Goal: Communication & Community: Answer question/provide support

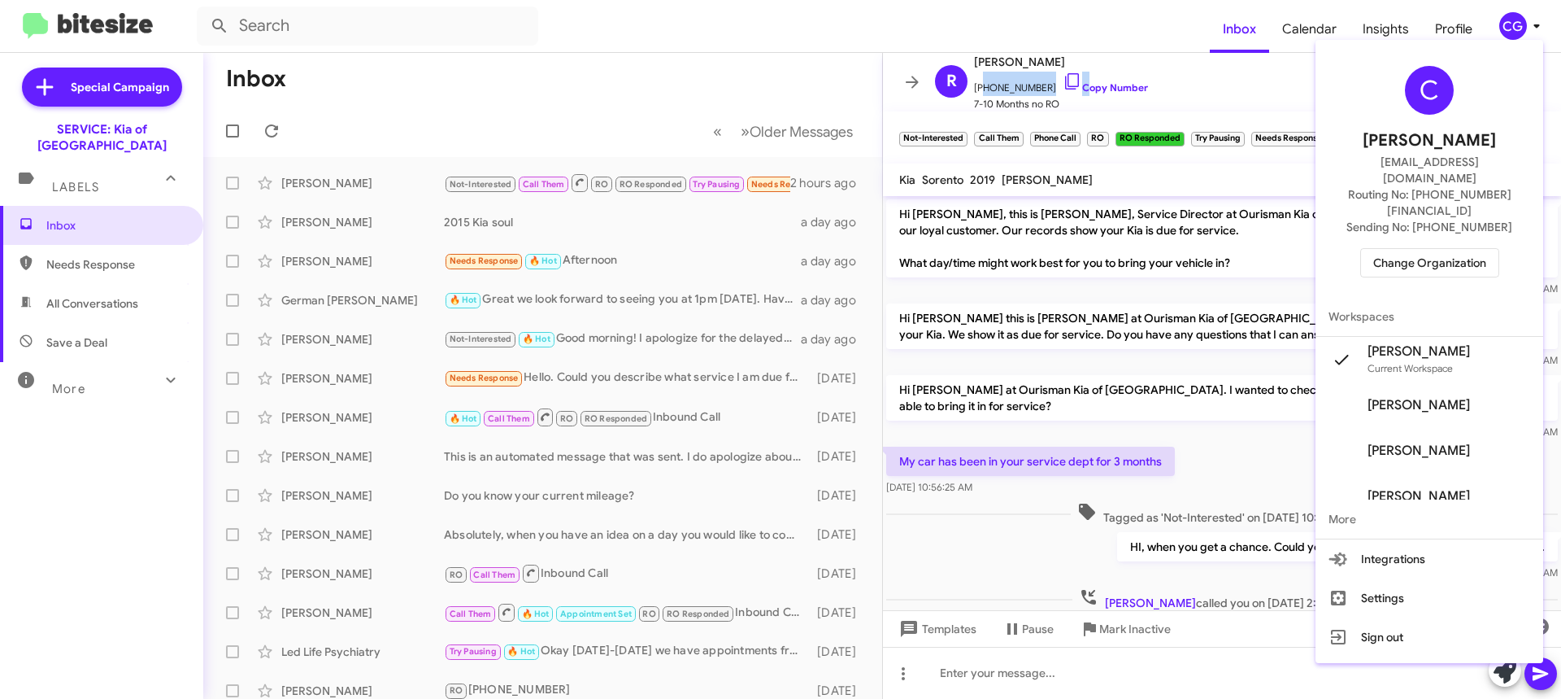
scroll to position [907, 0]
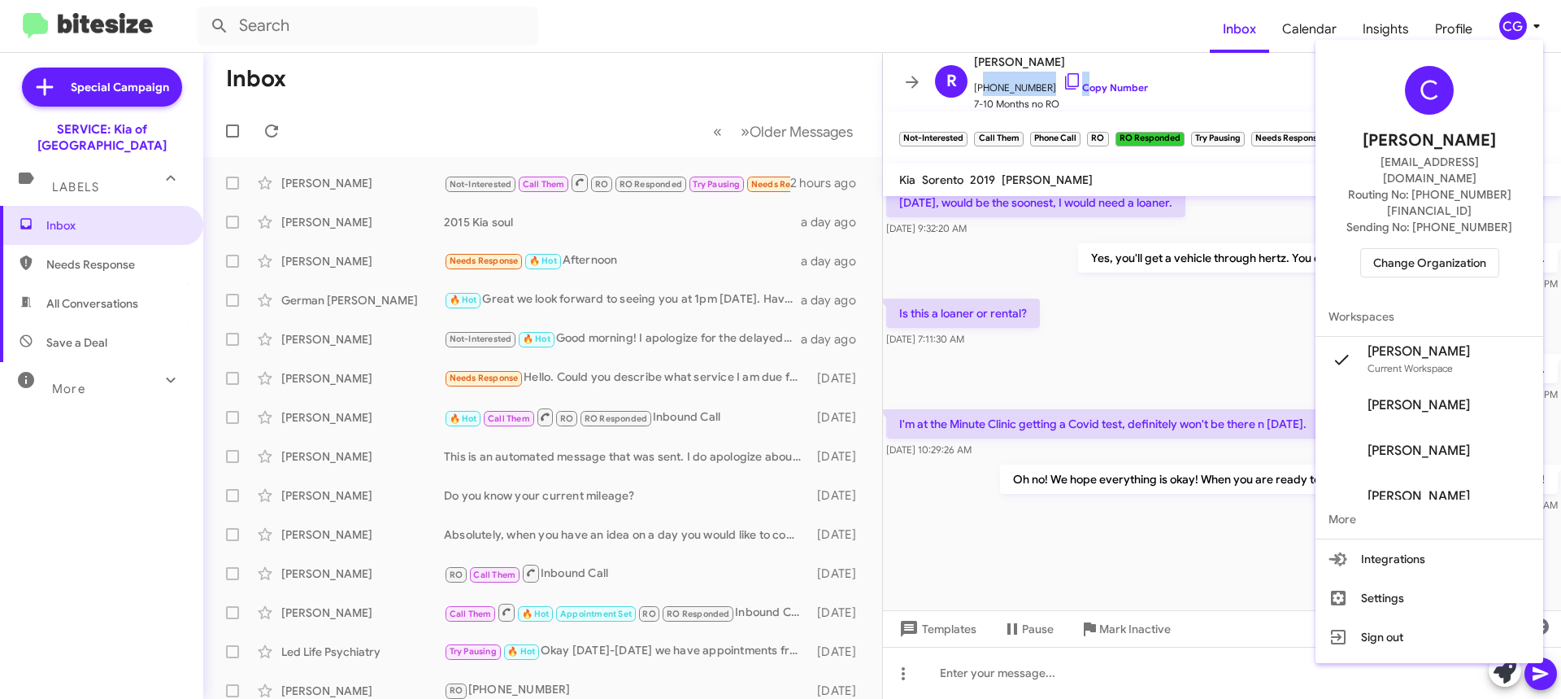
click at [1234, 225] on div at bounding box center [780, 349] width 1561 height 699
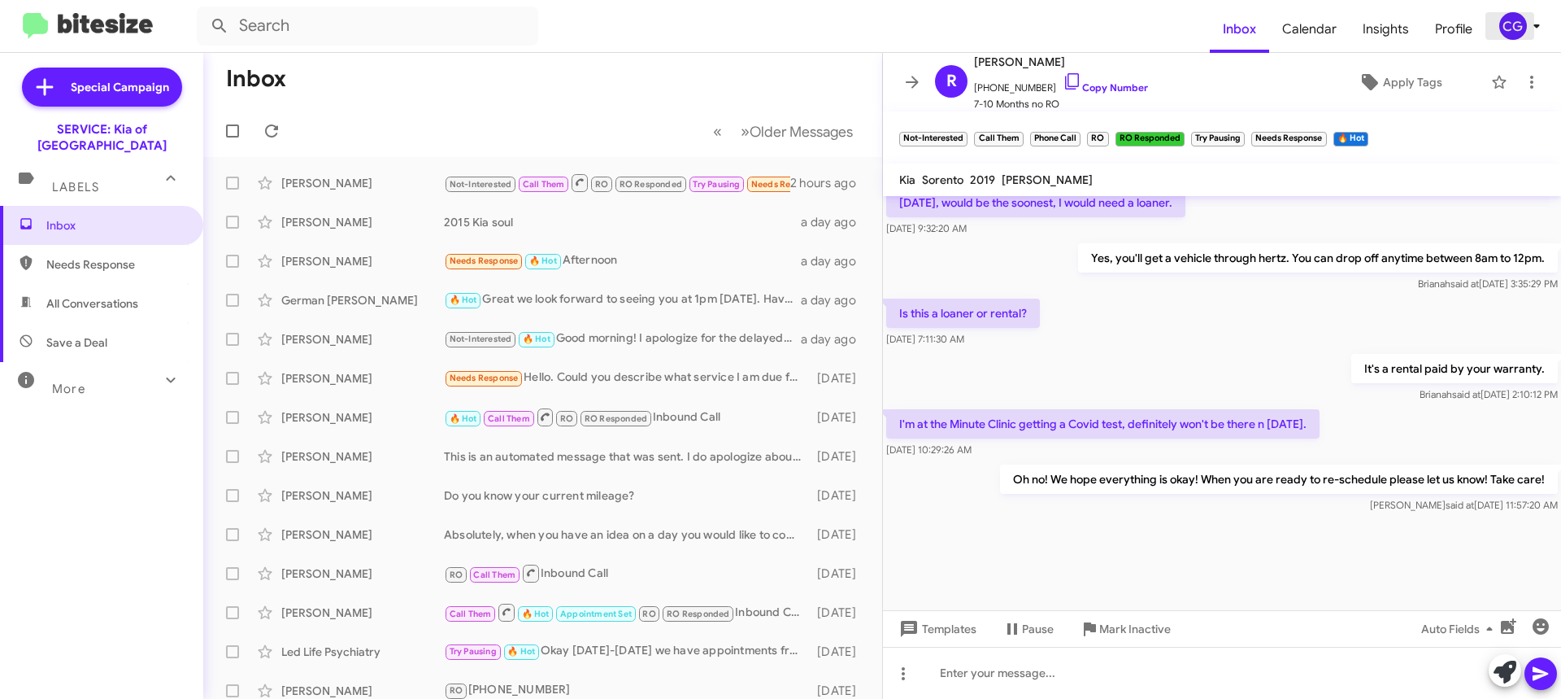
drag, startPoint x: 1505, startPoint y: 28, endPoint x: 1521, endPoint y: 44, distance: 22.4
click at [1520, 41] on mat-toolbar "Inbox Calendar Insights Profile CG" at bounding box center [780, 26] width 1561 height 52
click at [1528, 12] on span "CG" at bounding box center [1523, 26] width 49 height 28
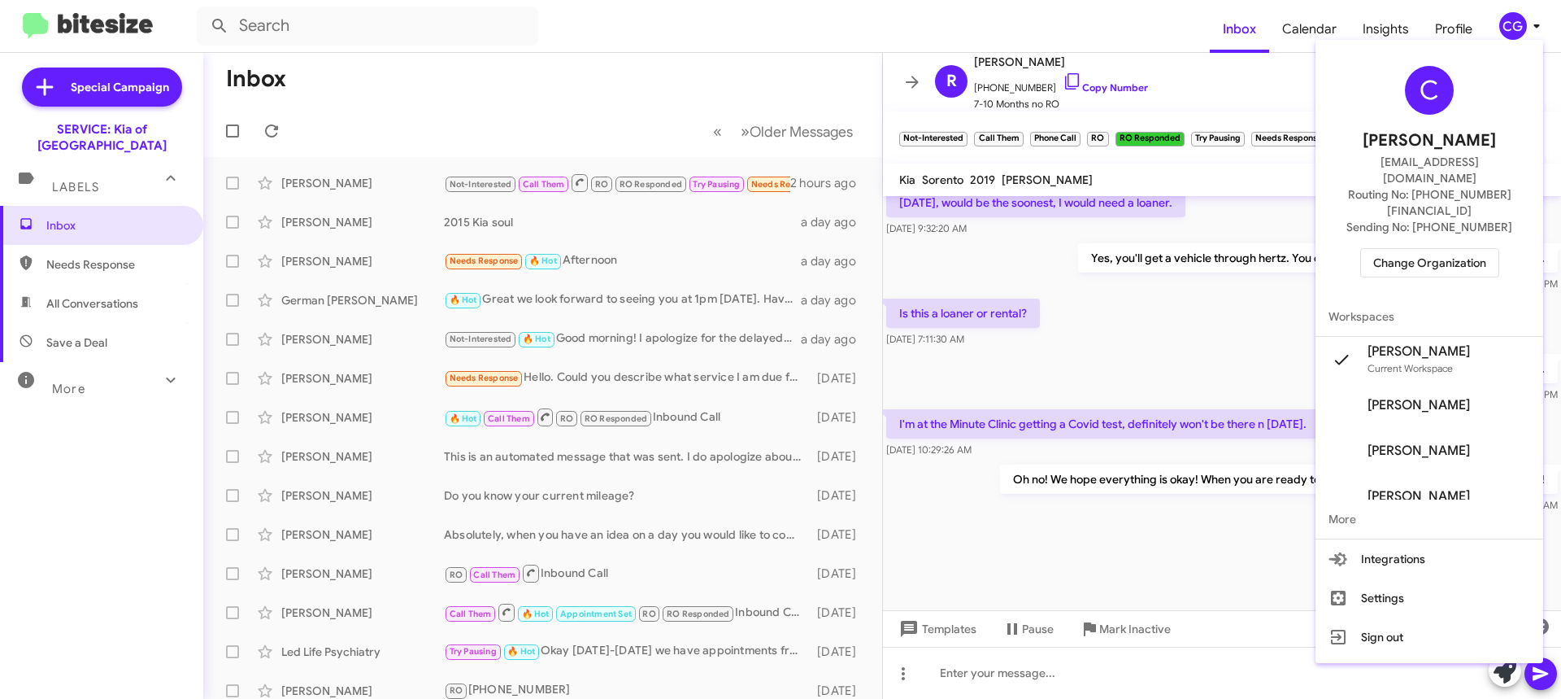
click at [1466, 249] on span "Change Organization" at bounding box center [1429, 263] width 113 height 28
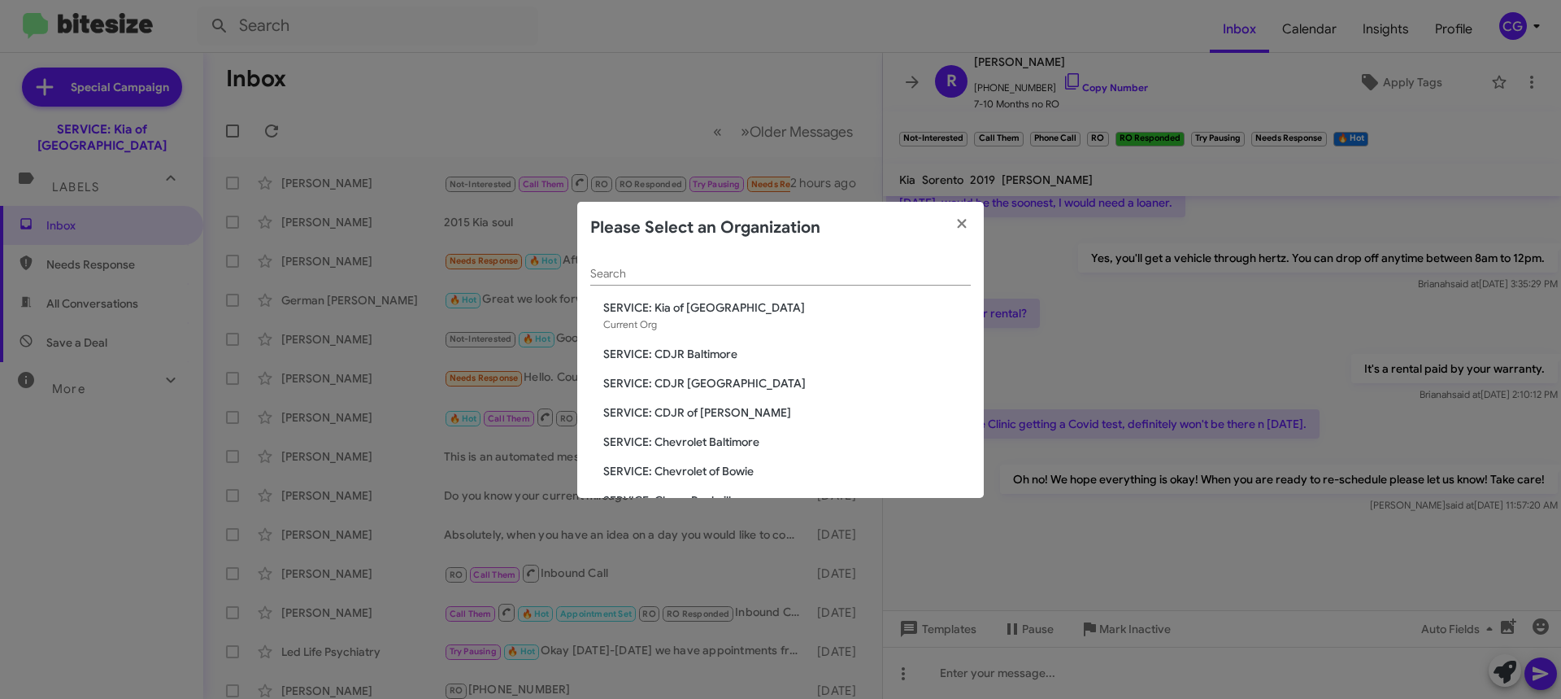
click at [708, 346] on div "Search SERVICE: Kia of Catonsville Current Org SERVICE: CDJR Baltimore SERVICE:…" at bounding box center [780, 376] width 407 height 244
click at [700, 350] on span "SERVICE: CDJR Baltimore" at bounding box center [787, 354] width 368 height 16
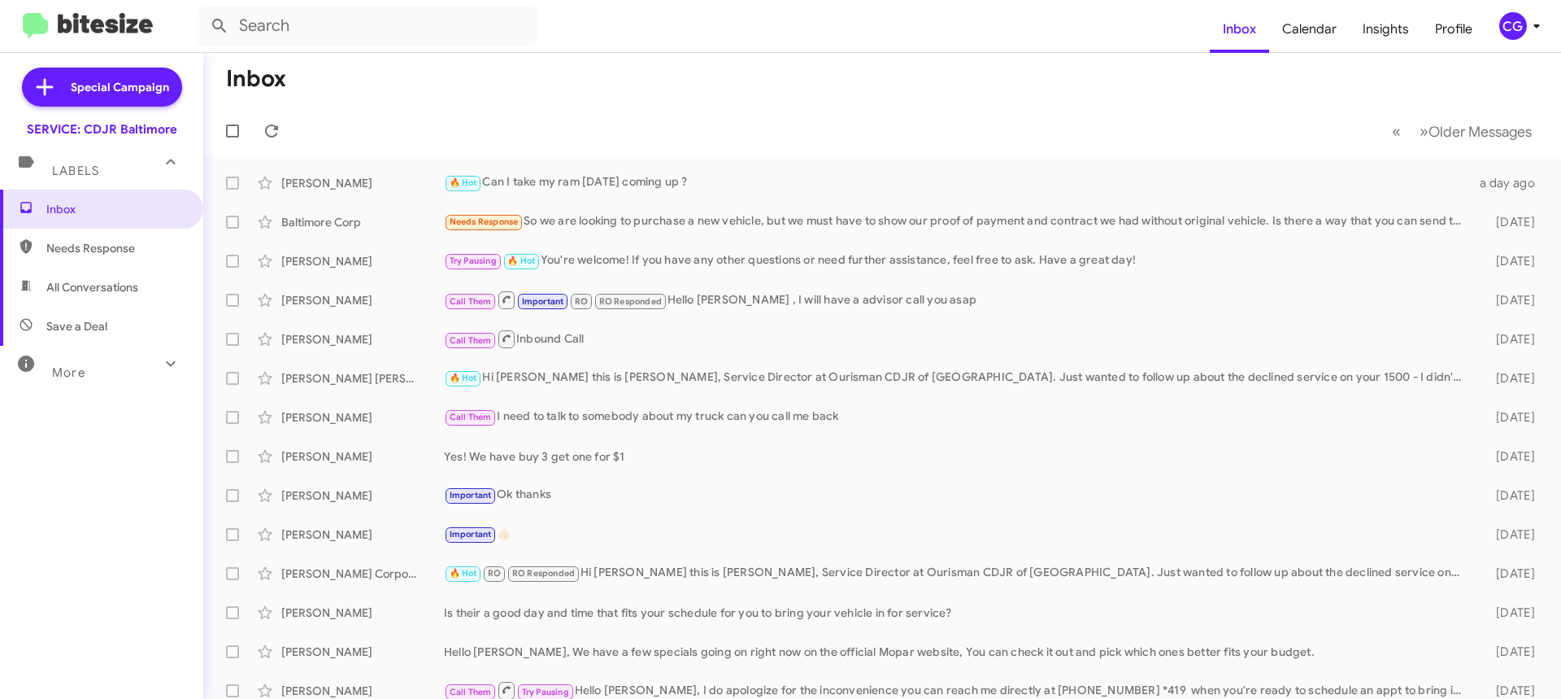
click at [1552, 15] on mat-toolbar "Inbox Calendar Insights Profile CG" at bounding box center [780, 26] width 1561 height 52
click at [1522, 26] on div "CG" at bounding box center [1514, 26] width 28 height 28
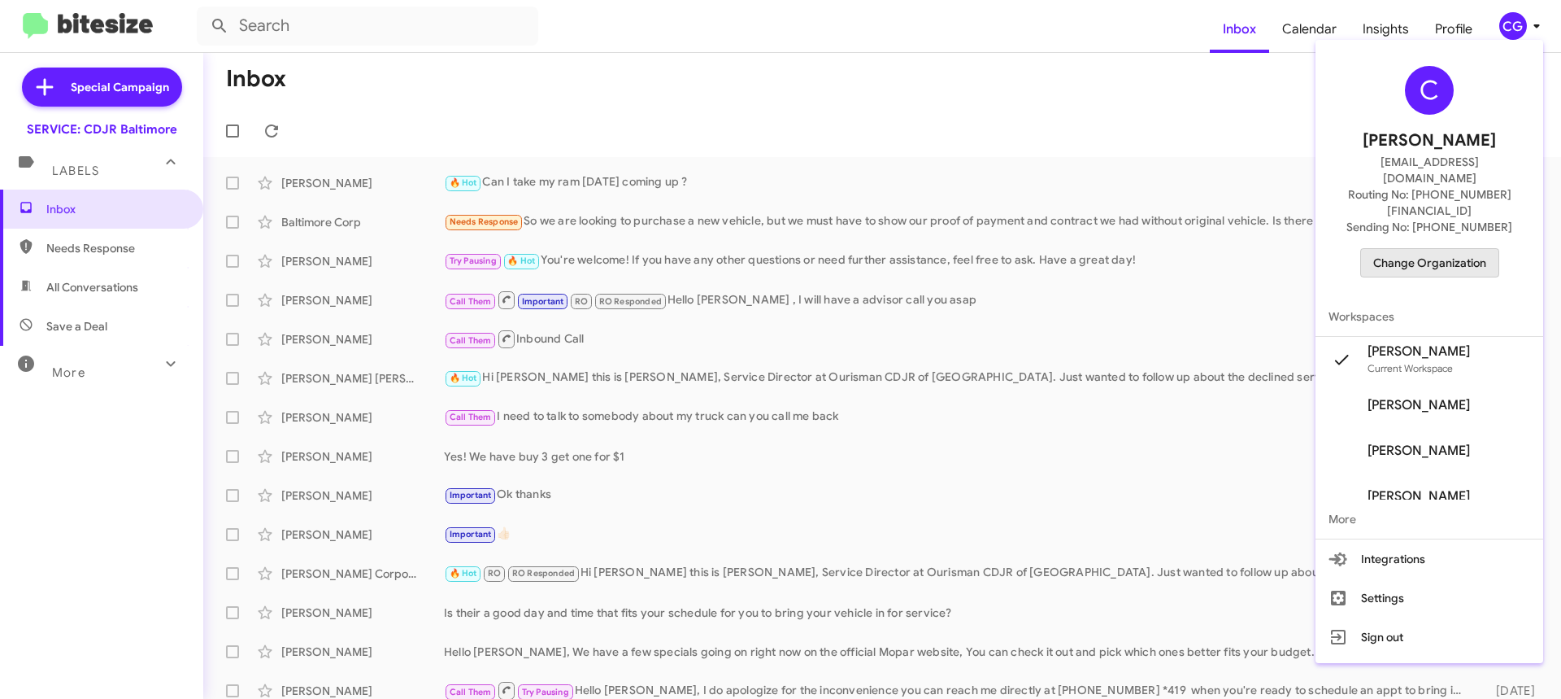
click at [1467, 249] on span "Change Organization" at bounding box center [1429, 263] width 113 height 28
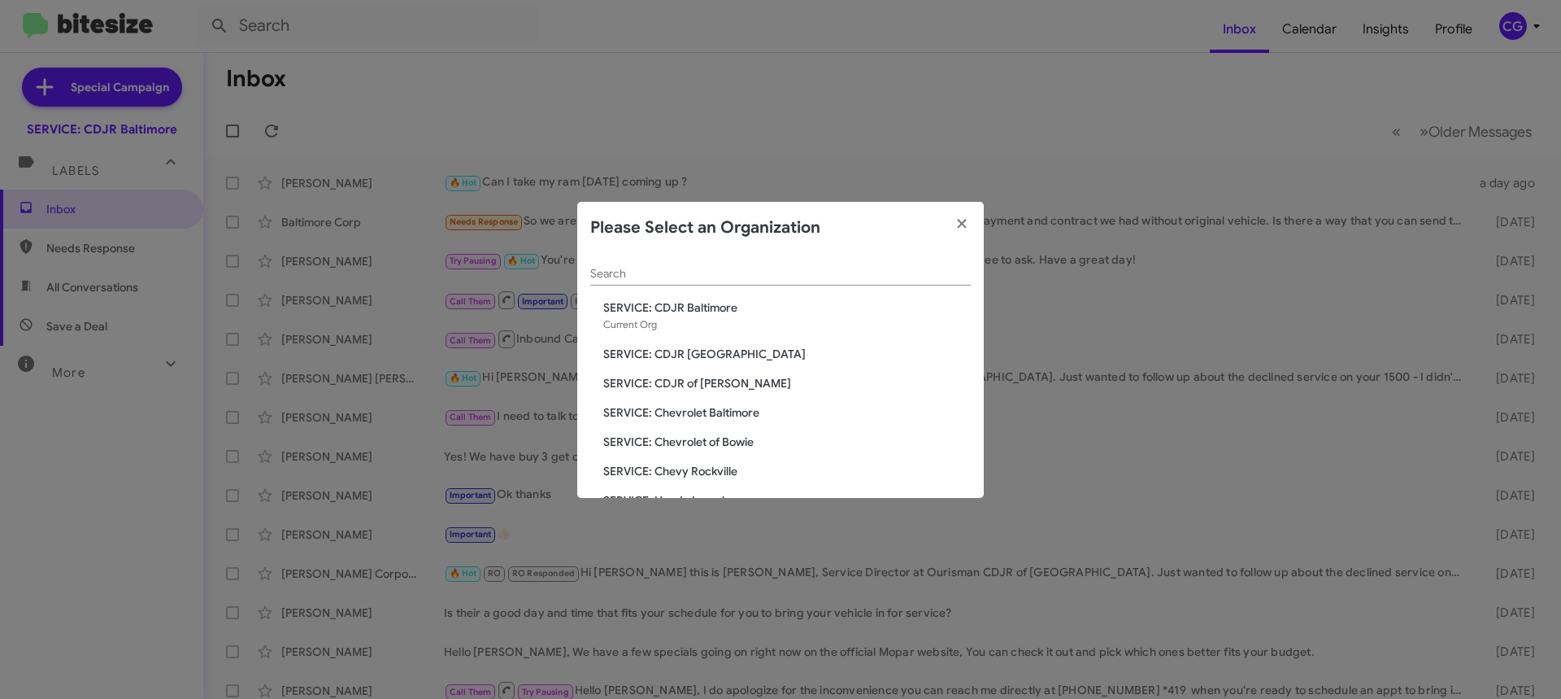
click at [671, 380] on span "SERVICE: CDJR of [PERSON_NAME]" at bounding box center [787, 383] width 368 height 16
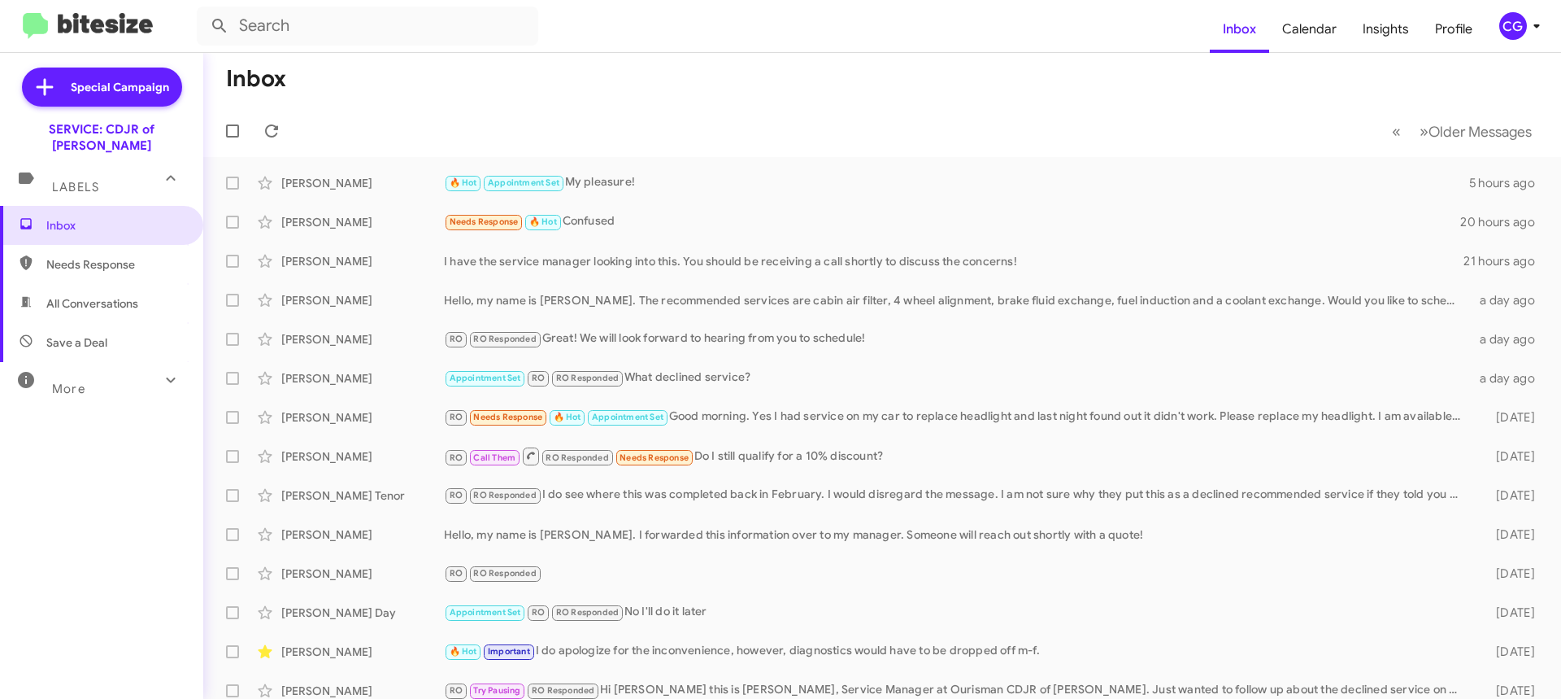
drag, startPoint x: 1521, startPoint y: 8, endPoint x: 1528, endPoint y: 25, distance: 18.3
click at [1524, 12] on mat-toolbar "Inbox Calendar Insights Profile CG" at bounding box center [780, 26] width 1561 height 52
click at [1528, 27] on icon at bounding box center [1537, 26] width 20 height 20
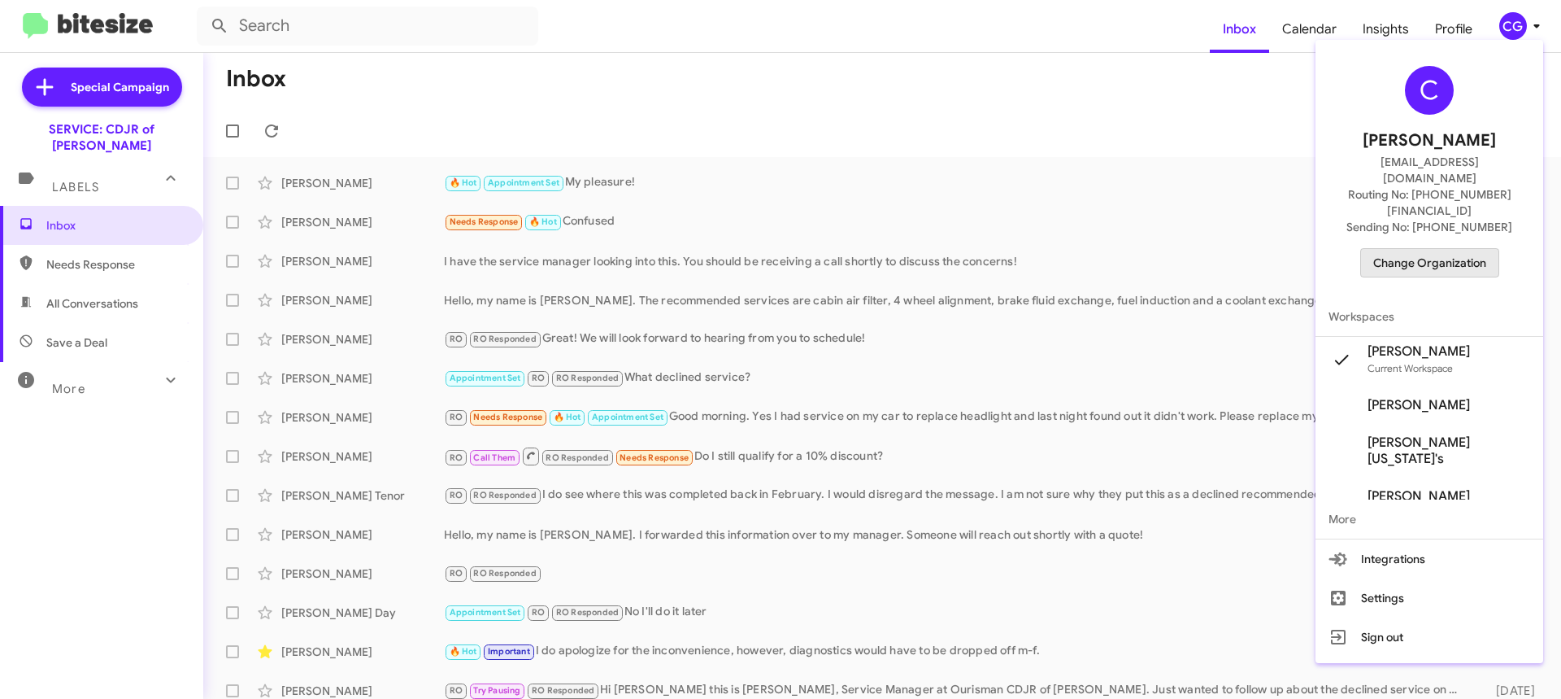
click at [1478, 249] on span "Change Organization" at bounding box center [1429, 263] width 113 height 28
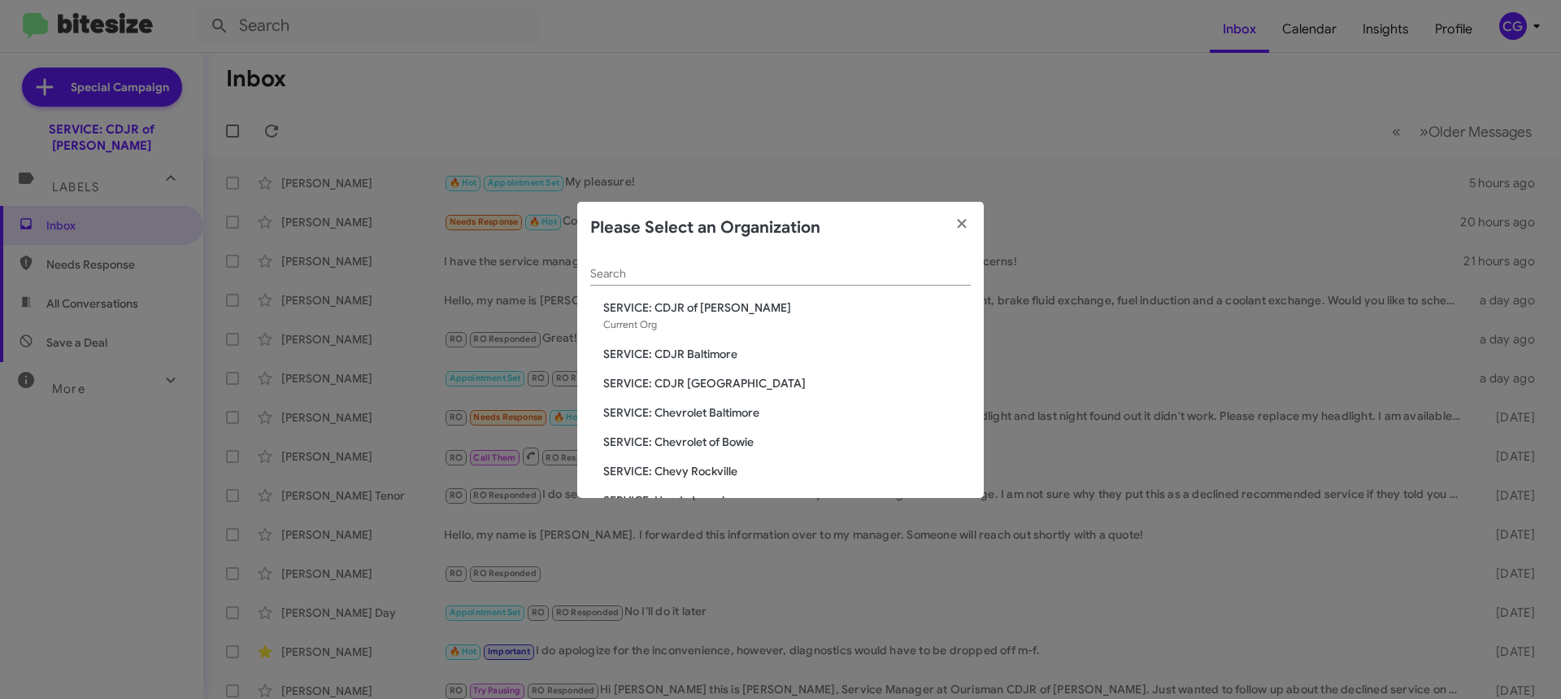
click at [707, 415] on span "SERVICE: Chevrolet Baltimore" at bounding box center [787, 412] width 368 height 16
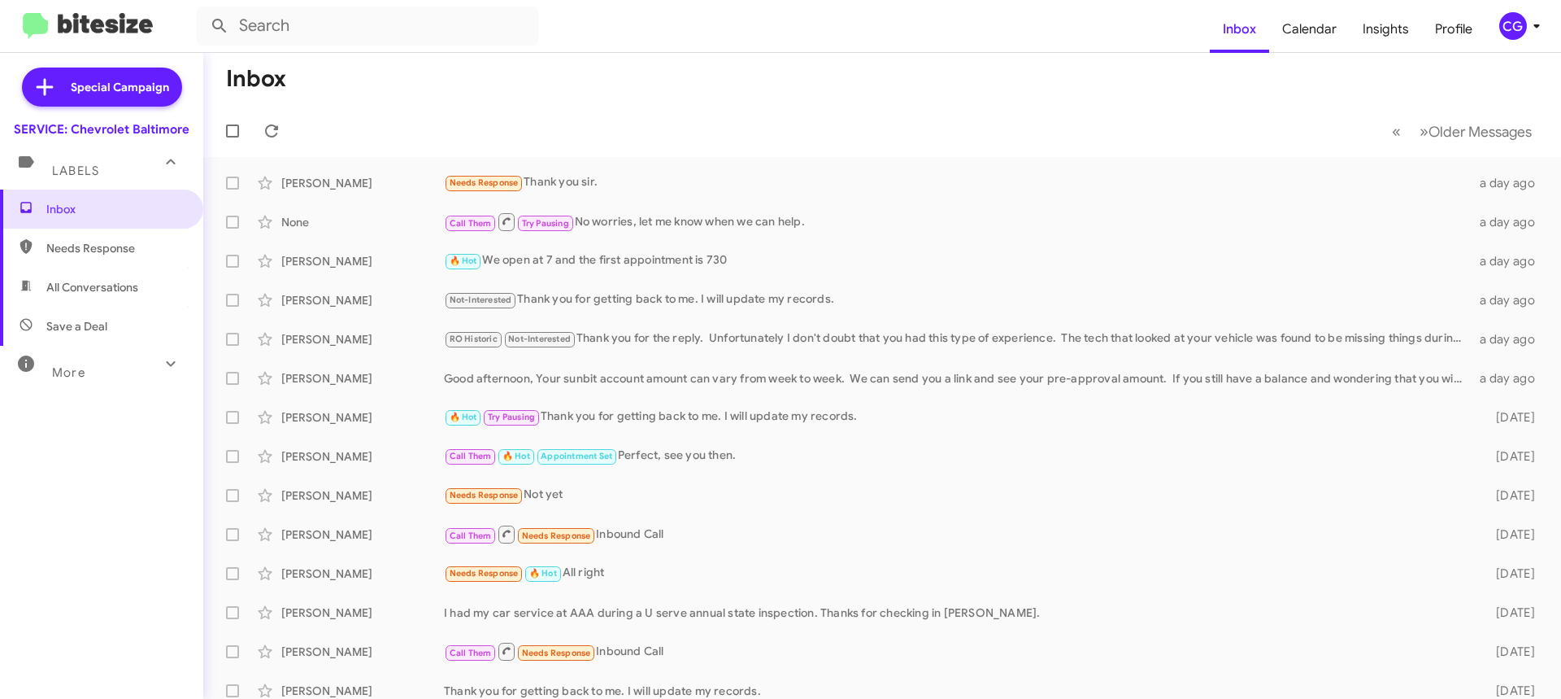
drag, startPoint x: 1528, startPoint y: 2, endPoint x: 1527, endPoint y: 11, distance: 9.0
click at [1530, 2] on mat-toolbar "Inbox Calendar Insights Profile CG" at bounding box center [780, 26] width 1561 height 52
click at [1527, 15] on span "CG" at bounding box center [1523, 26] width 49 height 28
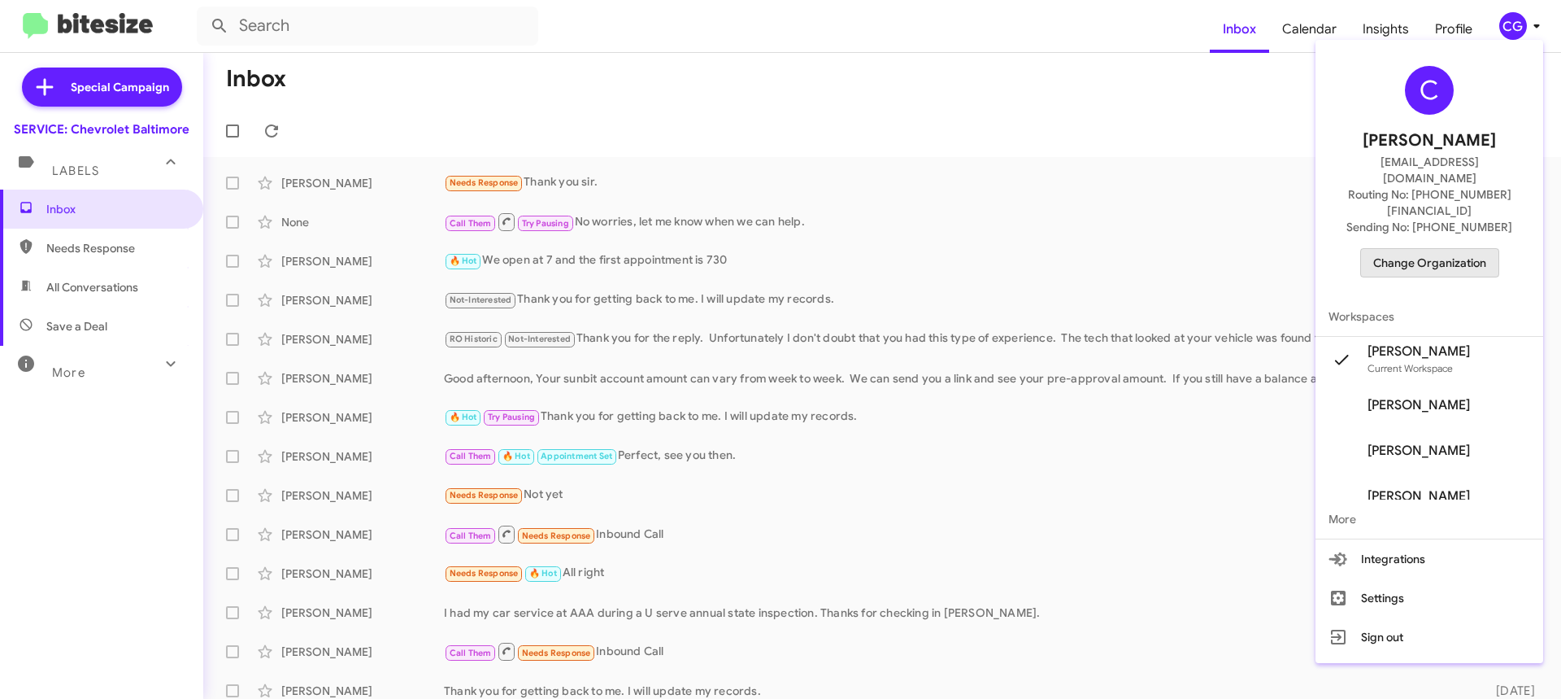
click at [1484, 249] on span "Change Organization" at bounding box center [1429, 263] width 113 height 28
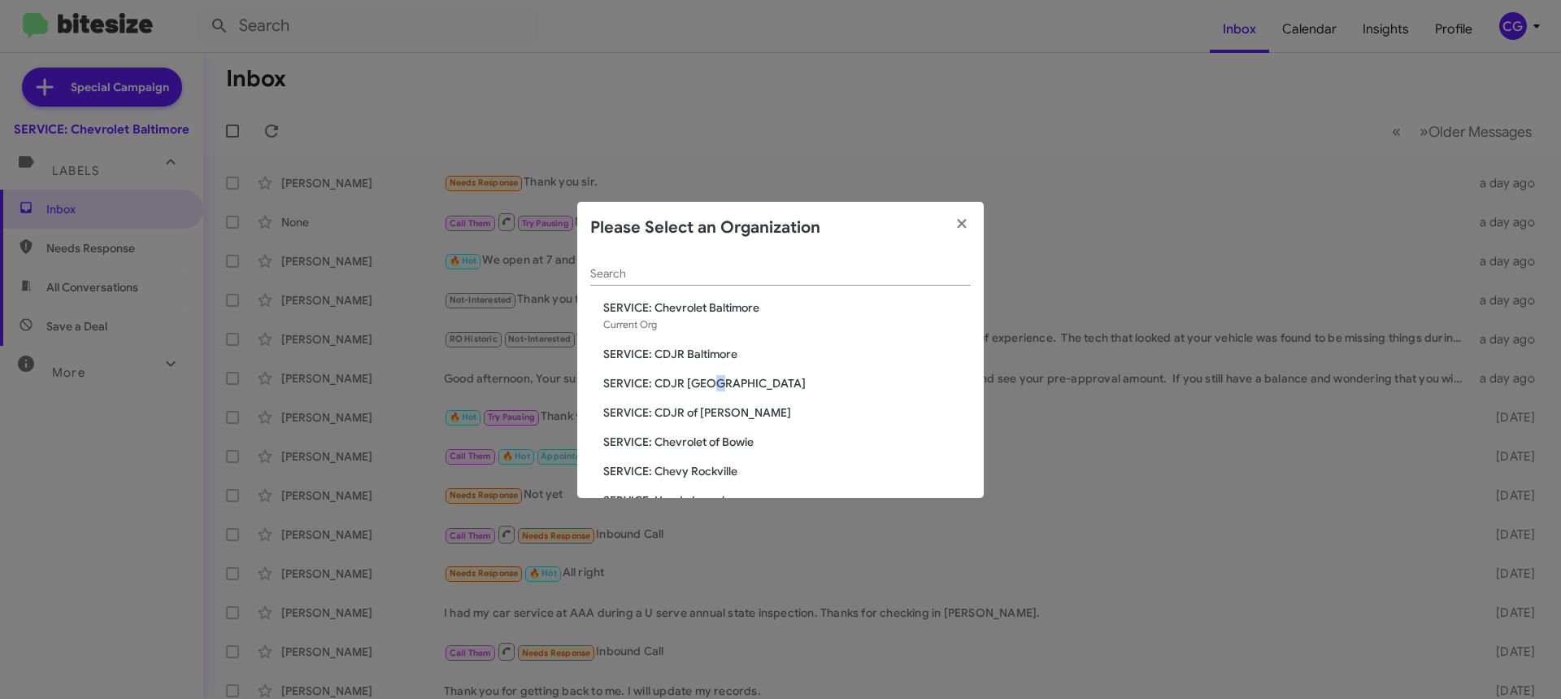
click at [710, 383] on span "SERVICE: CDJR [GEOGRAPHIC_DATA]" at bounding box center [787, 383] width 368 height 16
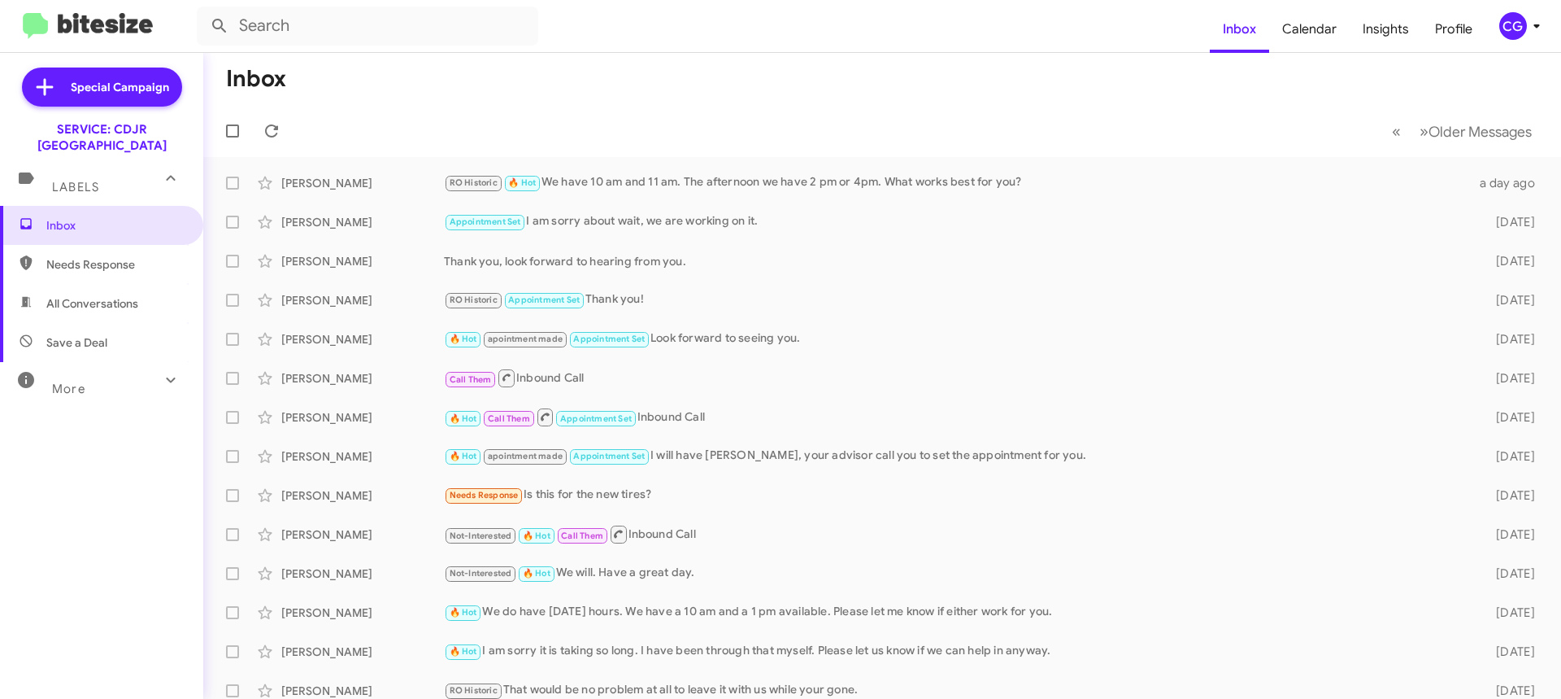
click at [1533, 28] on icon at bounding box center [1537, 26] width 20 height 20
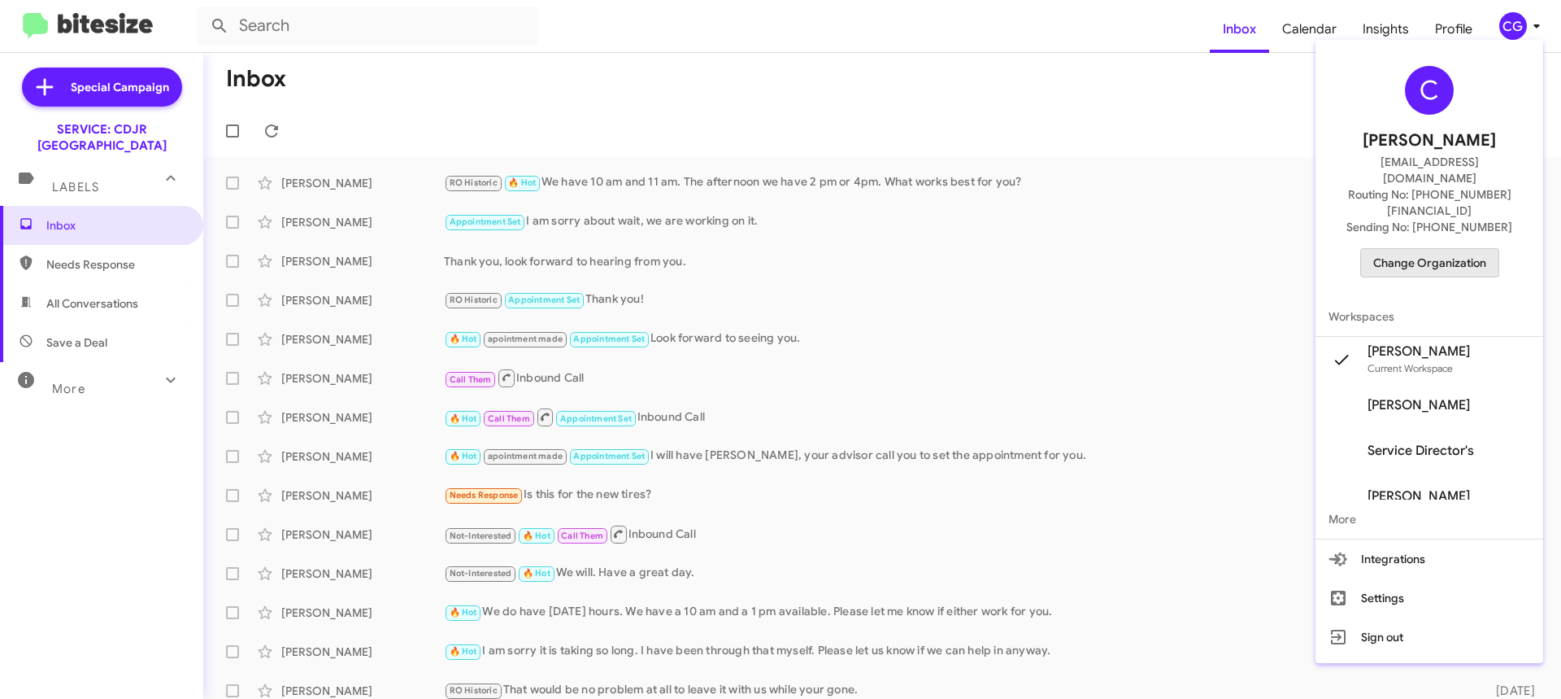
click at [1478, 249] on span "Change Organization" at bounding box center [1429, 263] width 113 height 28
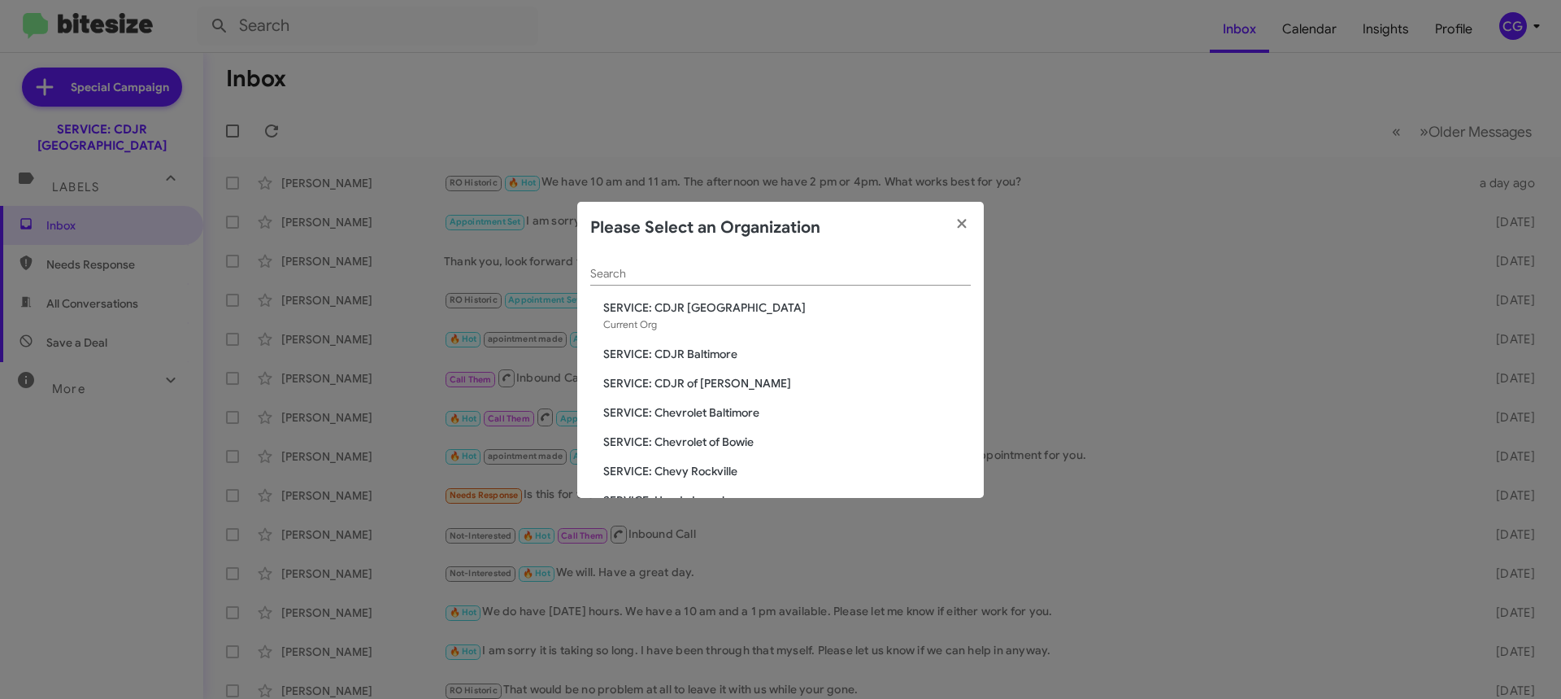
click at [720, 385] on span "SERVICE: CDJR of [PERSON_NAME]" at bounding box center [787, 383] width 368 height 16
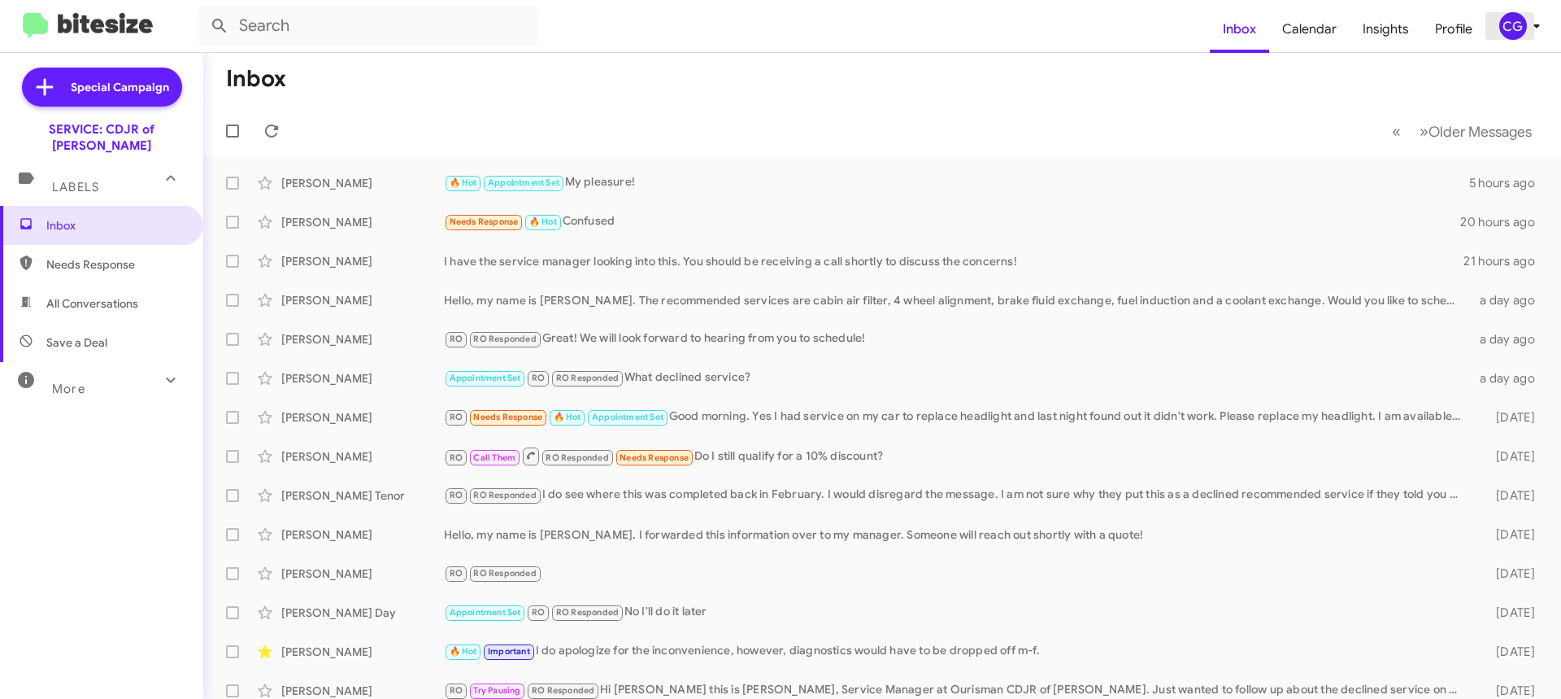
click at [1538, 31] on icon at bounding box center [1537, 26] width 20 height 20
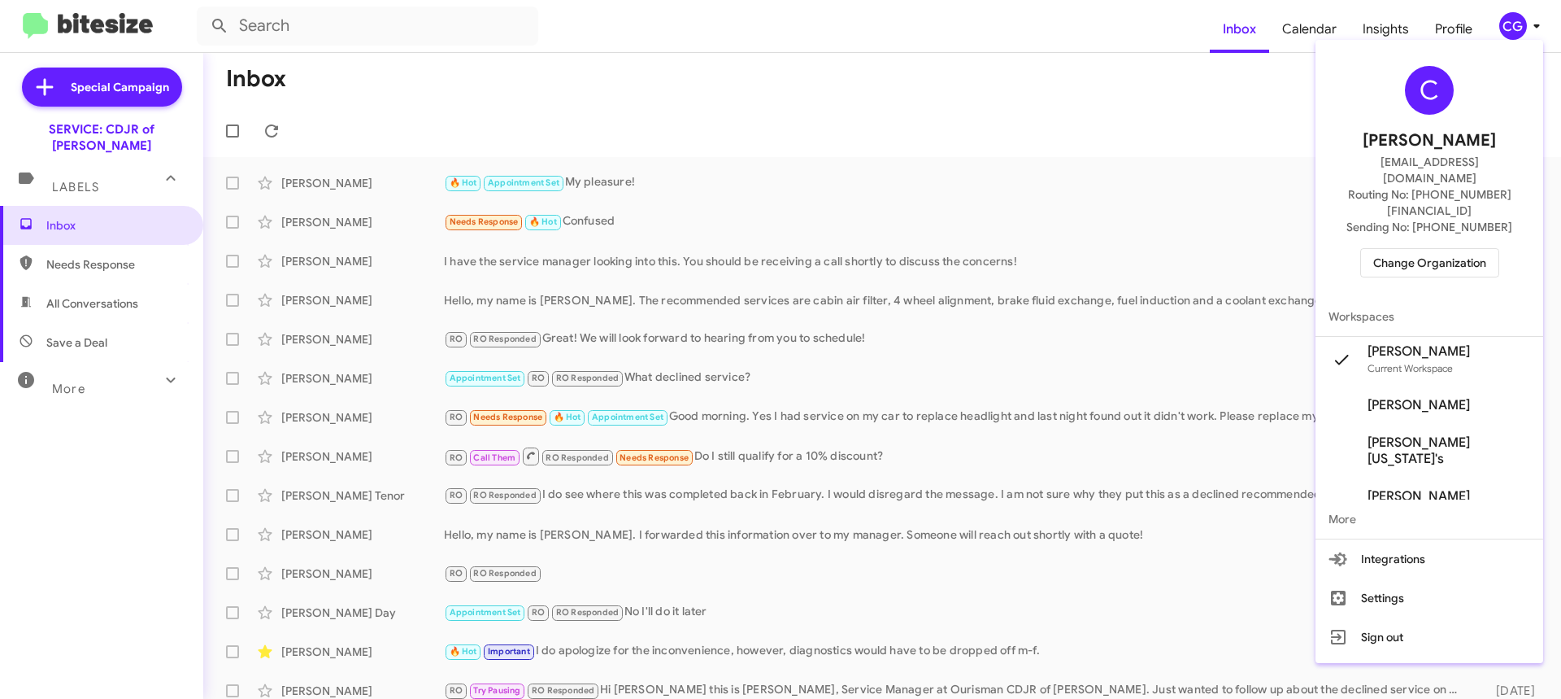
click at [1467, 249] on span "Change Organization" at bounding box center [1429, 263] width 113 height 28
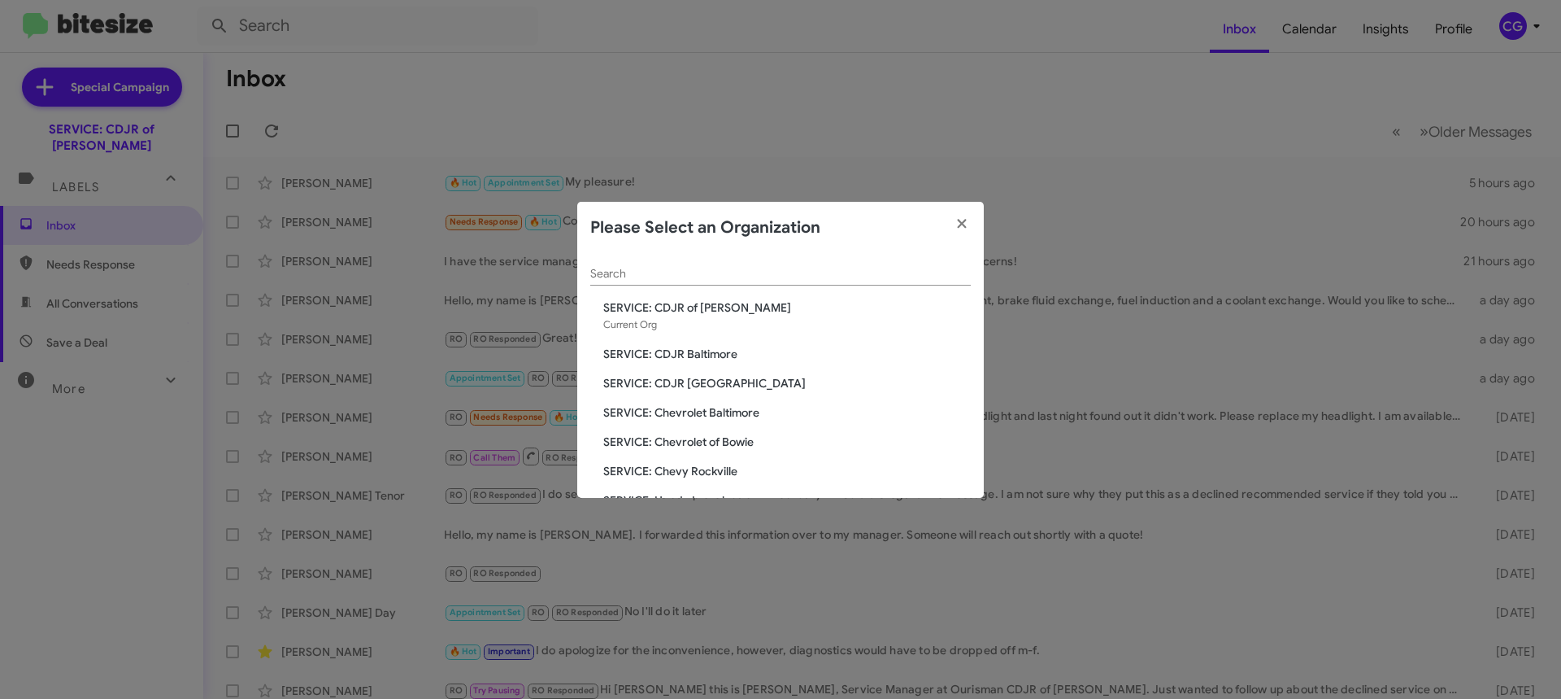
click at [703, 477] on span "SERVICE: Chevy Rockville" at bounding box center [787, 471] width 368 height 16
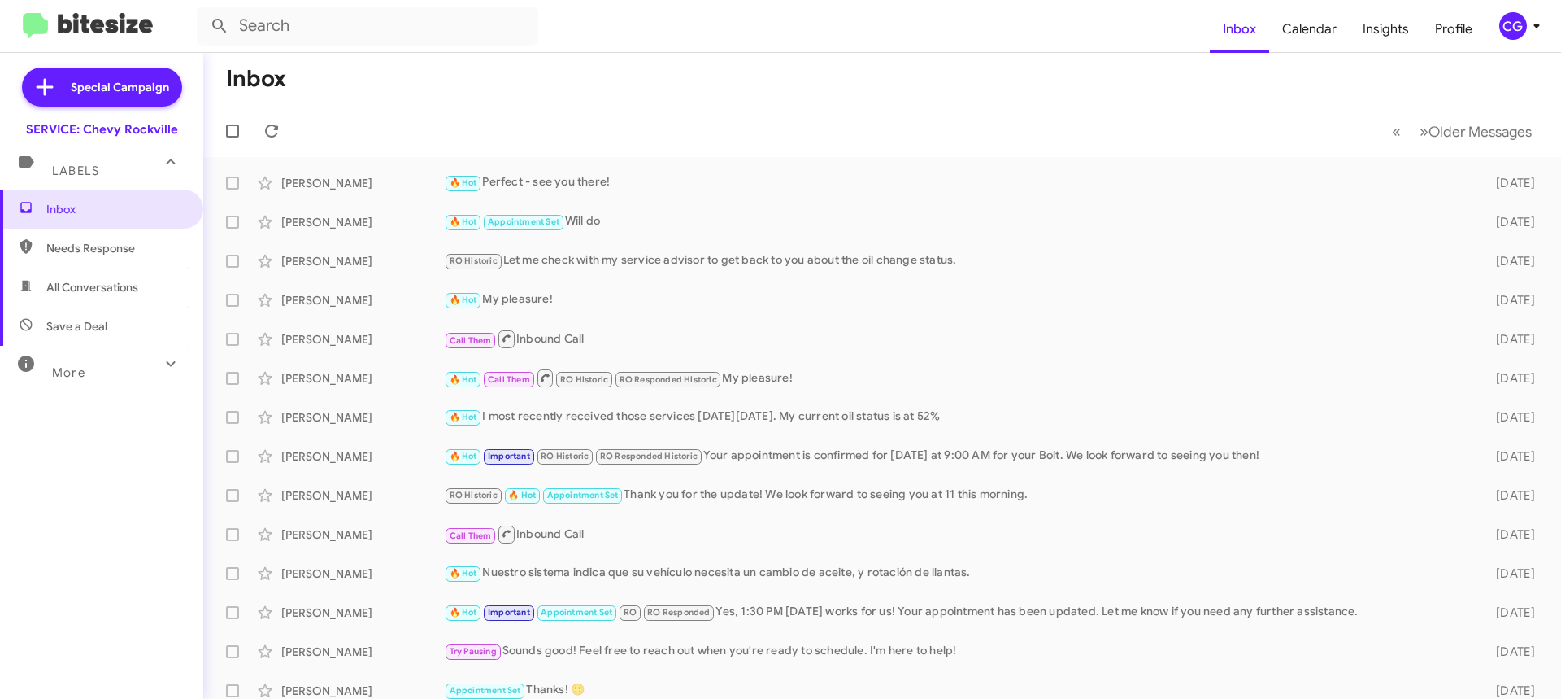
click at [1540, 33] on icon at bounding box center [1537, 26] width 20 height 20
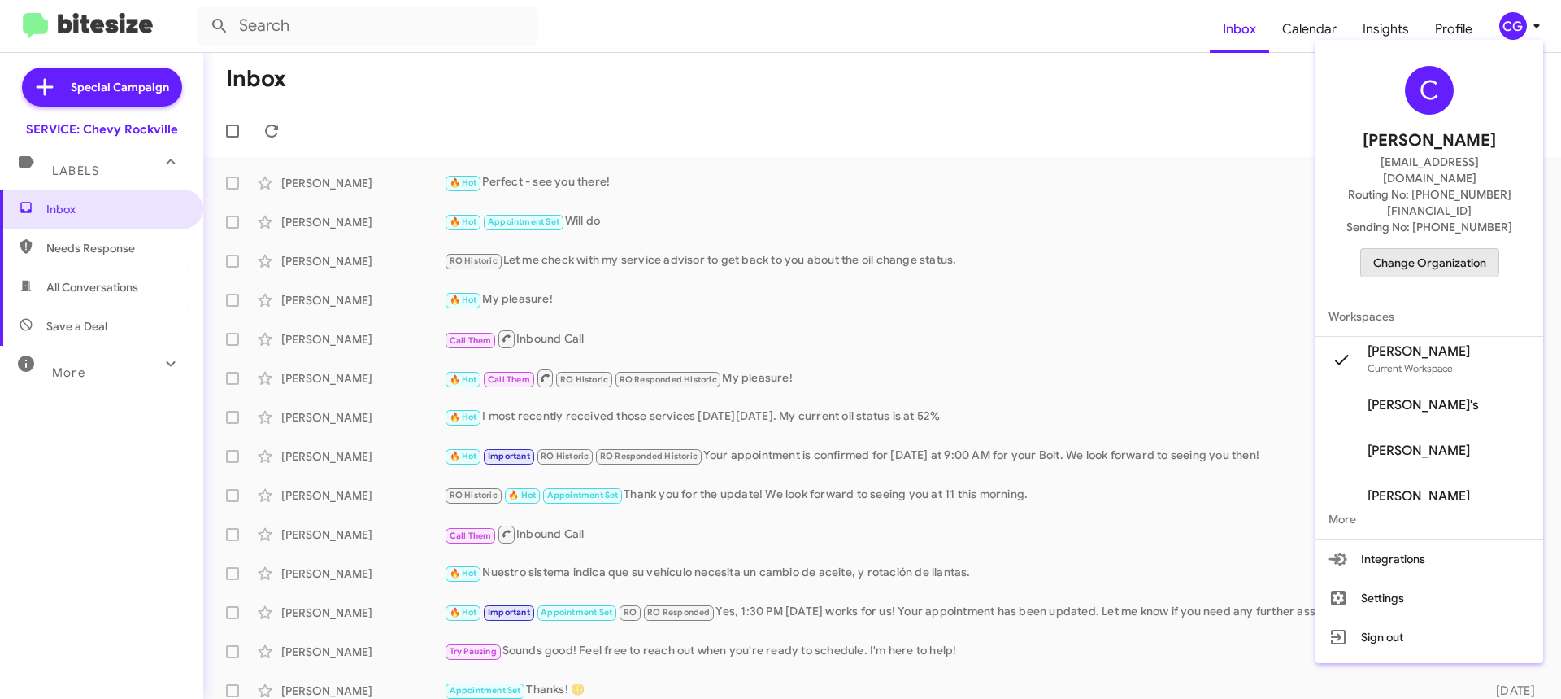
click at [1404, 249] on span "Change Organization" at bounding box center [1429, 263] width 113 height 28
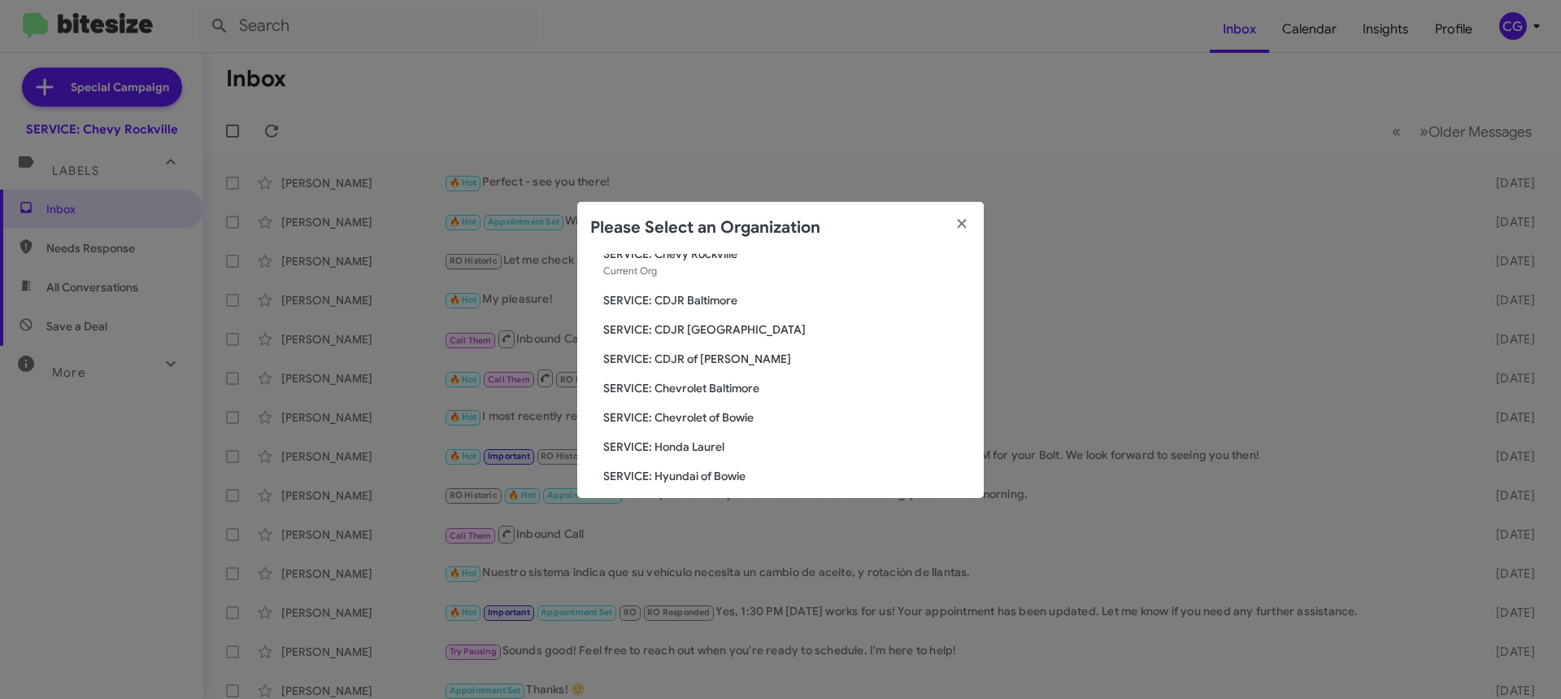
scroll to position [81, 0]
click at [694, 415] on span "SERVICE: Honda Laurel" at bounding box center [787, 419] width 368 height 16
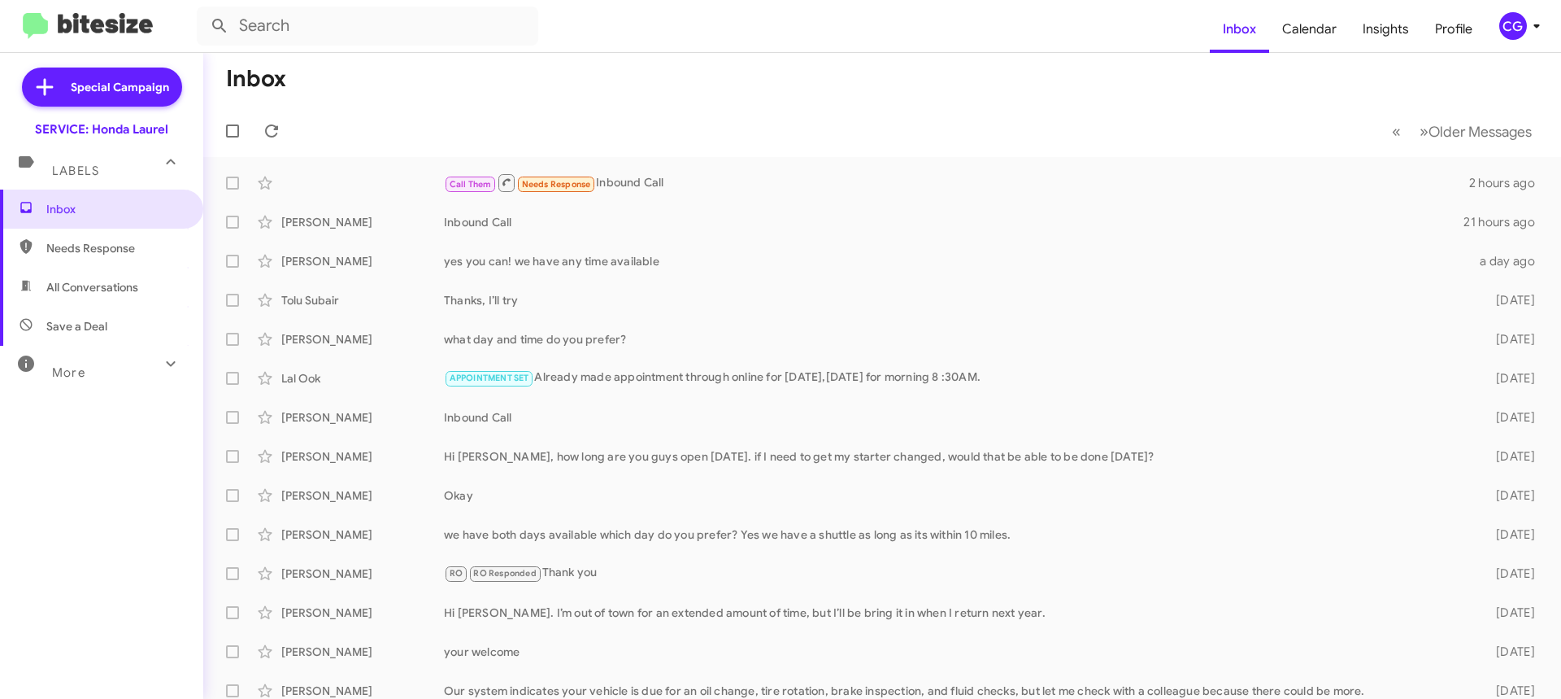
click at [1537, 25] on icon at bounding box center [1537, 26] width 6 height 4
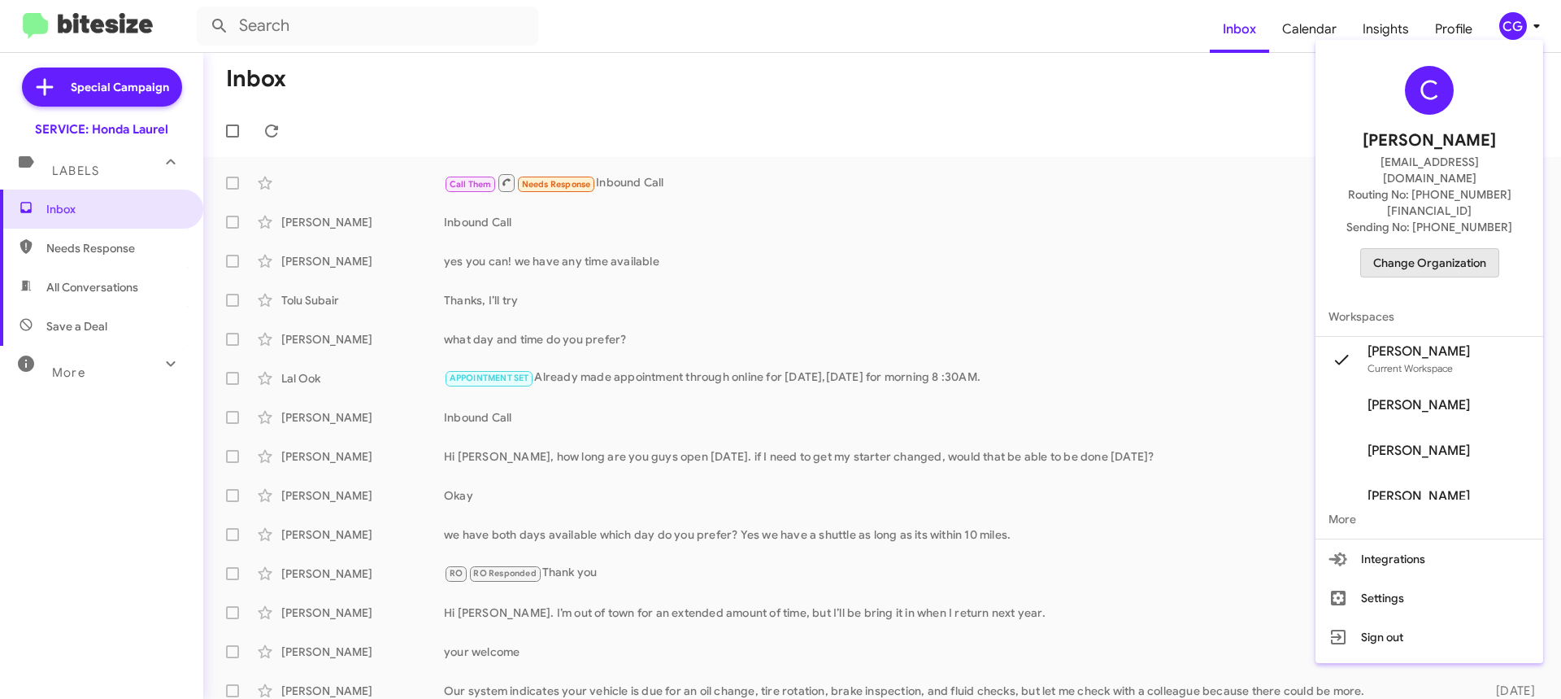
click at [1487, 249] on span "Change Organization" at bounding box center [1429, 263] width 113 height 28
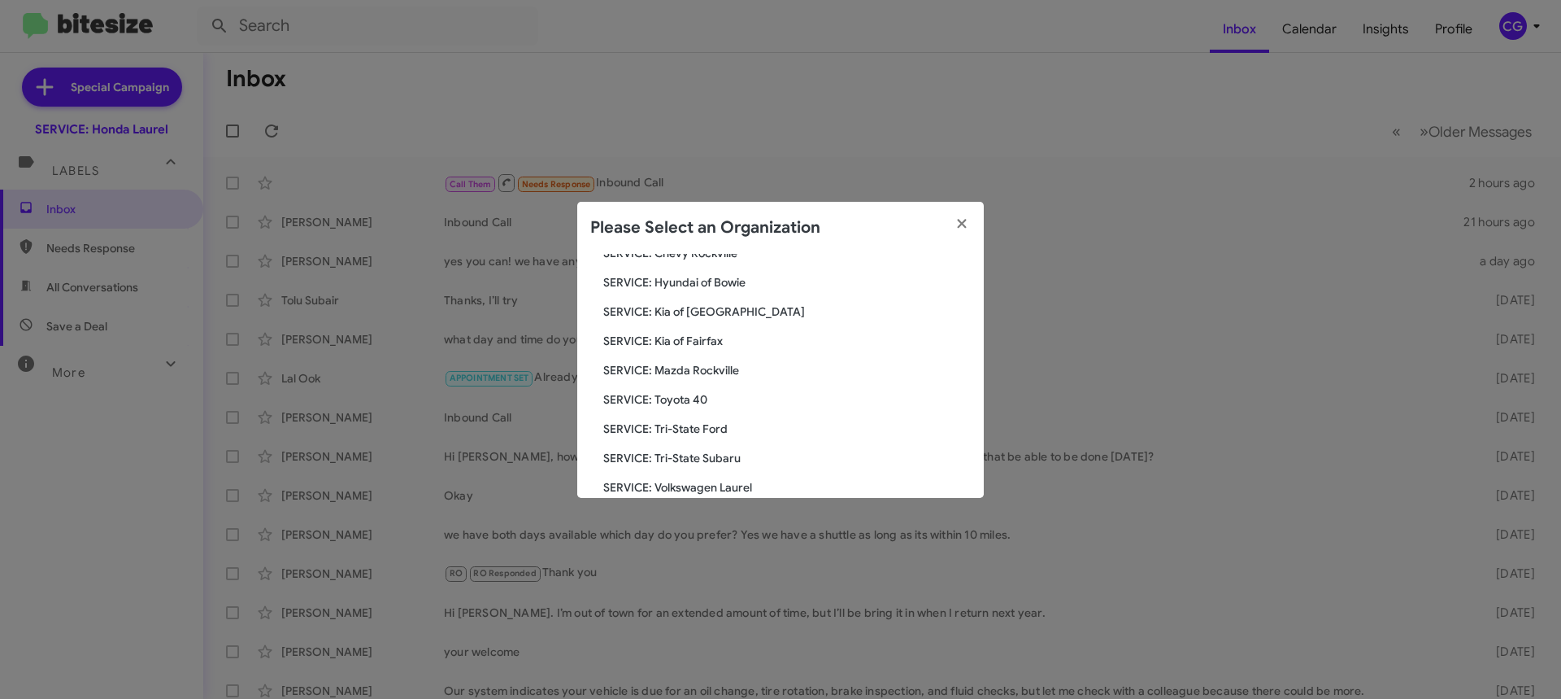
scroll to position [219, 0]
click at [731, 311] on span "SERVICE: Hyundai of Bowie" at bounding box center [787, 311] width 368 height 16
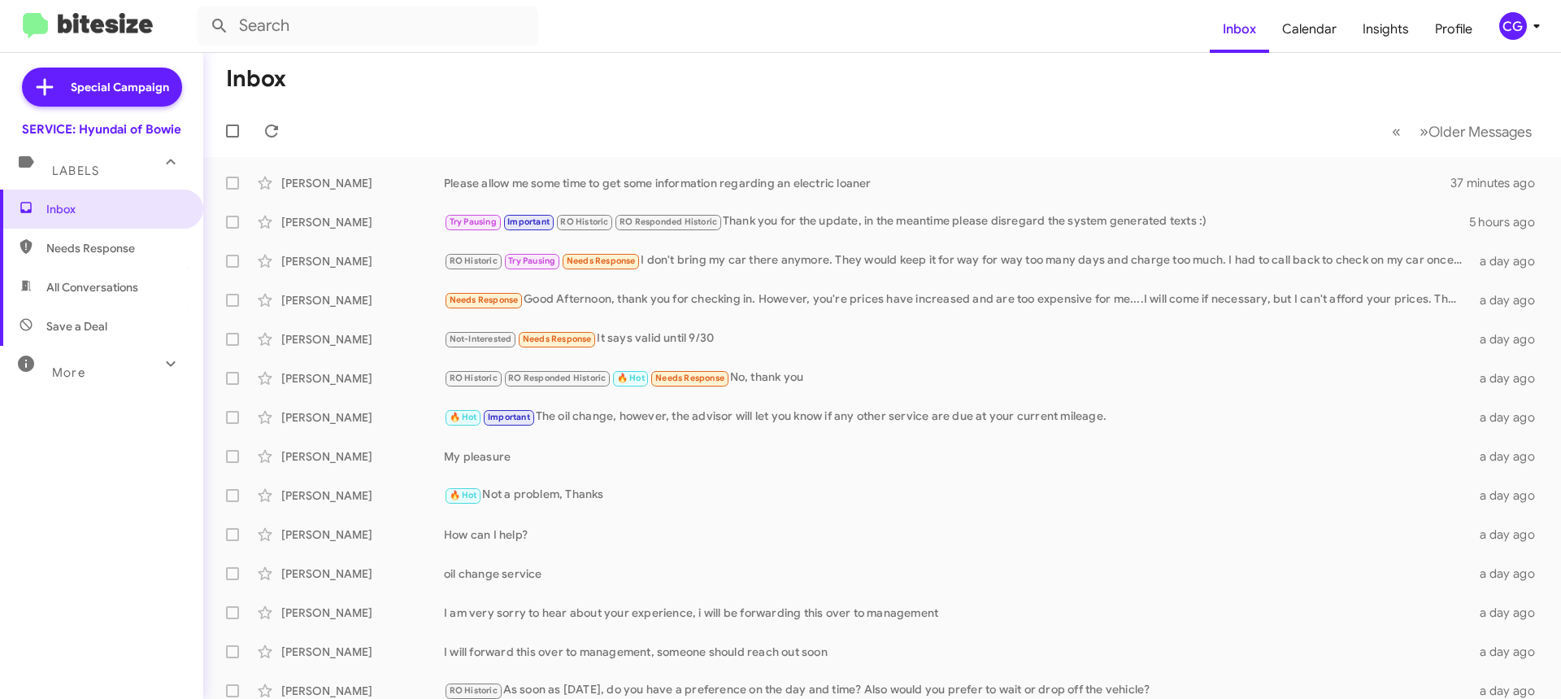
click at [1514, 27] on div "CG" at bounding box center [1514, 26] width 28 height 28
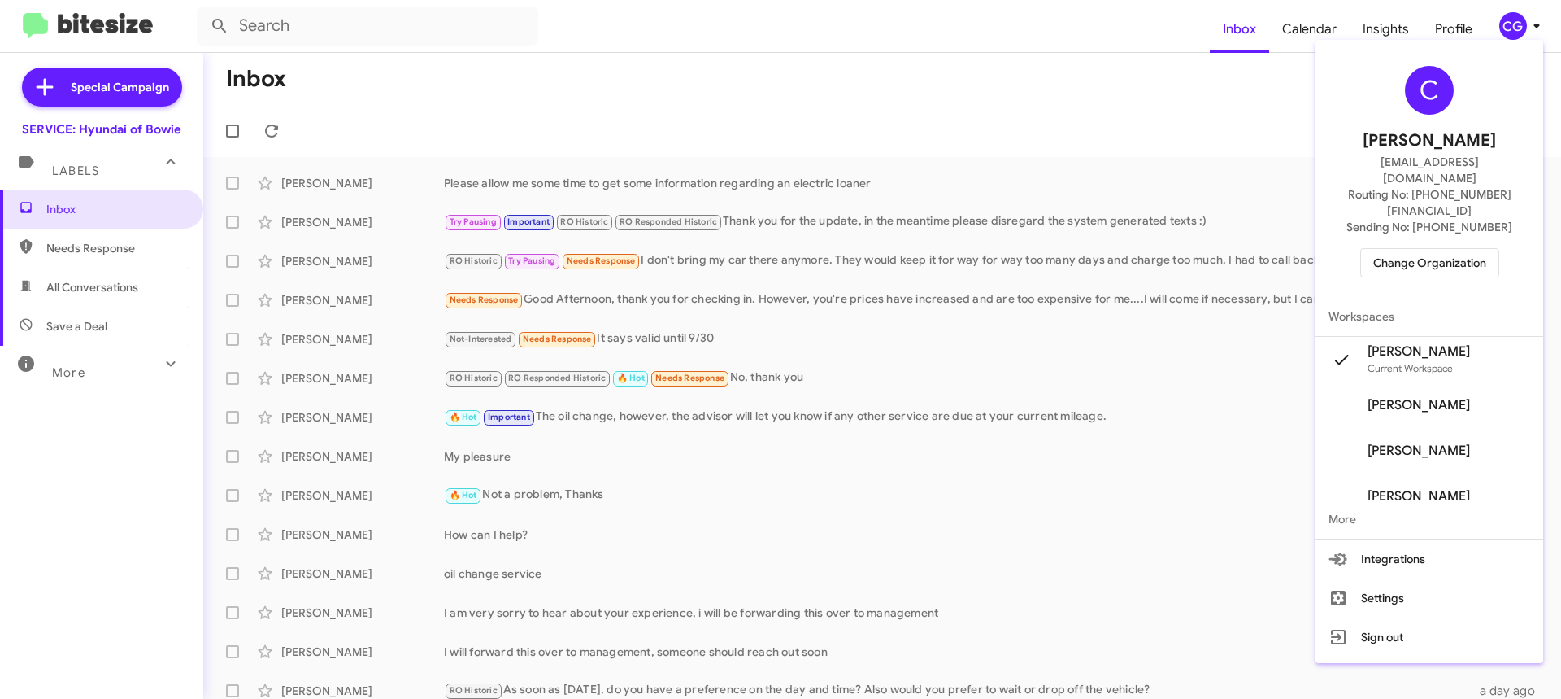
click at [1460, 249] on span "Change Organization" at bounding box center [1429, 263] width 113 height 28
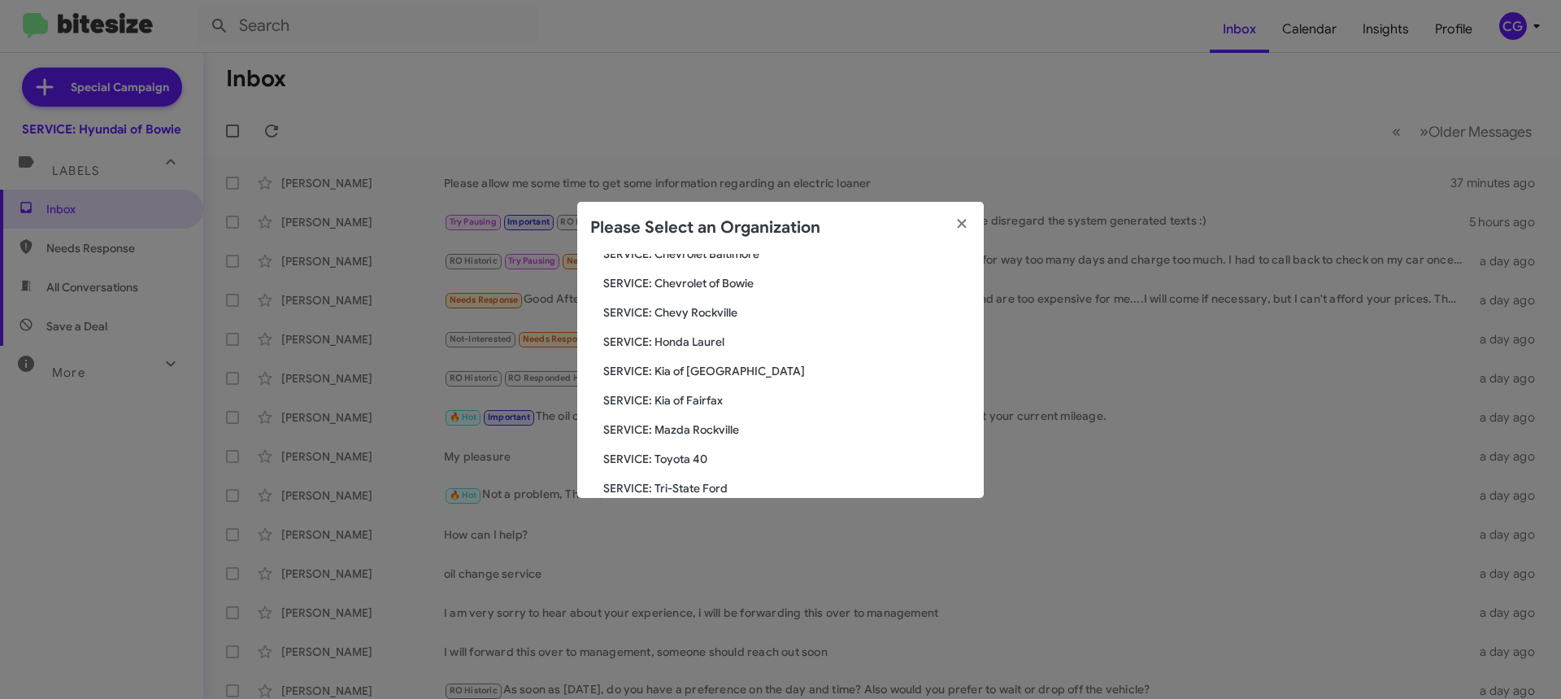
scroll to position [244, 0]
click at [725, 308] on span "SERVICE: Kia of [GEOGRAPHIC_DATA]" at bounding box center [787, 315] width 368 height 16
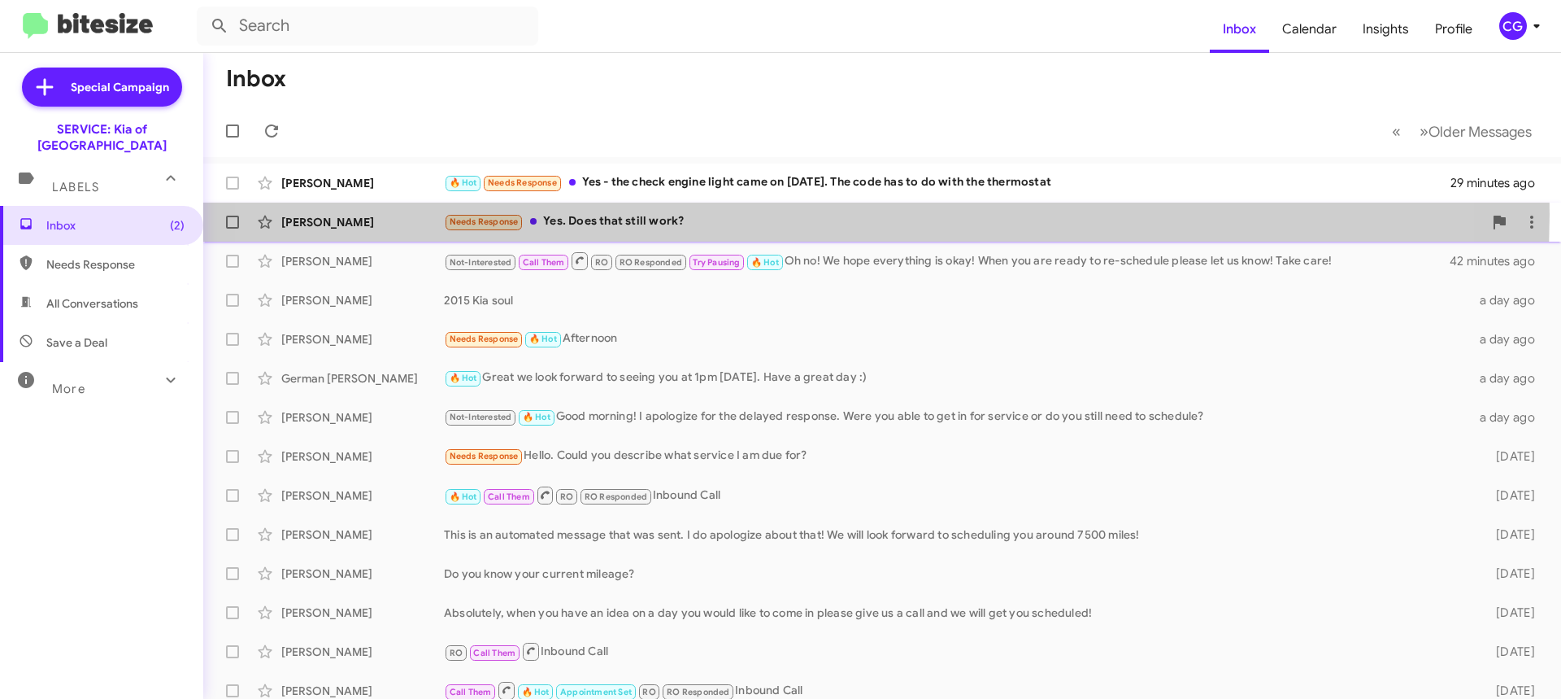
click at [790, 214] on div "Needs Response Yes. Does that still work?" at bounding box center [963, 221] width 1039 height 19
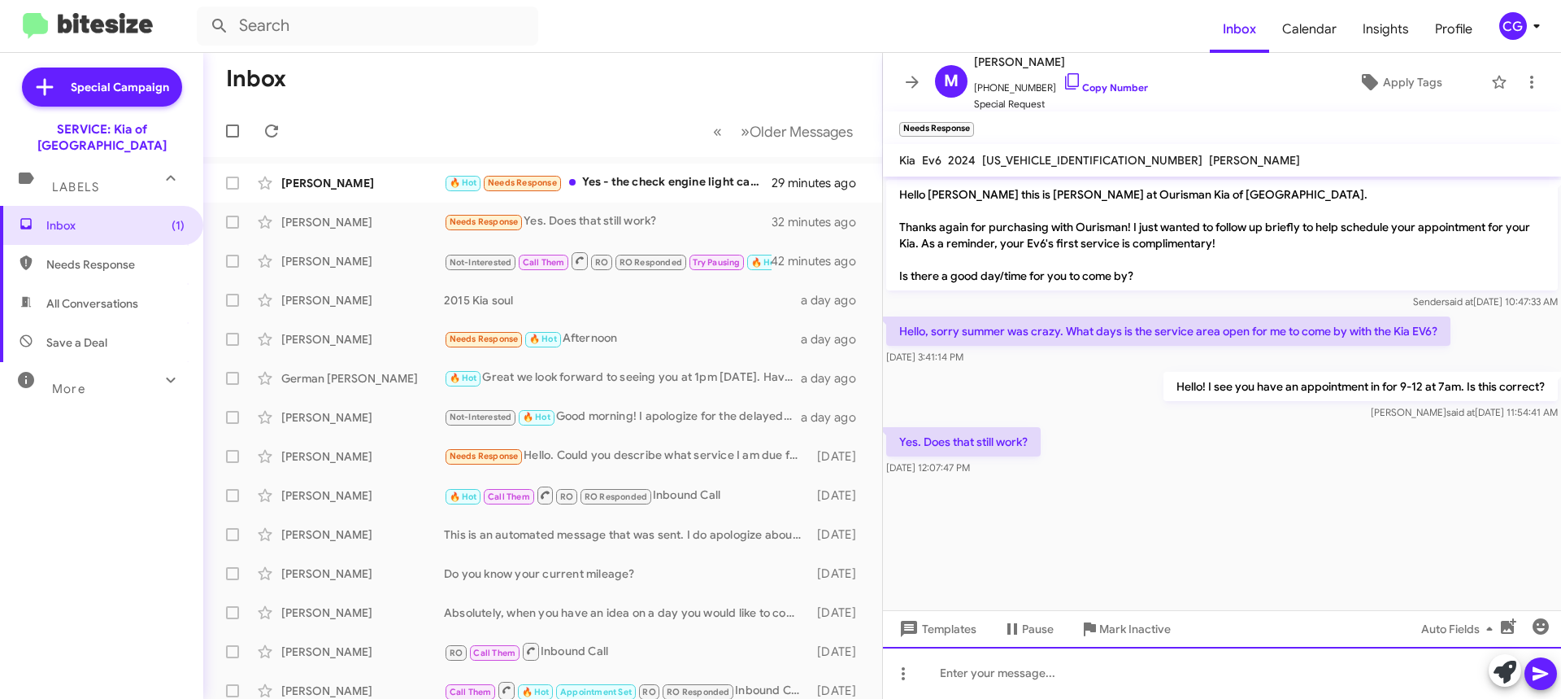
click at [1043, 668] on div at bounding box center [1222, 672] width 678 height 52
click at [1561, 664] on div "Yes! We will see you tomorrow!" at bounding box center [1222, 672] width 678 height 52
click at [1547, 668] on icon at bounding box center [1541, 674] width 20 height 20
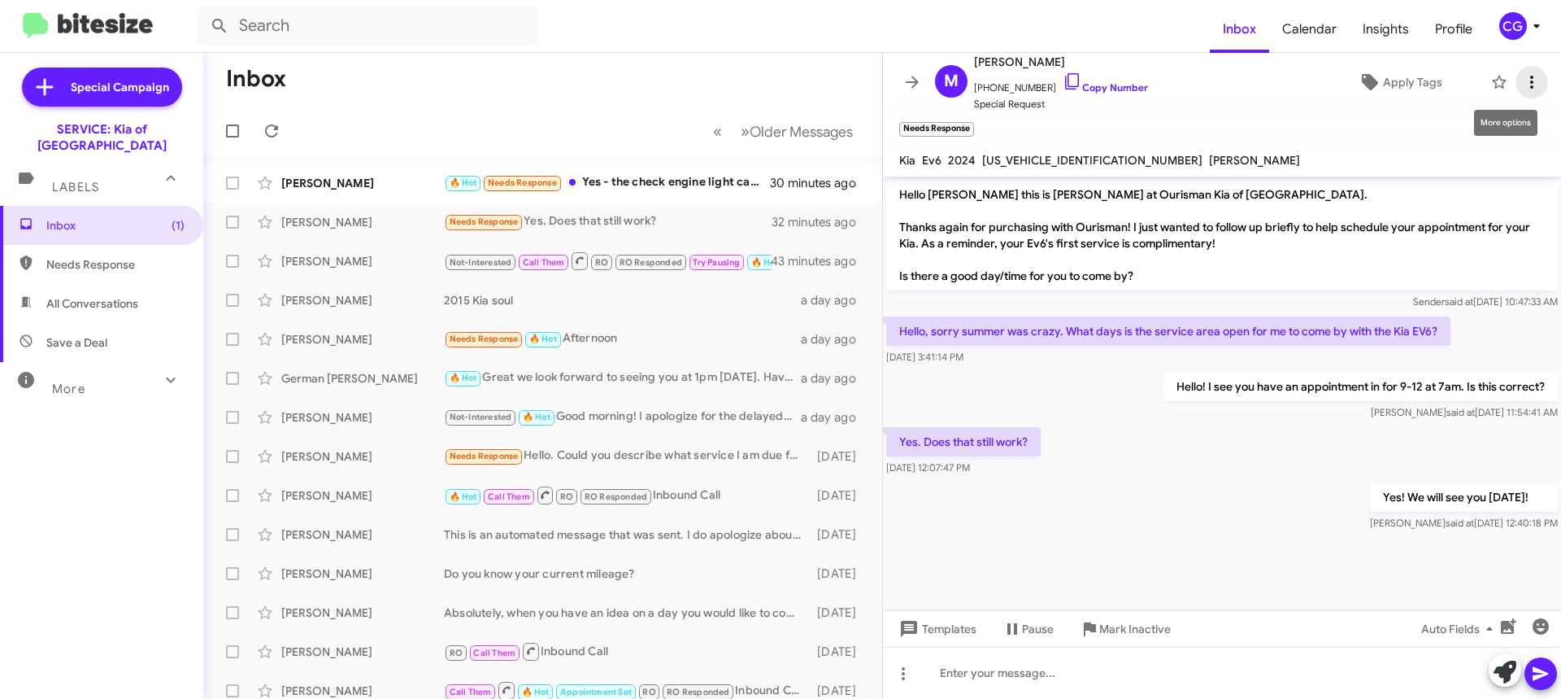
click at [1524, 78] on icon at bounding box center [1532, 82] width 20 height 20
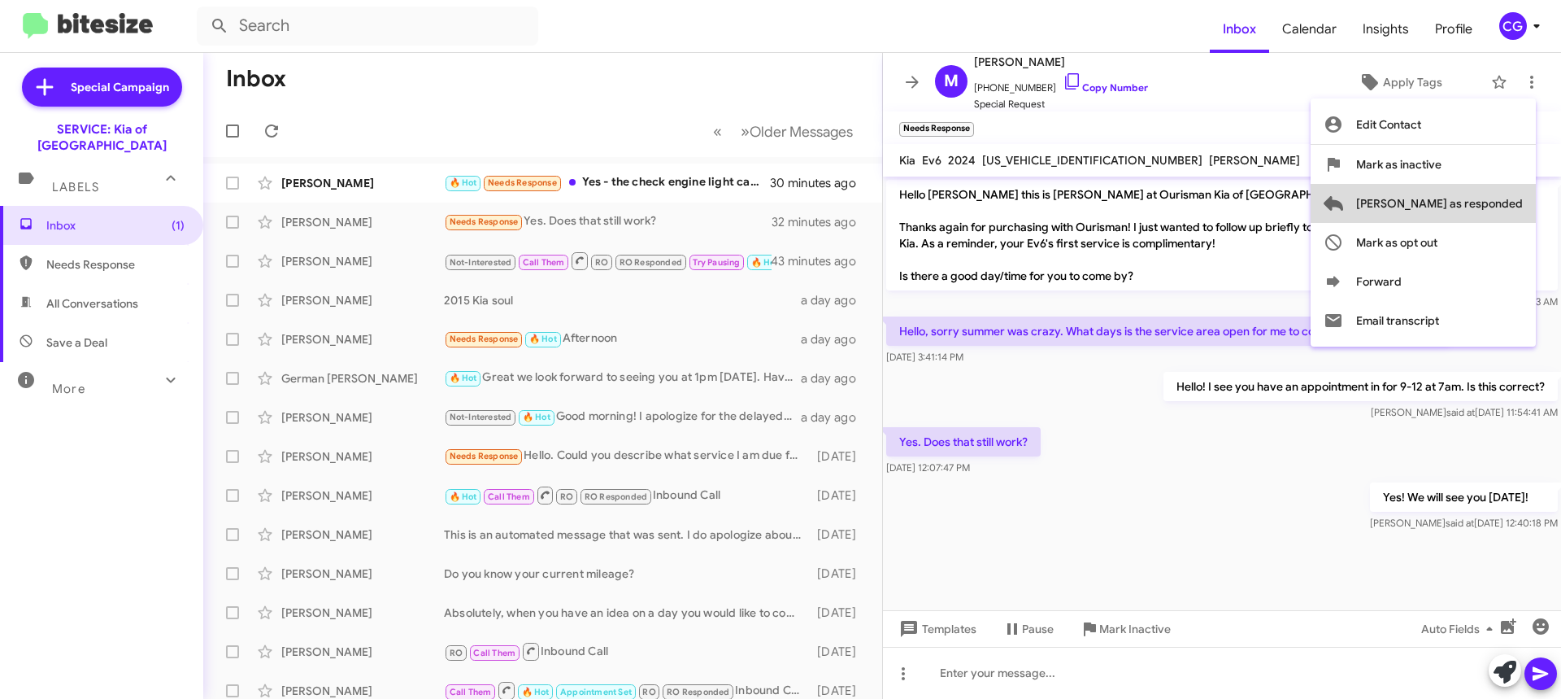
click at [1512, 202] on span "Mark as responded" at bounding box center [1439, 203] width 167 height 39
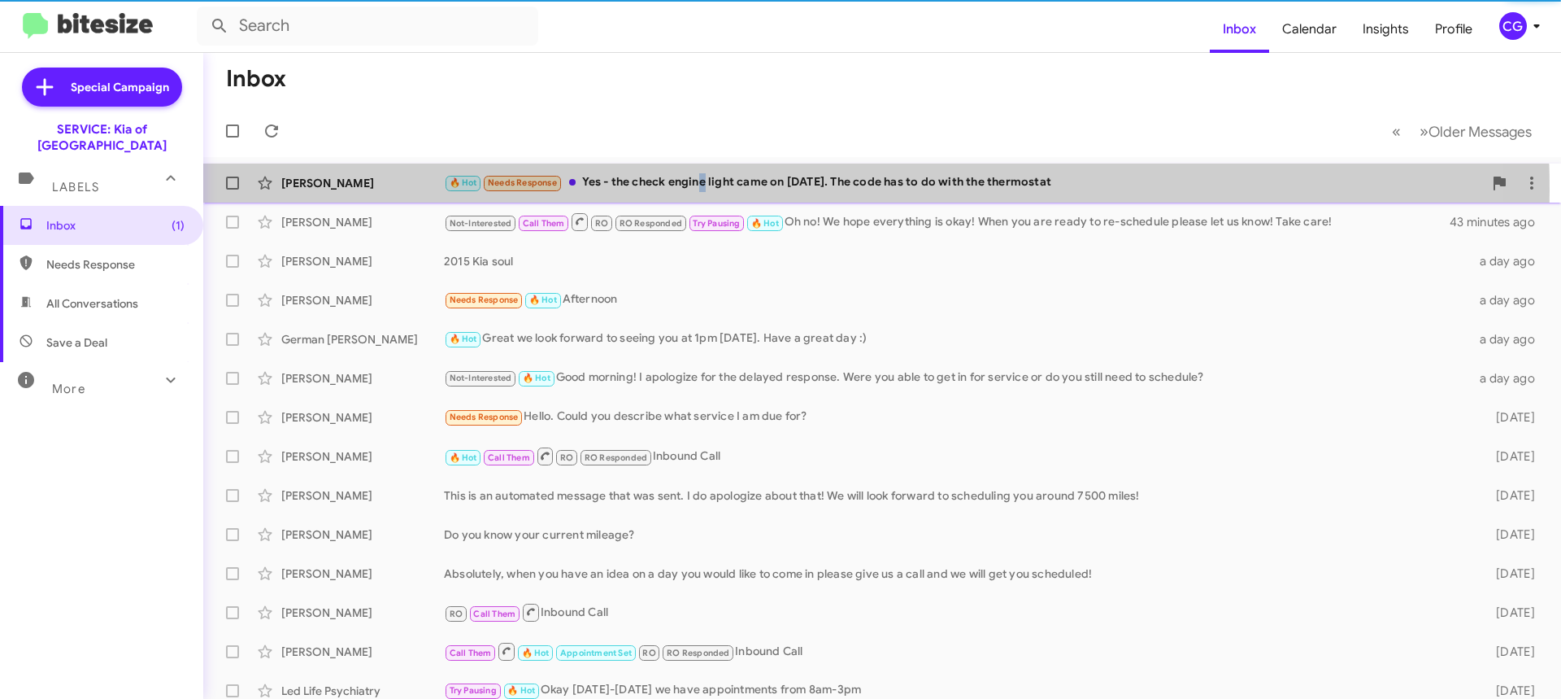
click at [705, 192] on div "🔥 Hot Needs Response Yes - the check engine light came on yesterday. The code h…" at bounding box center [963, 182] width 1039 height 19
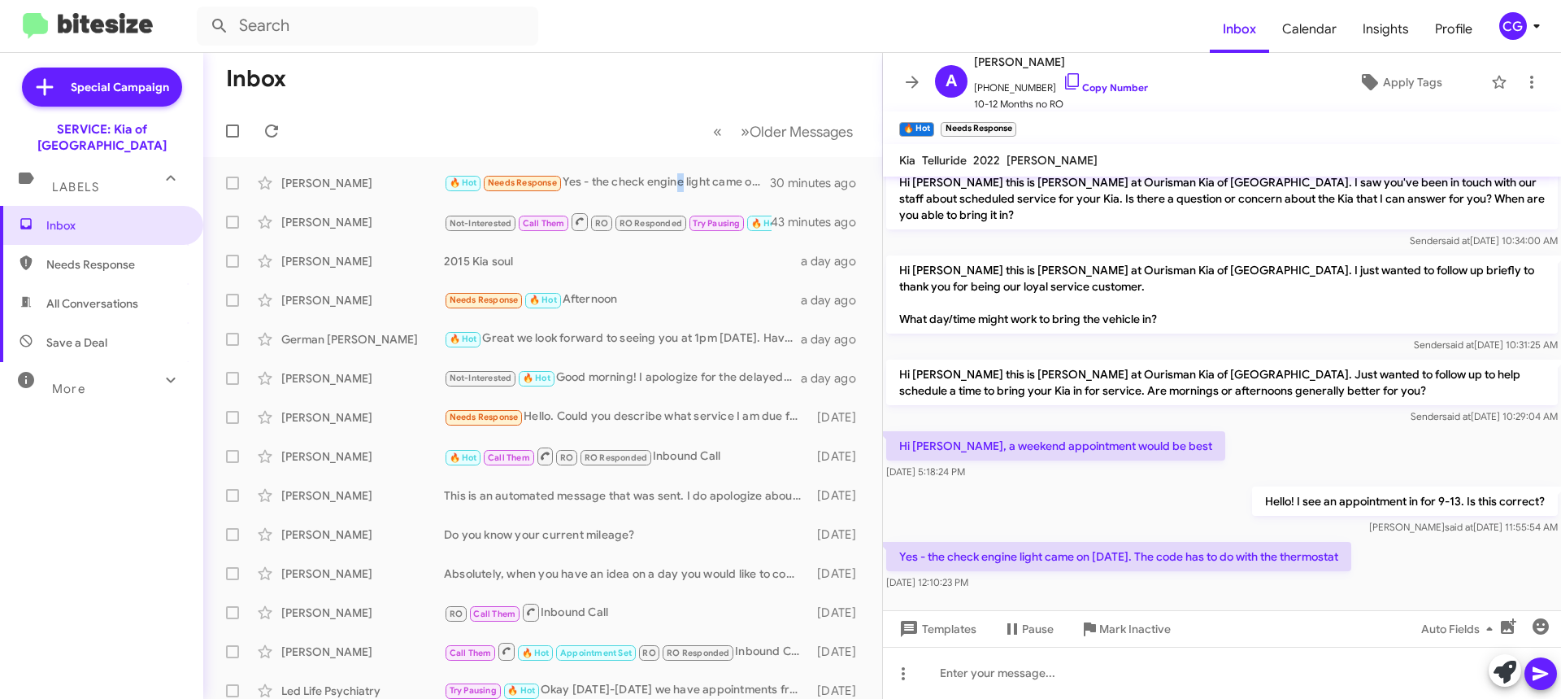
scroll to position [312, 0]
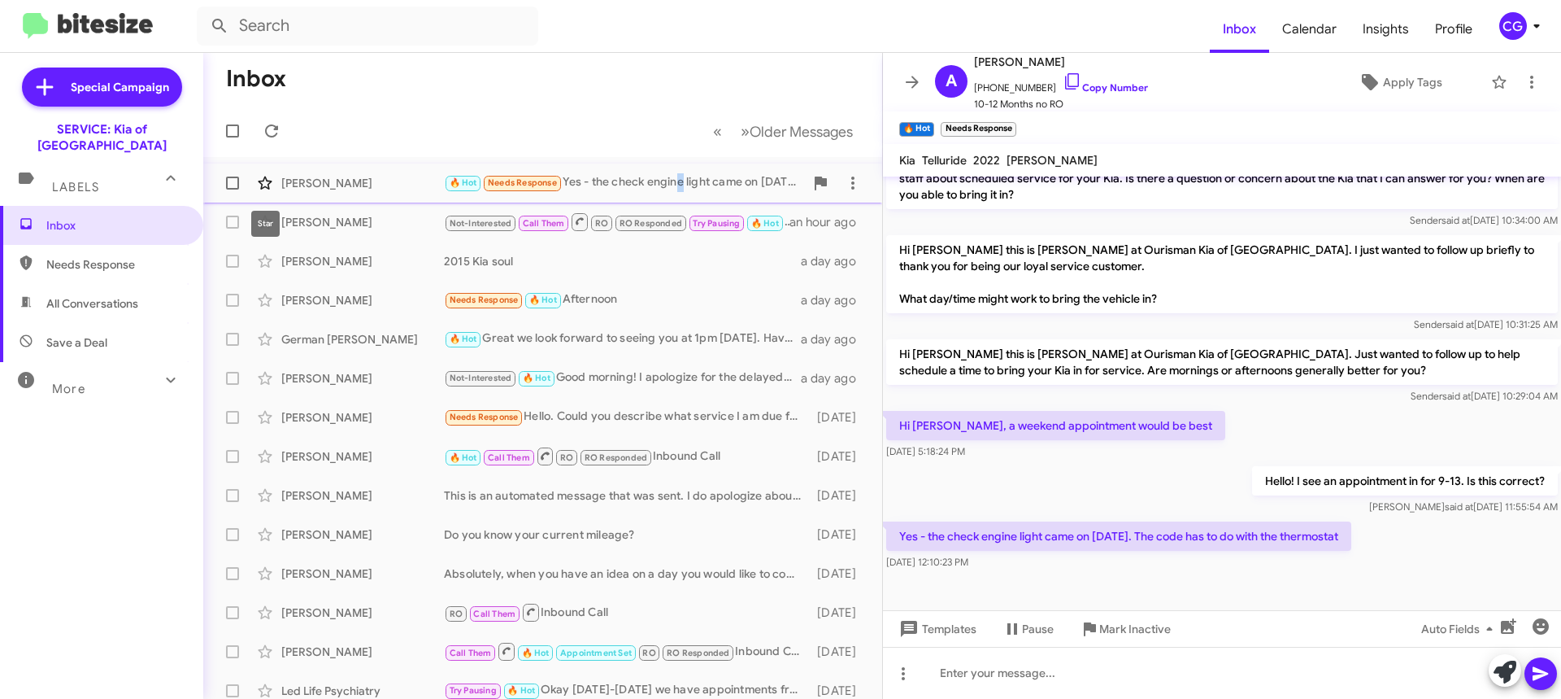
click at [270, 187] on icon at bounding box center [265, 183] width 20 height 20
click at [1496, 17] on button "CG" at bounding box center [1515, 26] width 58 height 28
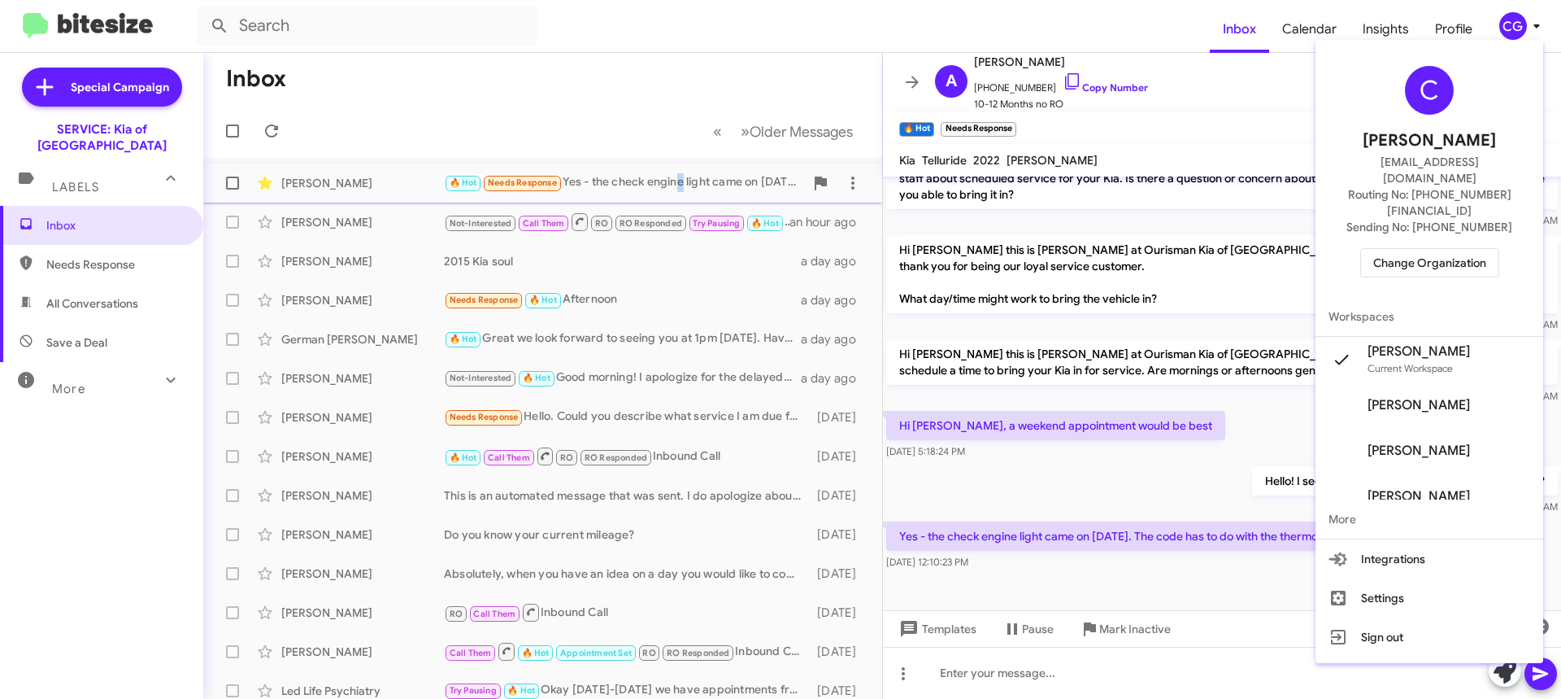
click at [1452, 249] on span "Change Organization" at bounding box center [1429, 263] width 113 height 28
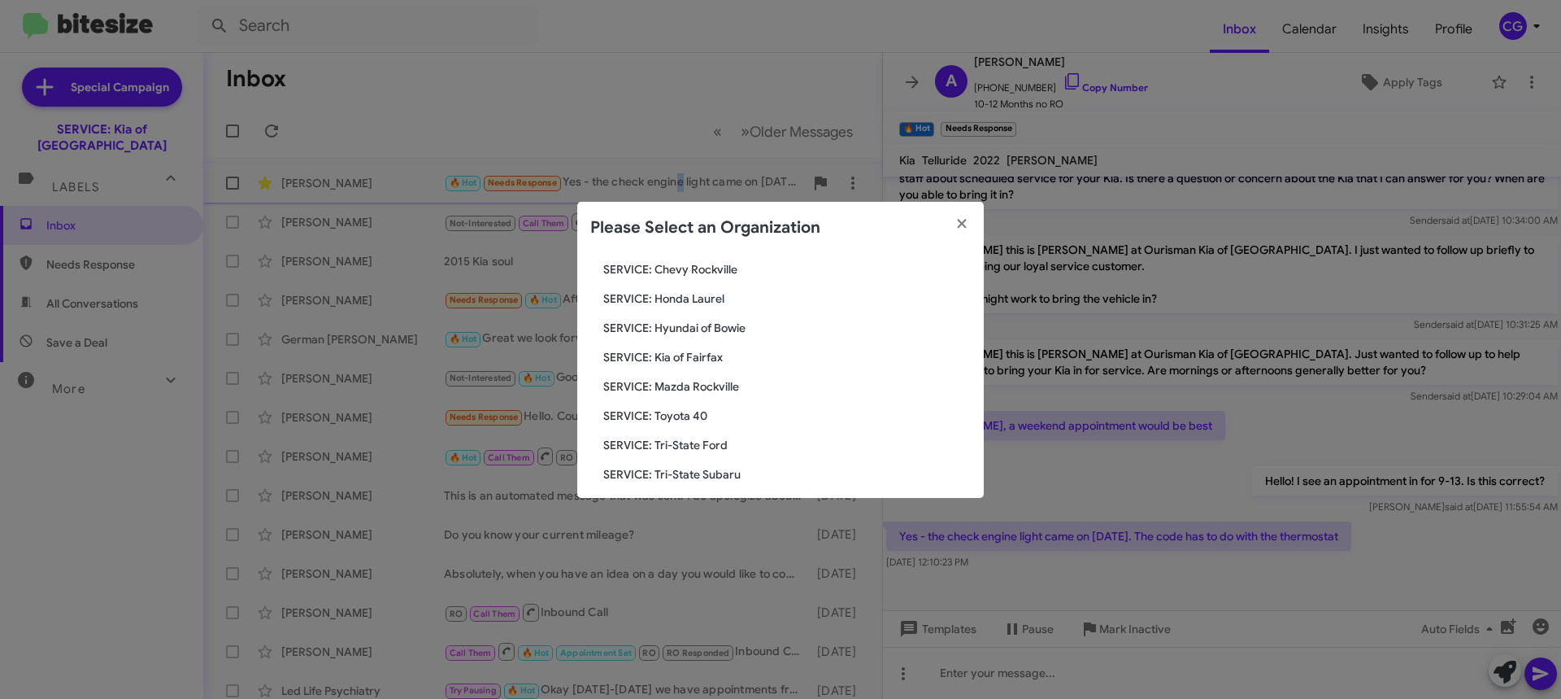
scroll to position [300, 0]
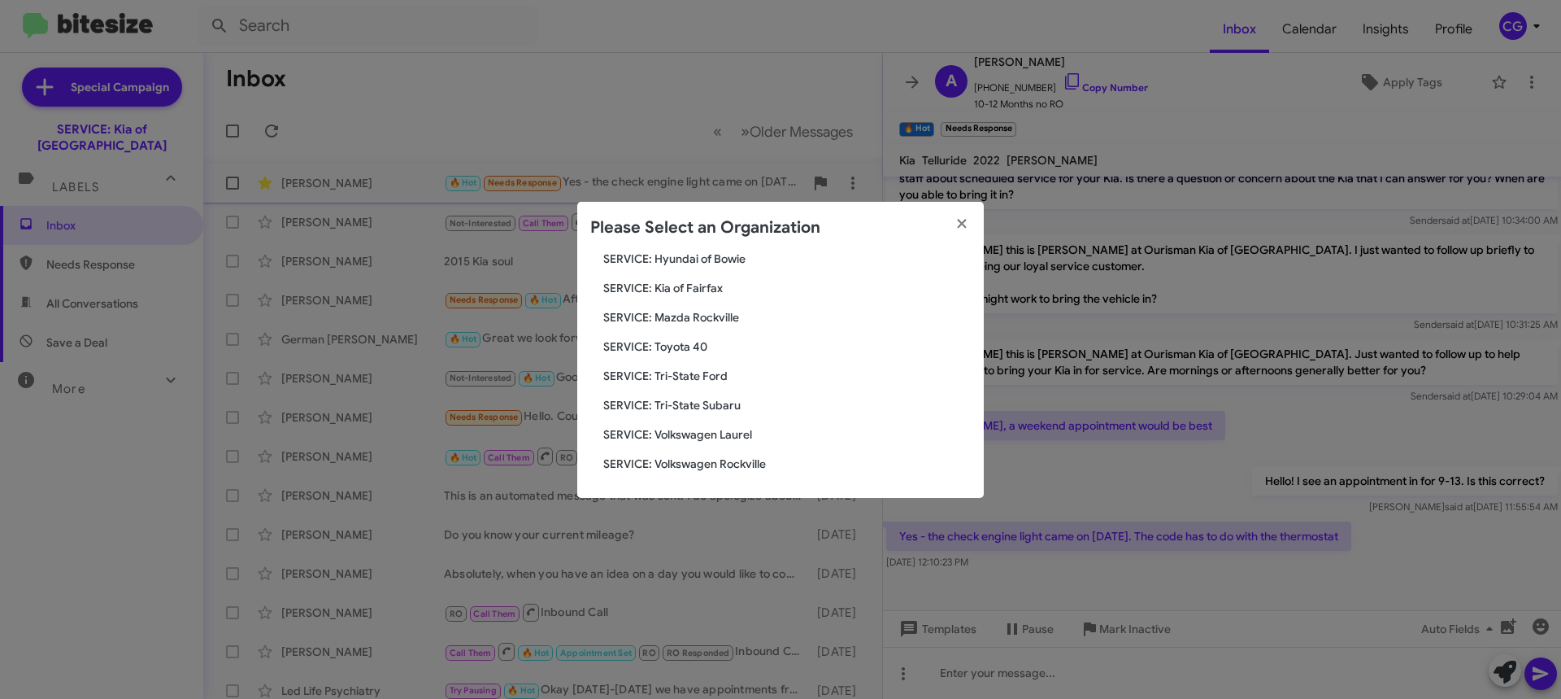
drag, startPoint x: 678, startPoint y: 294, endPoint x: 687, endPoint y: 291, distance: 9.3
click at [681, 292] on span "SERVICE: Kia of Fairfax" at bounding box center [787, 288] width 368 height 16
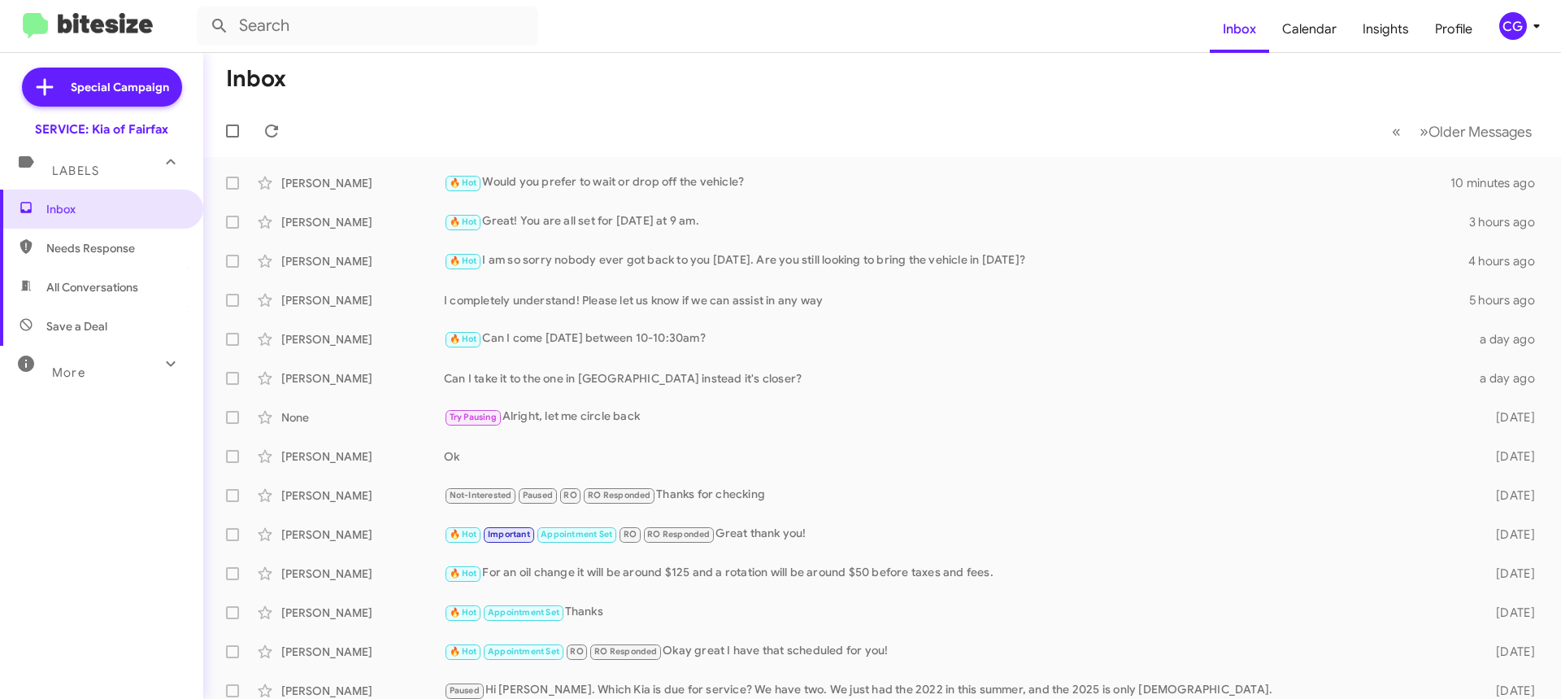
click at [1504, 25] on div "CG" at bounding box center [1514, 26] width 28 height 28
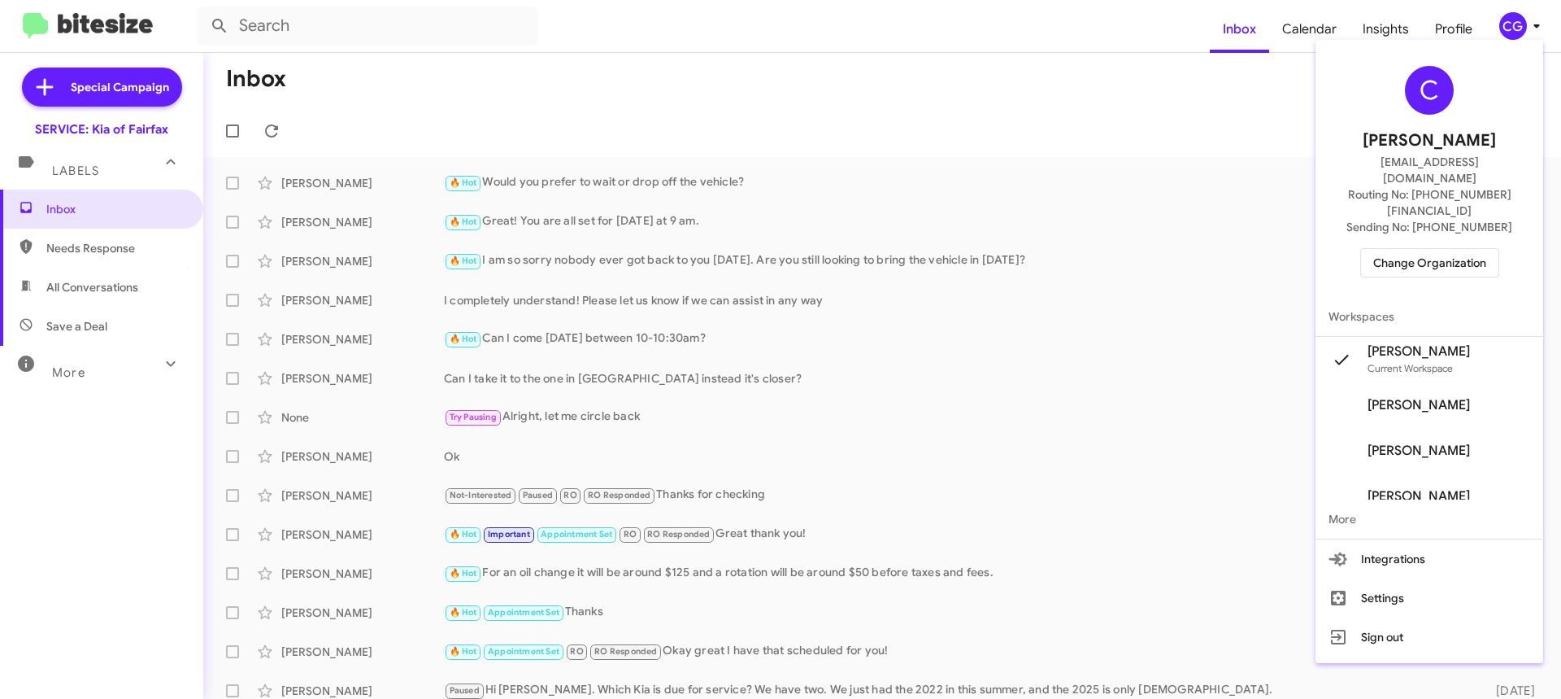
click at [1462, 249] on span "Change Organization" at bounding box center [1429, 263] width 113 height 28
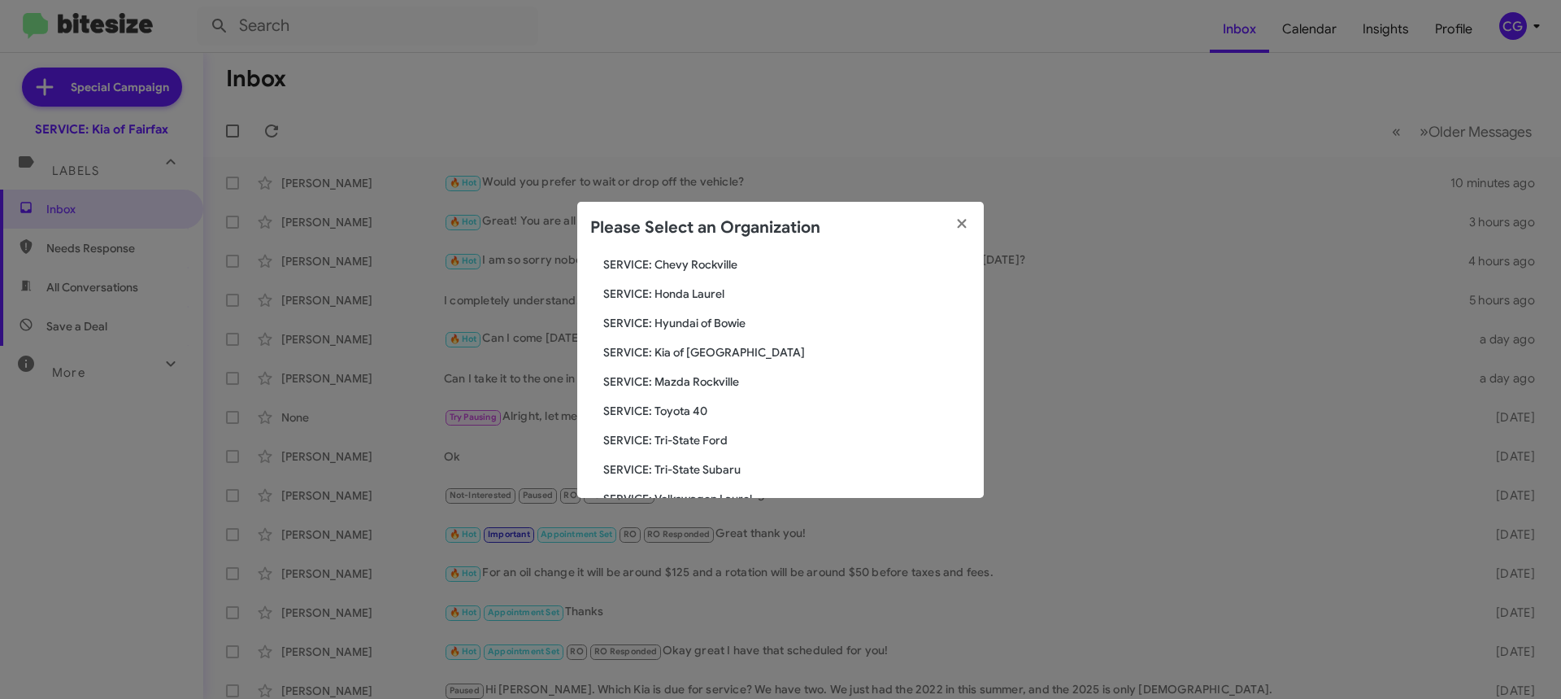
scroll to position [244, 0]
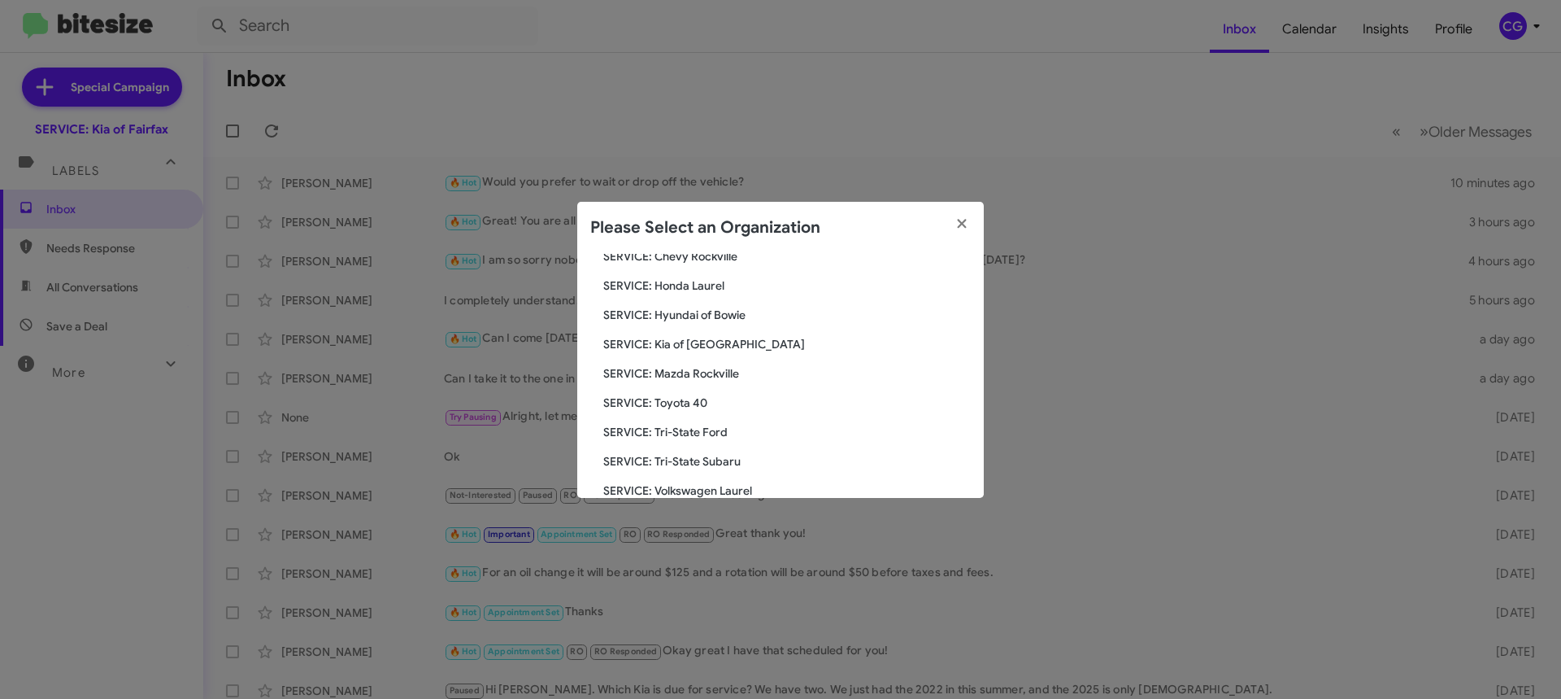
click at [730, 372] on span "SERVICE: Mazda Rockville" at bounding box center [787, 373] width 368 height 16
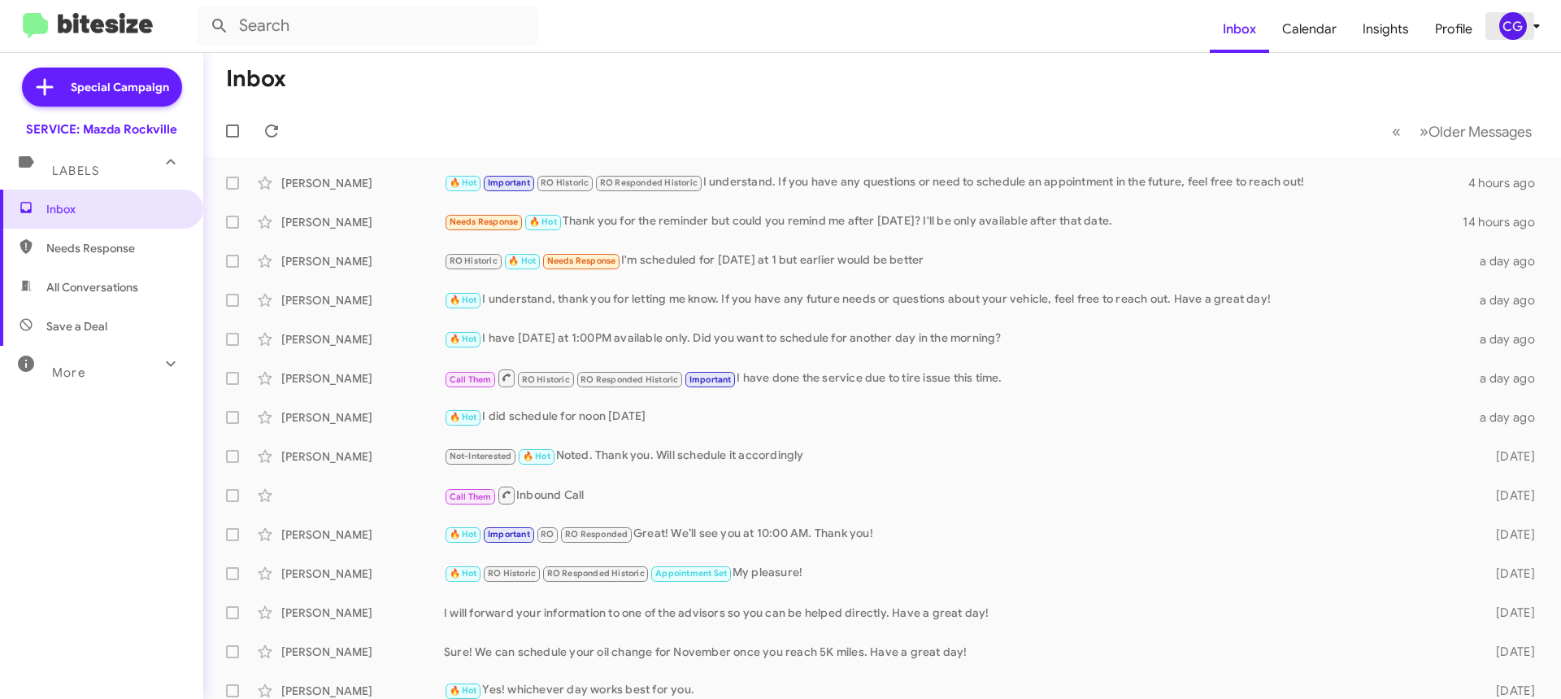
click at [1499, 37] on span "CG" at bounding box center [1523, 26] width 49 height 28
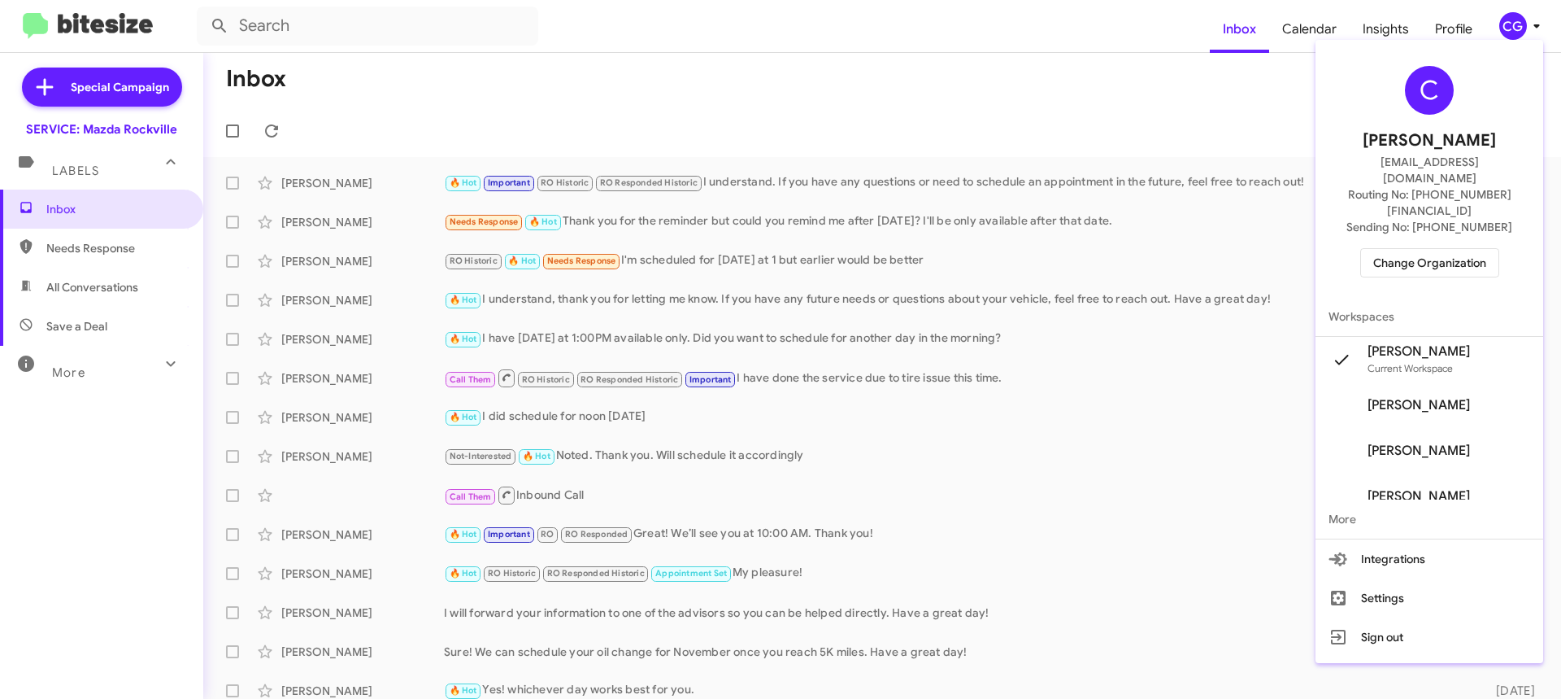
click at [1422, 249] on span "Change Organization" at bounding box center [1429, 263] width 113 height 28
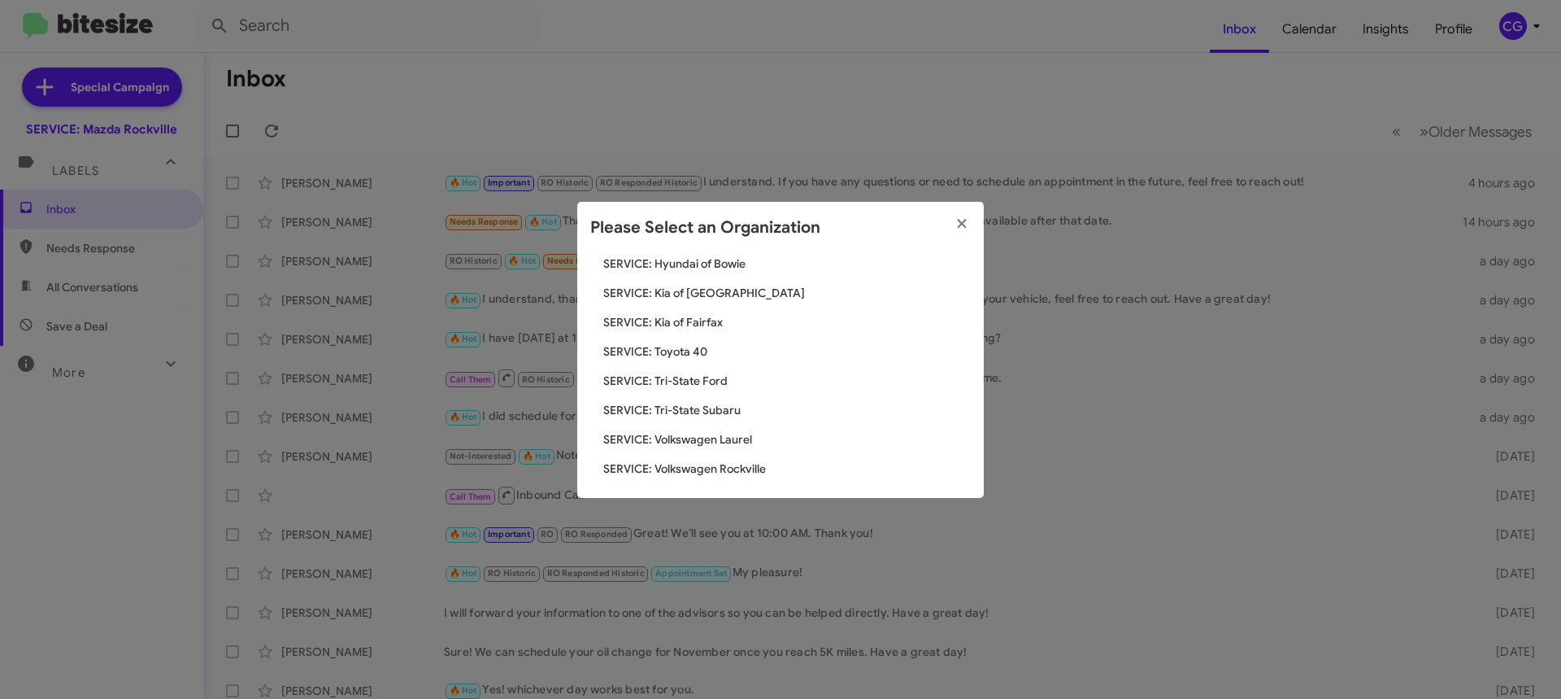
scroll to position [300, 0]
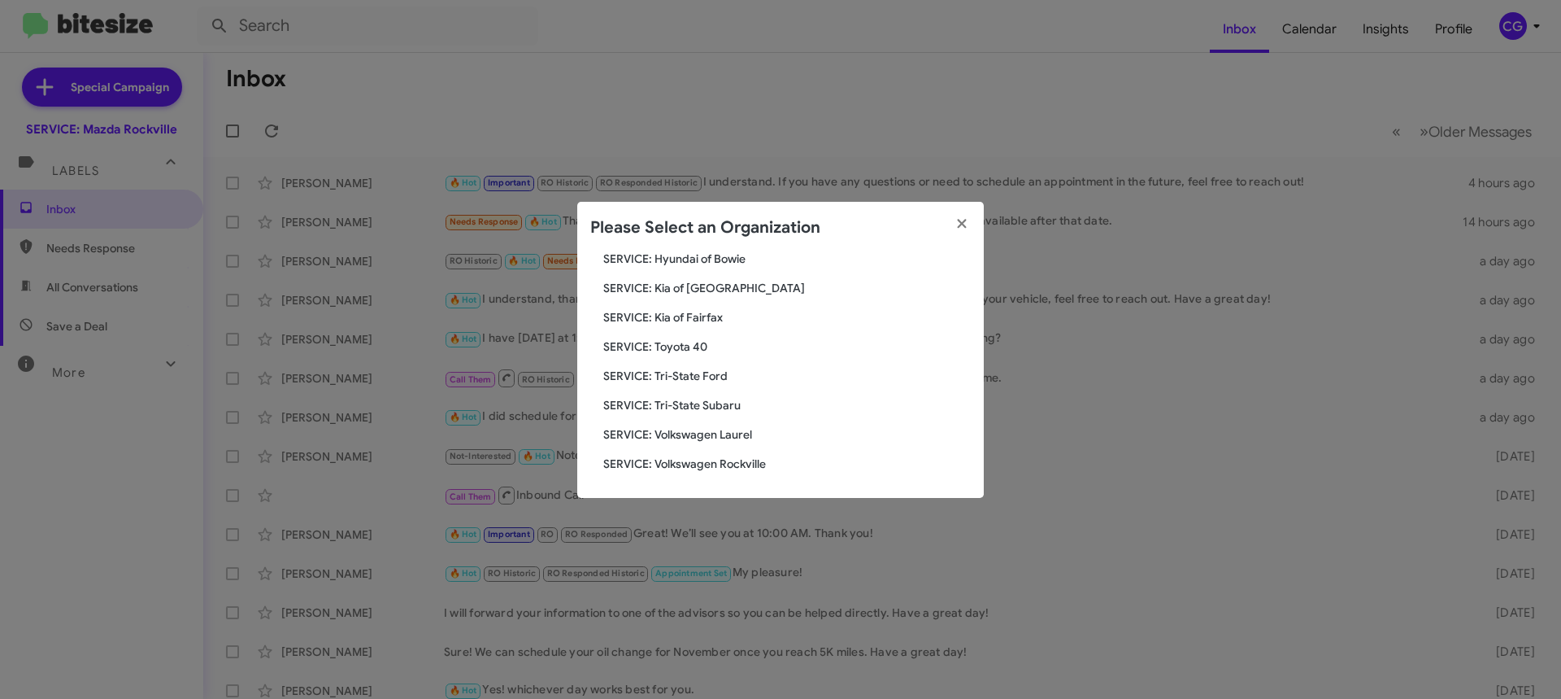
click at [652, 351] on span "SERVICE: Toyota 40" at bounding box center [787, 346] width 368 height 16
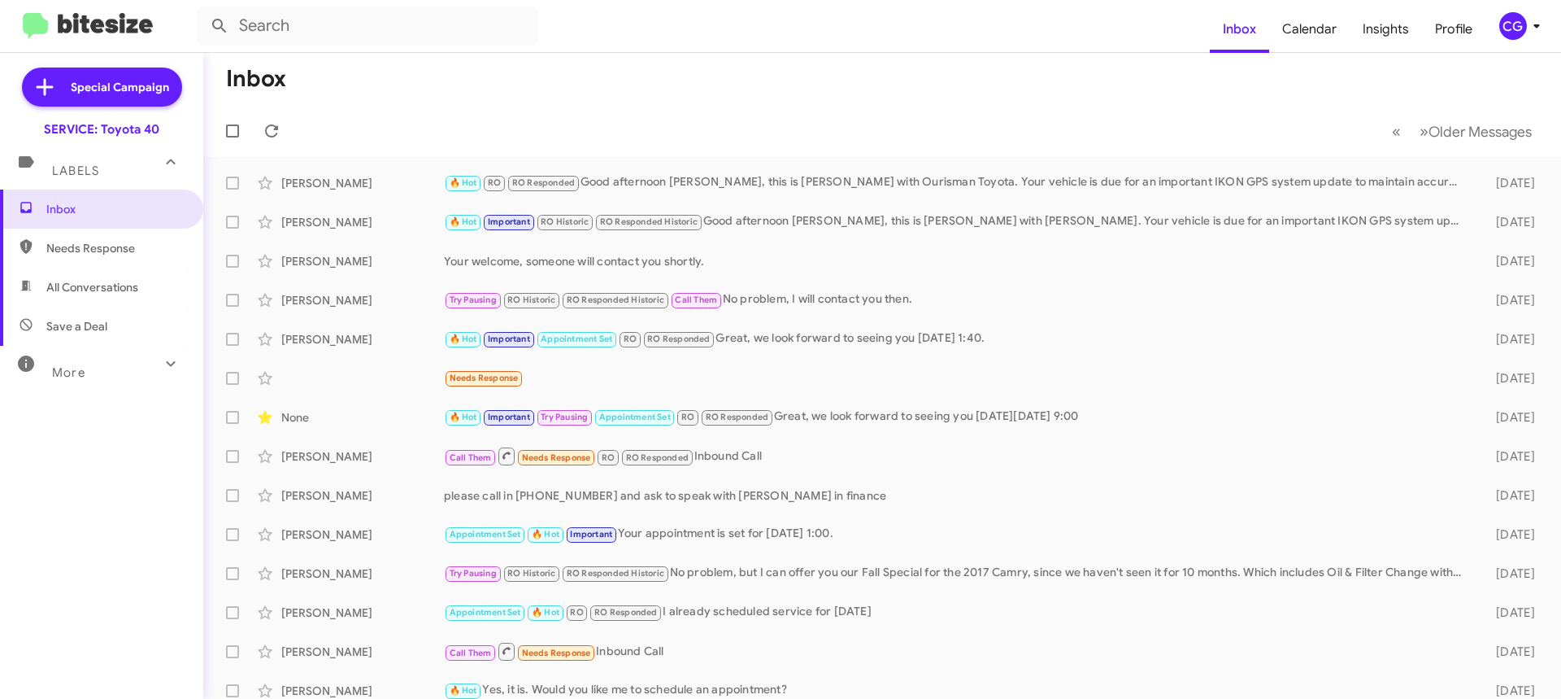
click at [1521, 34] on div "CG" at bounding box center [1514, 26] width 28 height 28
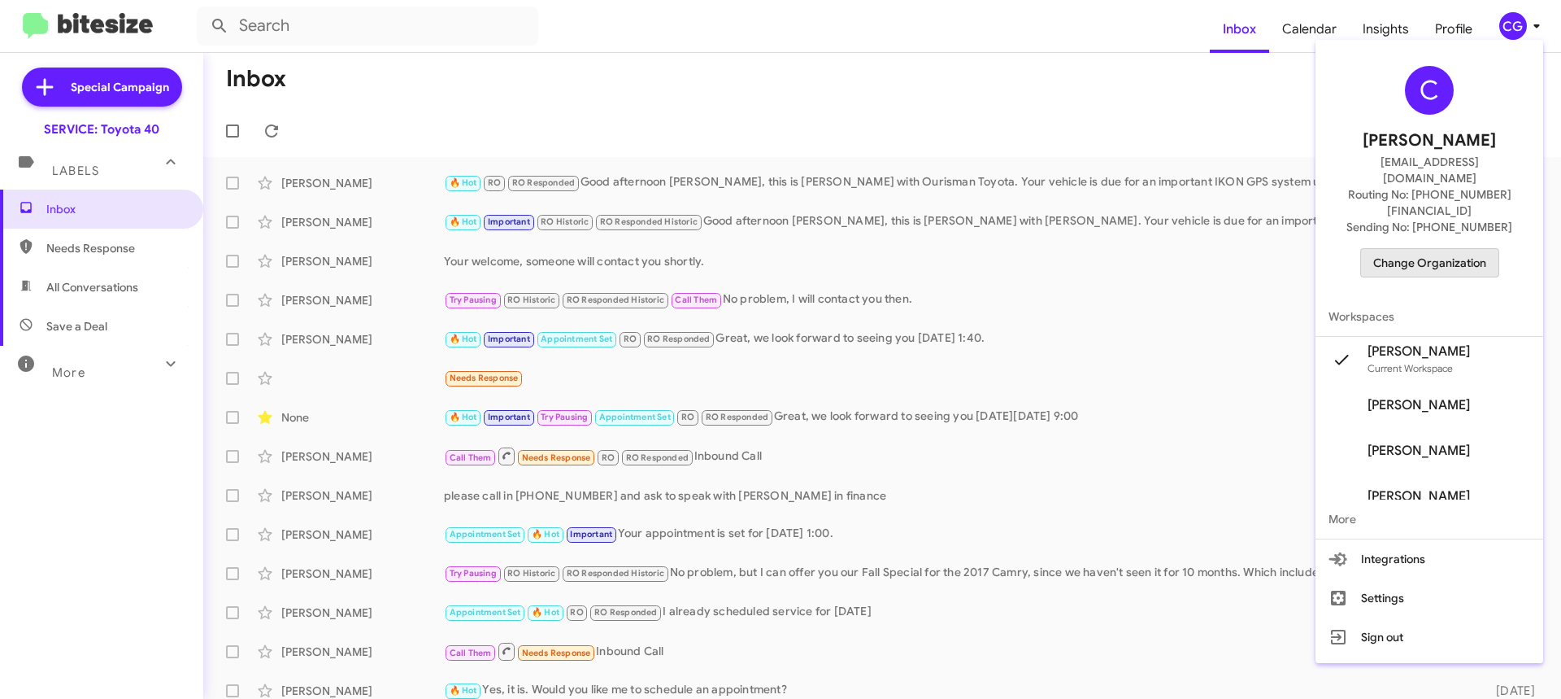
click at [1446, 249] on span "Change Organization" at bounding box center [1429, 263] width 113 height 28
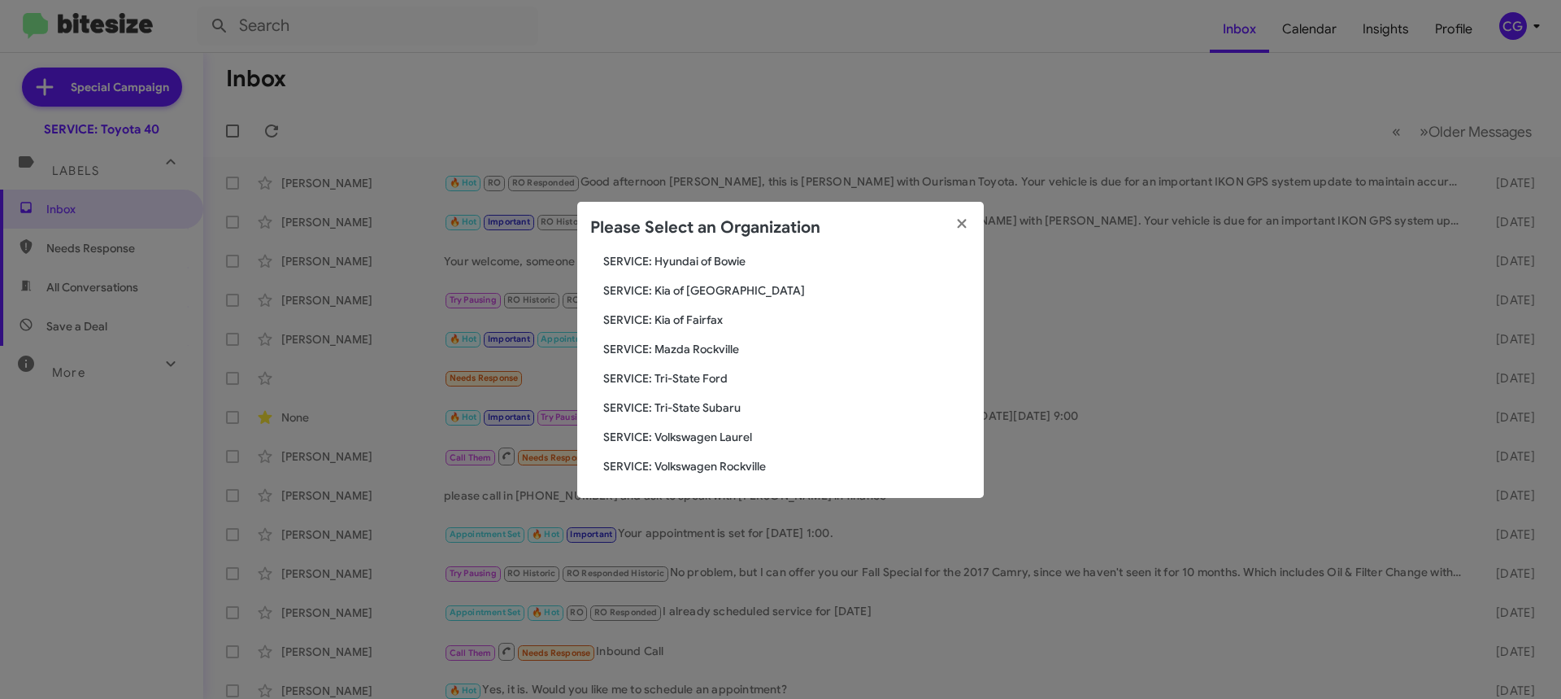
scroll to position [300, 0]
click at [712, 371] on span "SERVICE: Tri-State Ford" at bounding box center [787, 376] width 368 height 16
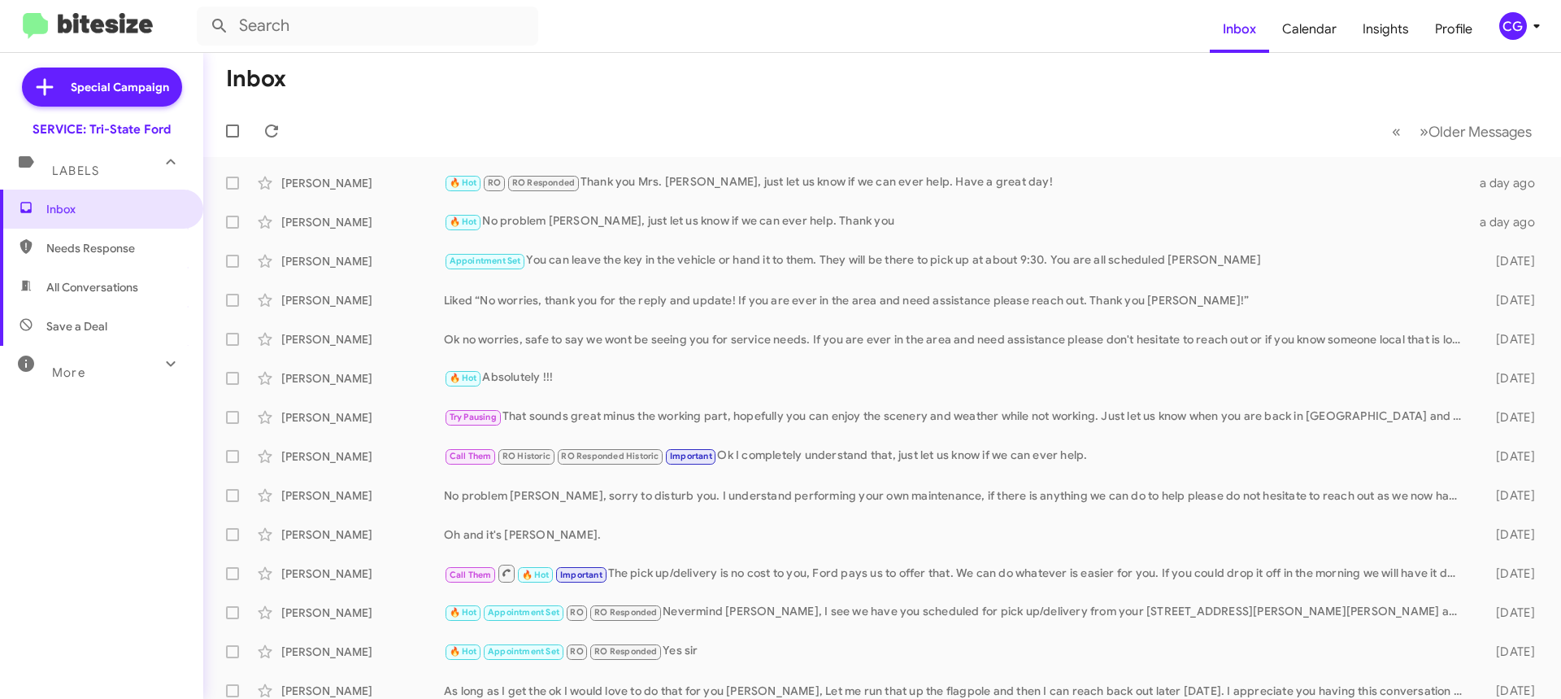
click at [1532, 25] on icon at bounding box center [1537, 26] width 20 height 20
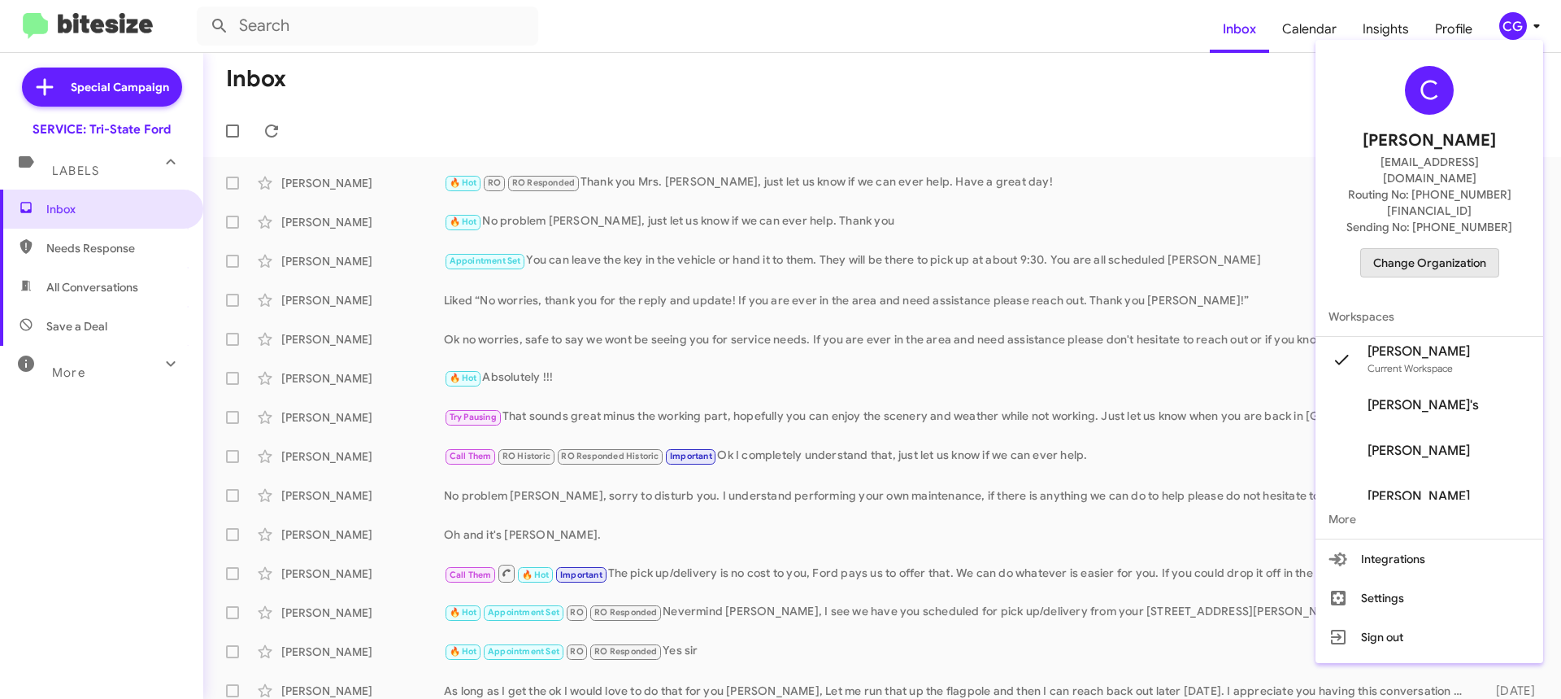
click at [1460, 249] on span "Change Organization" at bounding box center [1429, 263] width 113 height 28
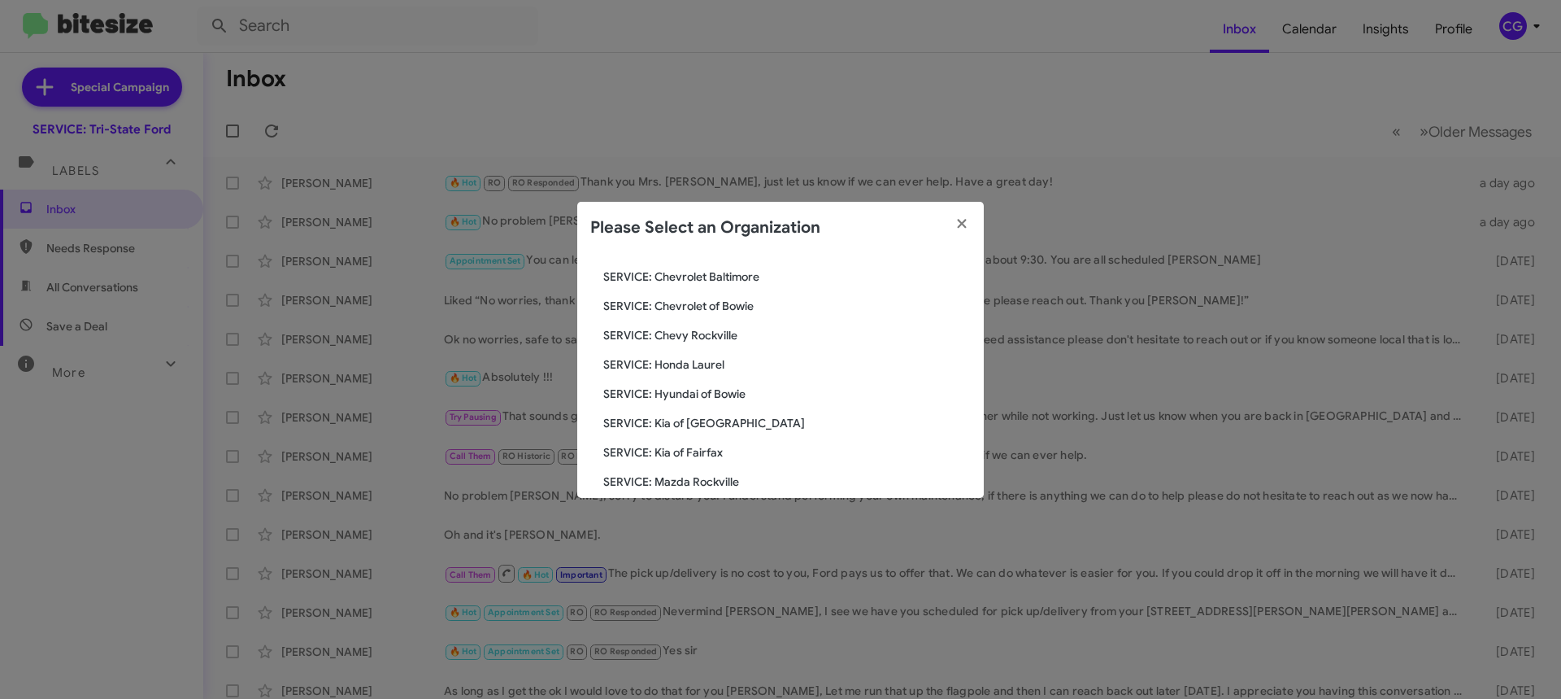
scroll to position [300, 0]
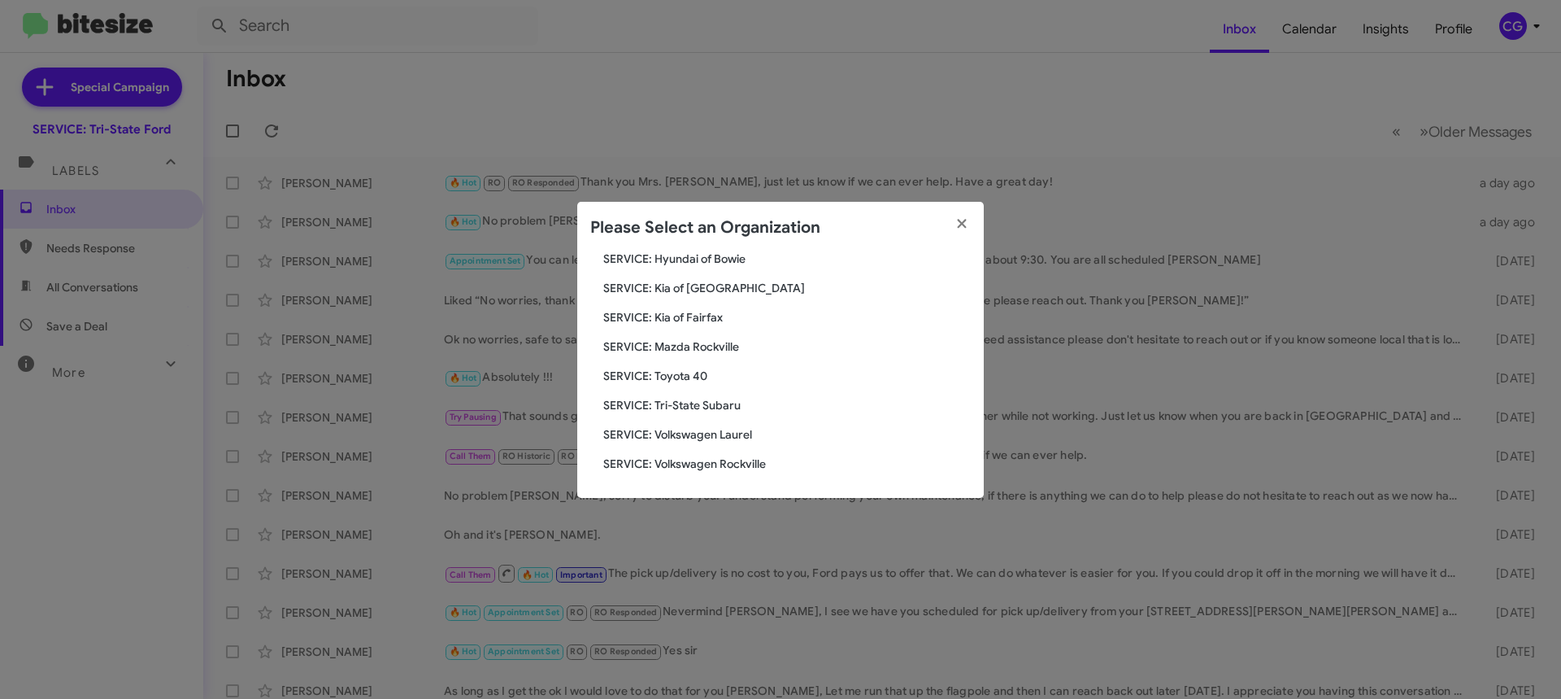
click at [732, 405] on span "SERVICE: Tri-State Subaru" at bounding box center [787, 405] width 368 height 16
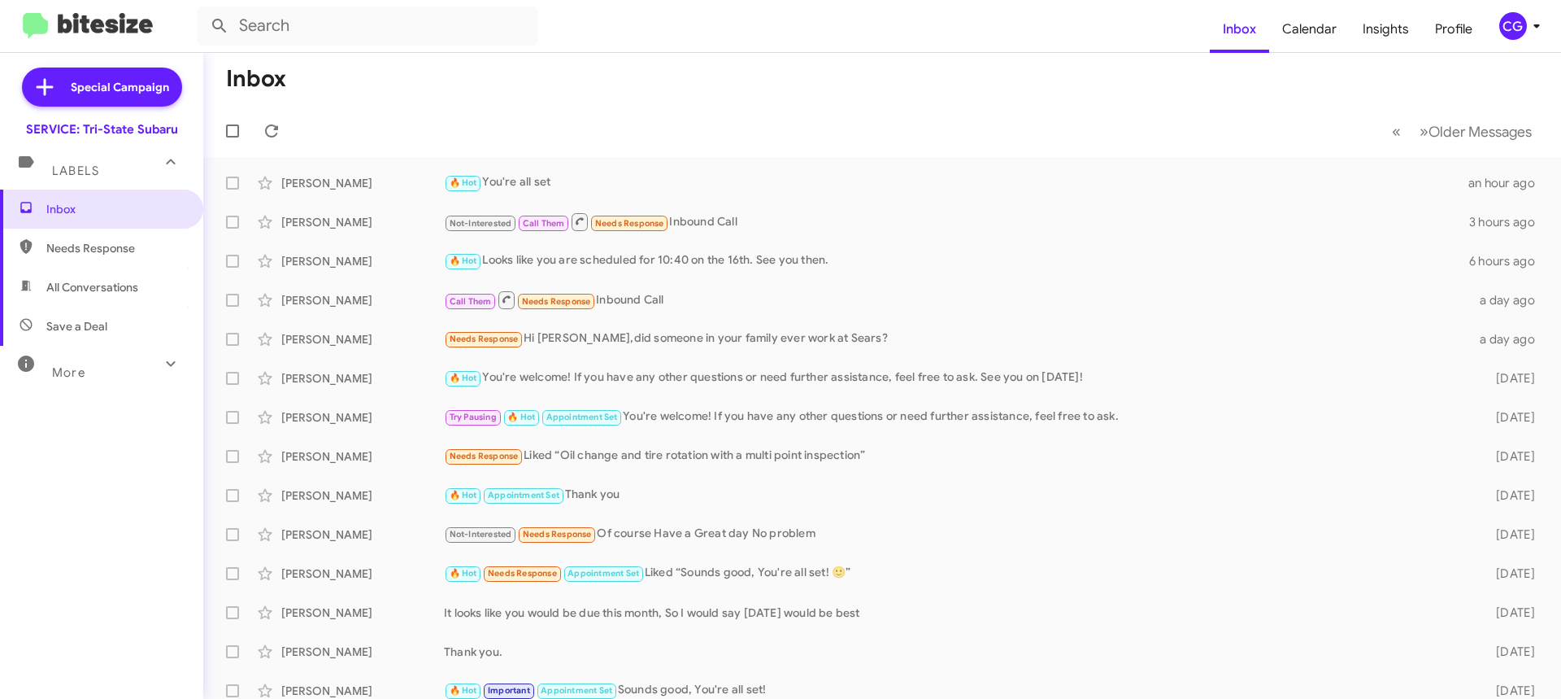
click at [1511, 24] on div "CG" at bounding box center [1514, 26] width 28 height 28
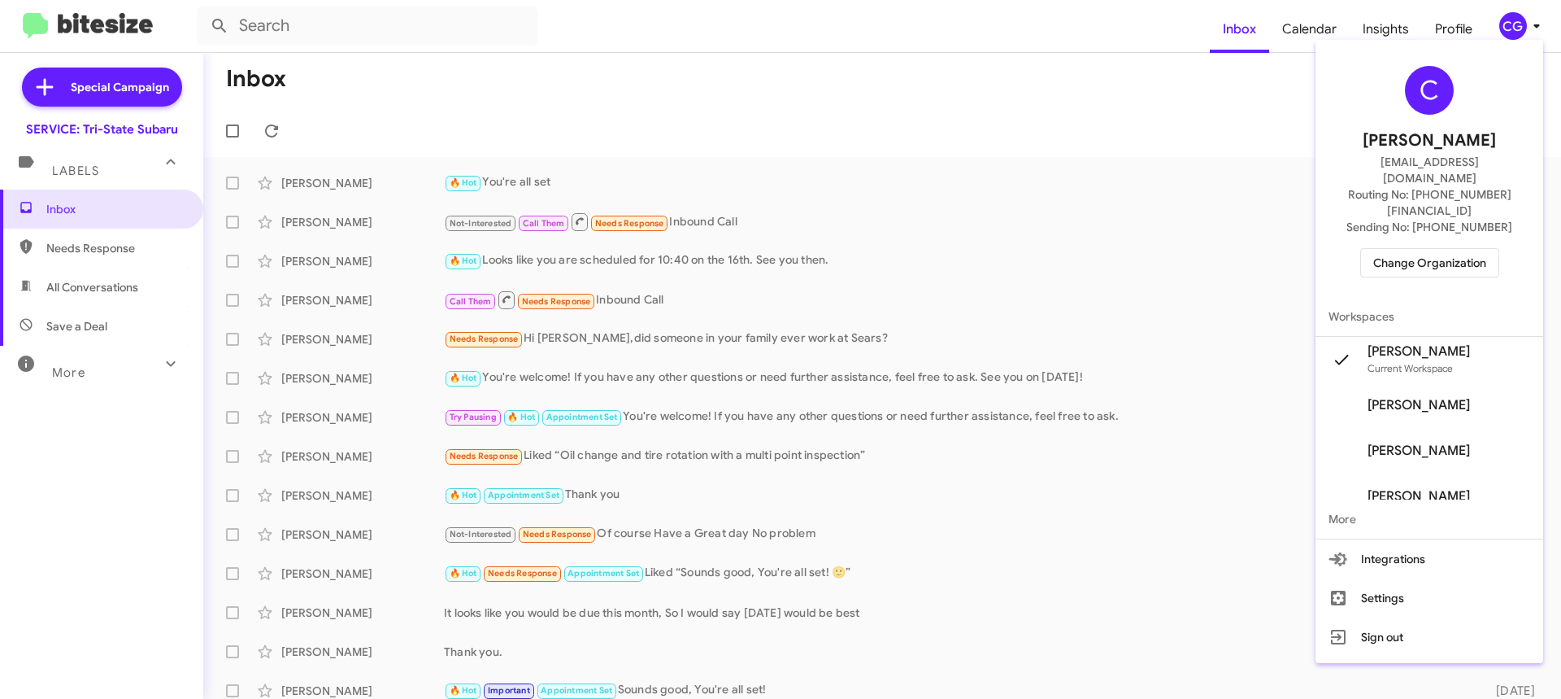
click at [1451, 249] on span "Change Organization" at bounding box center [1429, 263] width 113 height 28
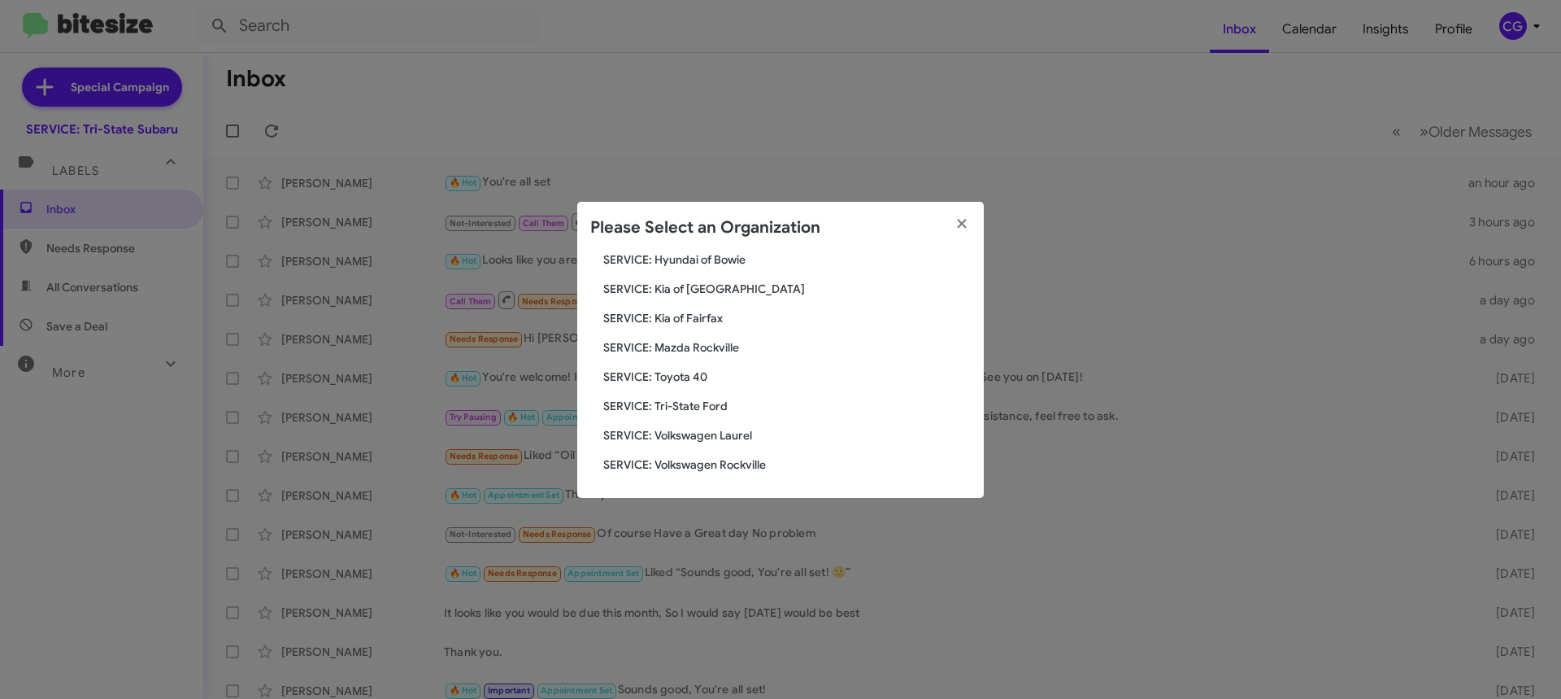
scroll to position [300, 0]
click at [744, 442] on span "SERVICE: Volkswagen Laurel" at bounding box center [787, 434] width 368 height 16
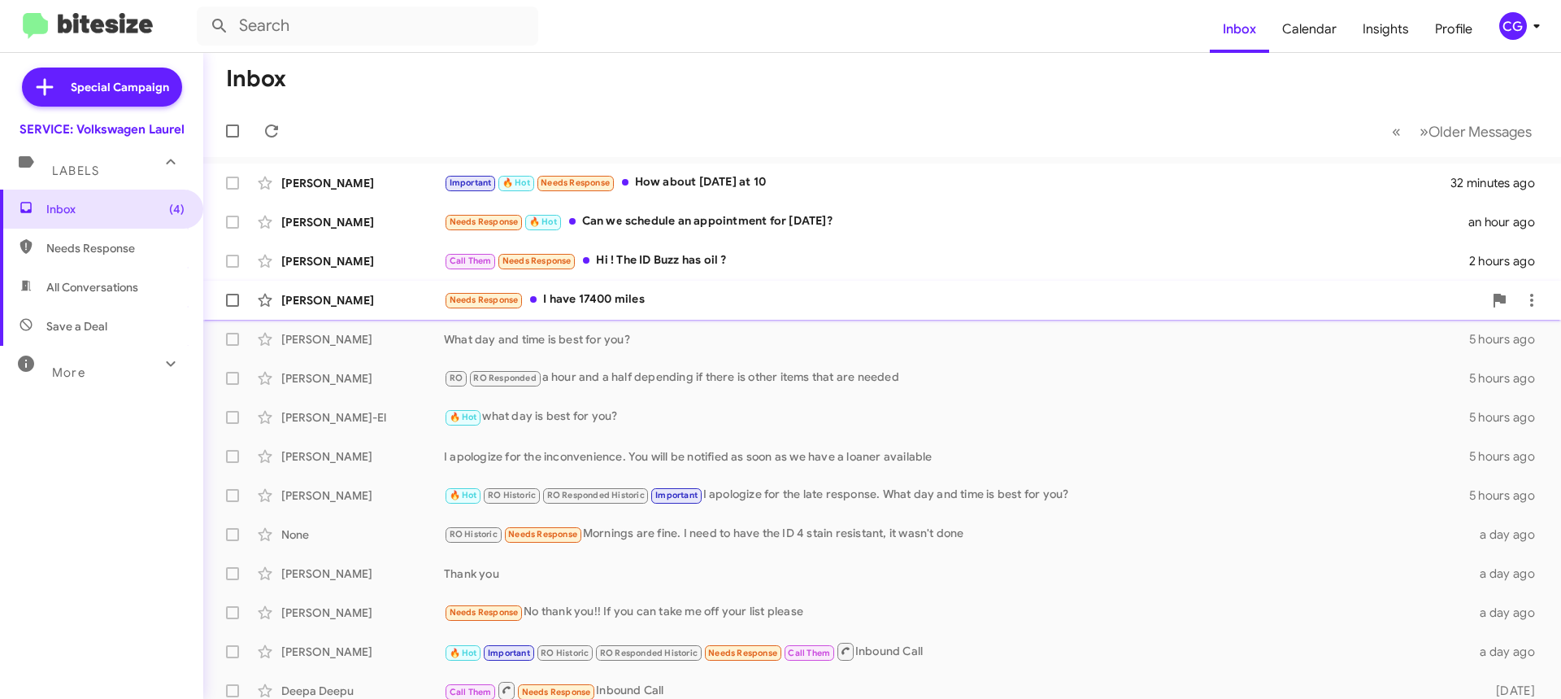
drag, startPoint x: 772, startPoint y: 313, endPoint x: 760, endPoint y: 311, distance: 11.5
click at [772, 312] on div "[PERSON_NAME] Needs Response I have 17400 miles 2 hours ago" at bounding box center [882, 300] width 1332 height 33
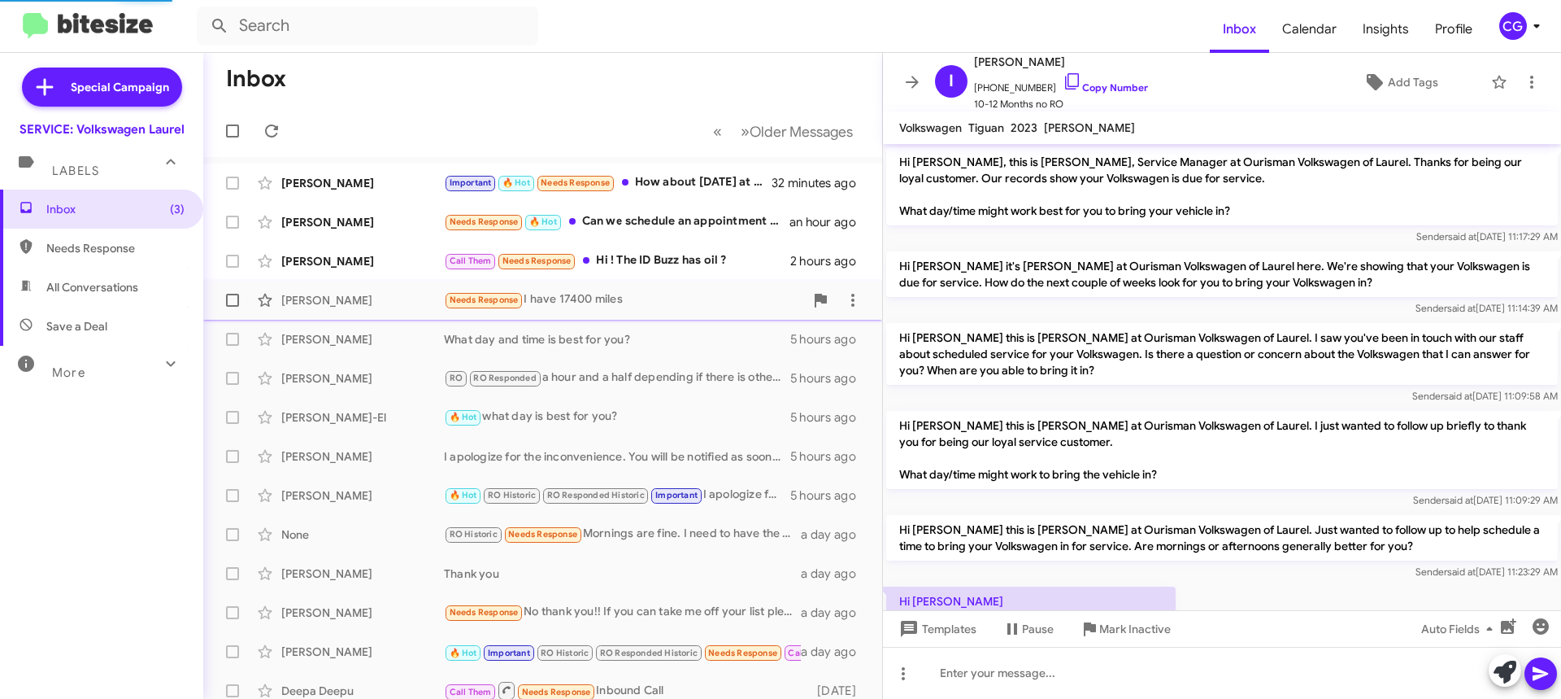
scroll to position [188, 0]
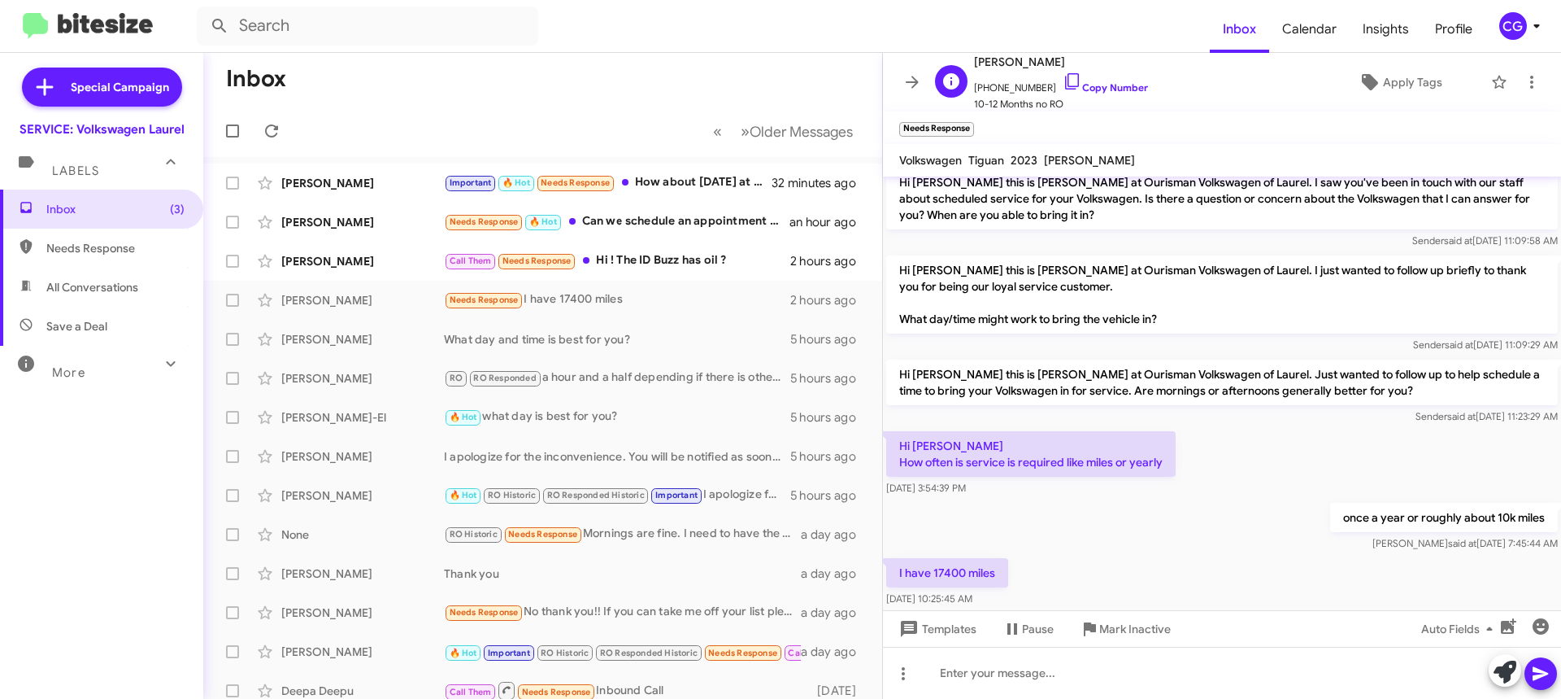
click at [1014, 86] on span "+14437981659 Copy Number" at bounding box center [1061, 84] width 174 height 24
copy span "14437981659"
click at [916, 82] on icon at bounding box center [912, 82] width 13 height 12
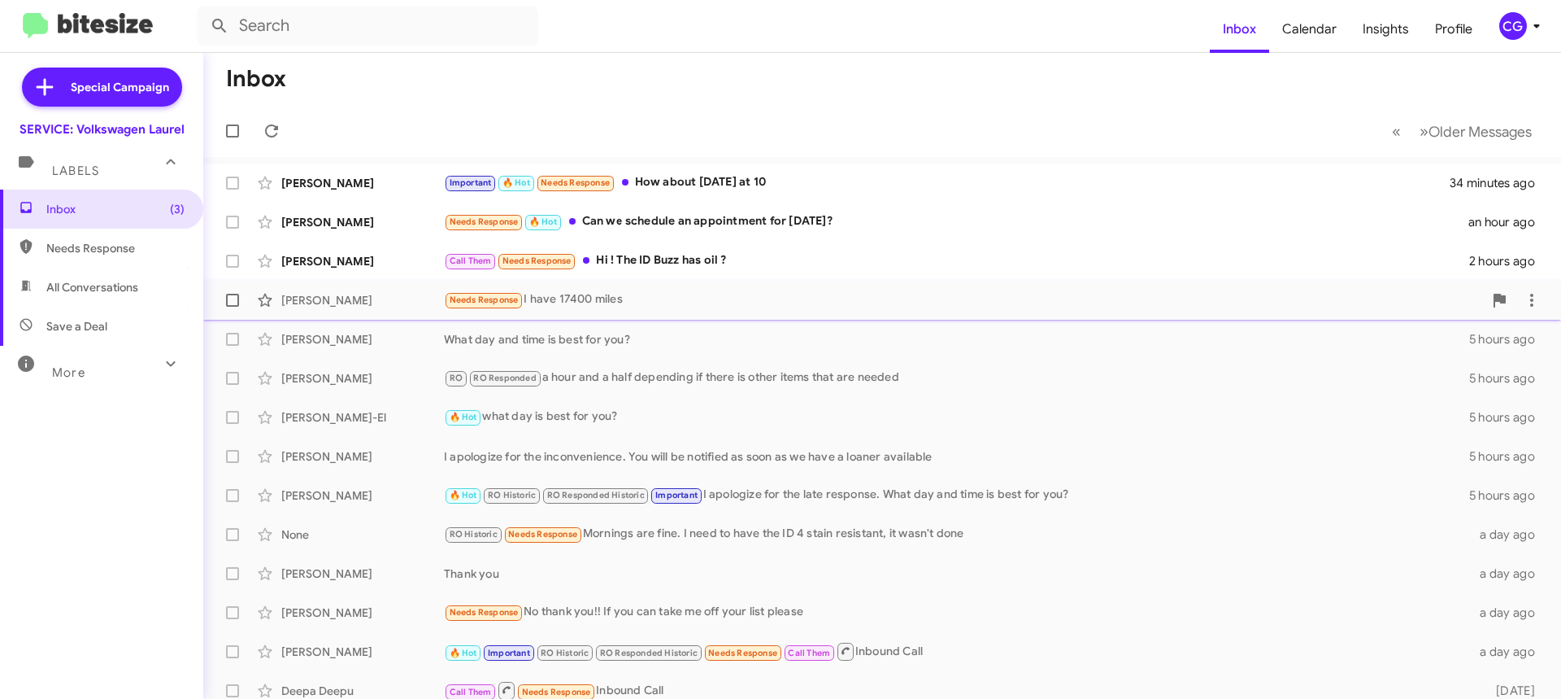
click at [240, 298] on label at bounding box center [232, 300] width 33 height 33
click at [233, 307] on input "checkbox" at bounding box center [232, 307] width 1 height 1
checkbox input "true"
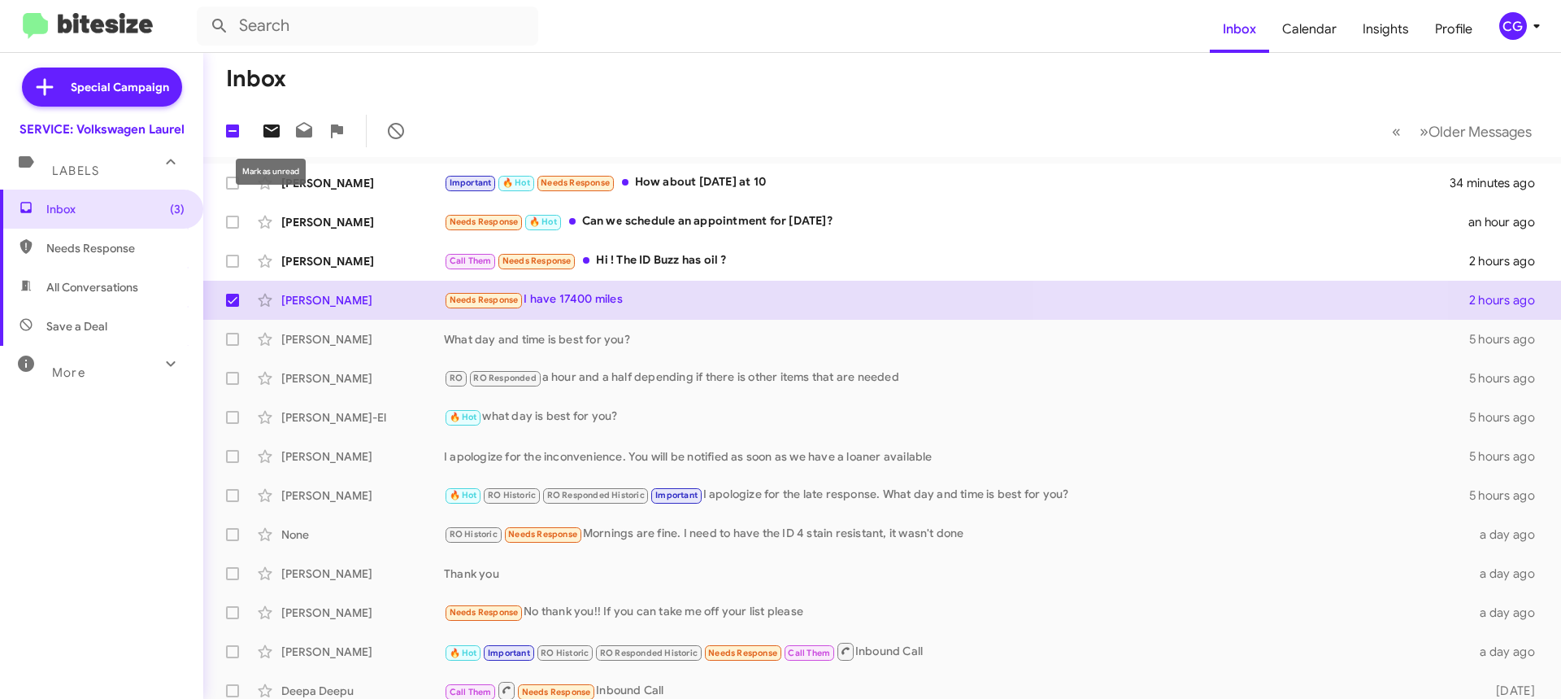
click at [270, 122] on icon at bounding box center [272, 131] width 20 height 20
click at [549, 85] on mat-toolbar-row "Inbox" at bounding box center [882, 79] width 1358 height 52
click at [1518, 22] on div "CG" at bounding box center [1514, 26] width 28 height 28
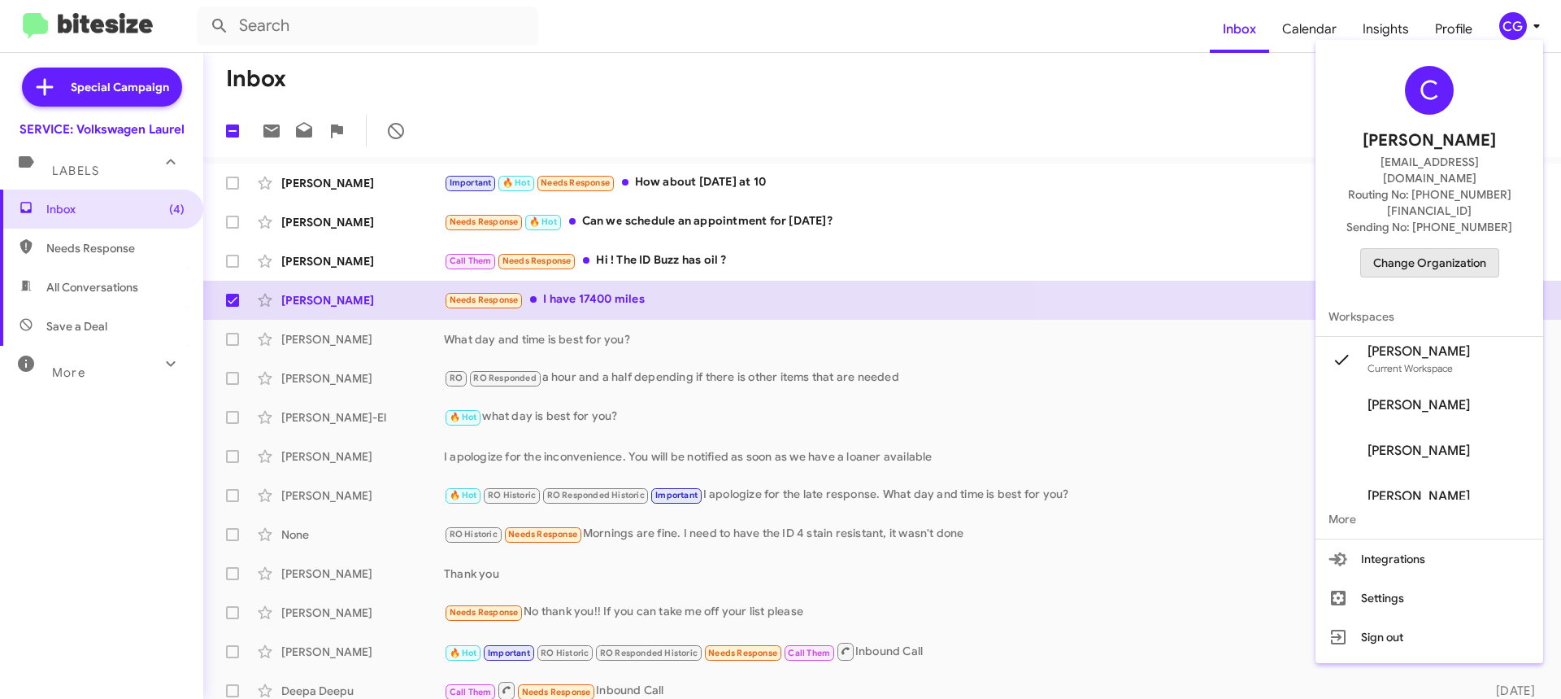
click at [1487, 249] on span "Change Organization" at bounding box center [1429, 263] width 113 height 28
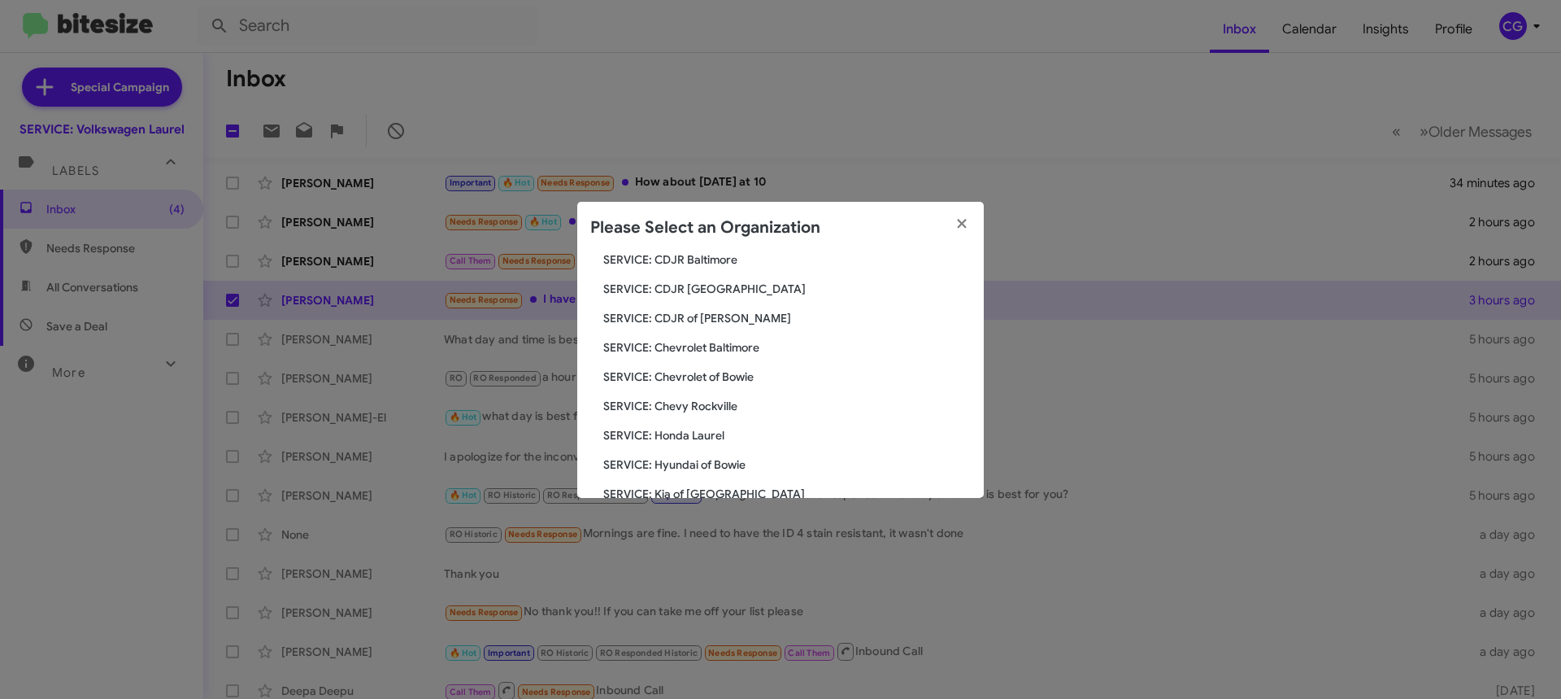
scroll to position [300, 0]
drag, startPoint x: 707, startPoint y: 458, endPoint x: 700, endPoint y: 451, distance: 10.4
click at [707, 459] on span "SERVICE: Volkswagen Rockville" at bounding box center [787, 463] width 368 height 16
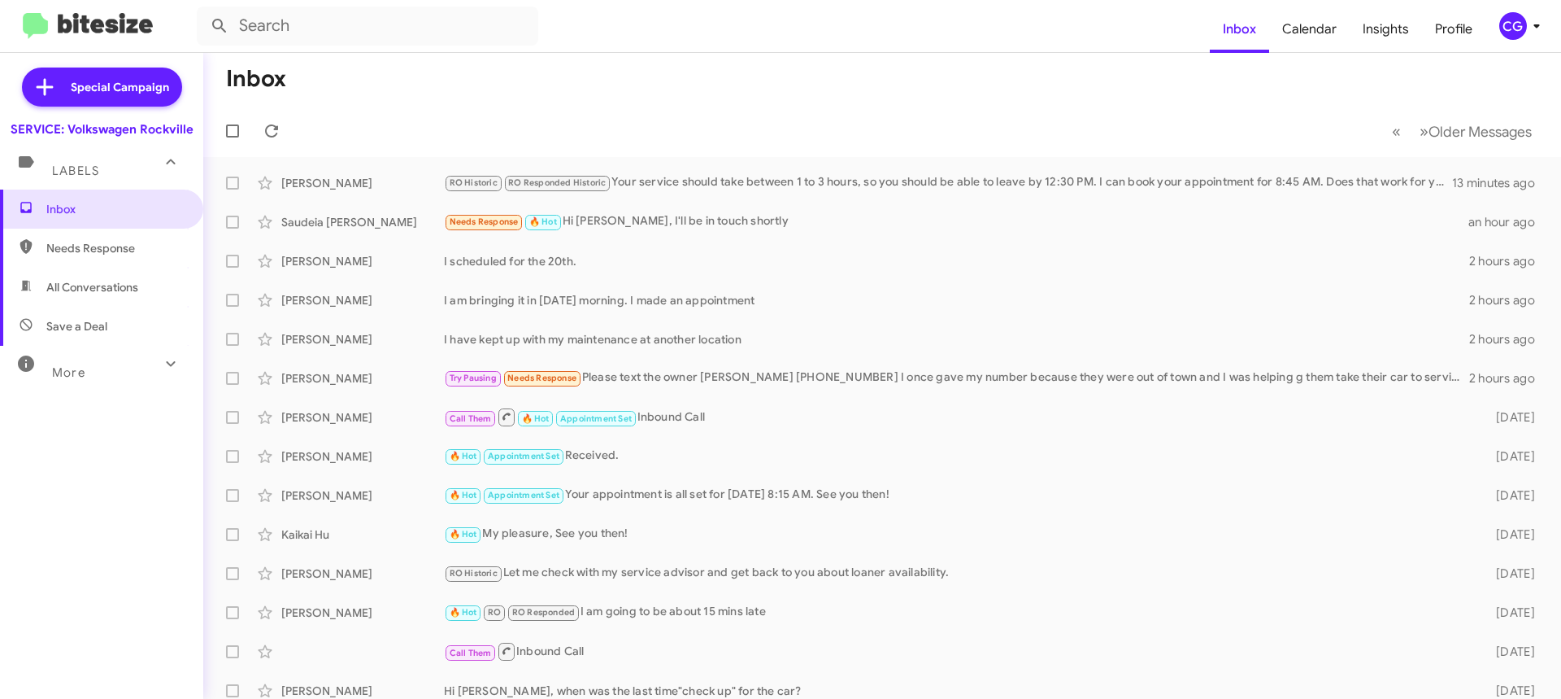
click at [1520, 28] on div "CG" at bounding box center [1514, 26] width 28 height 28
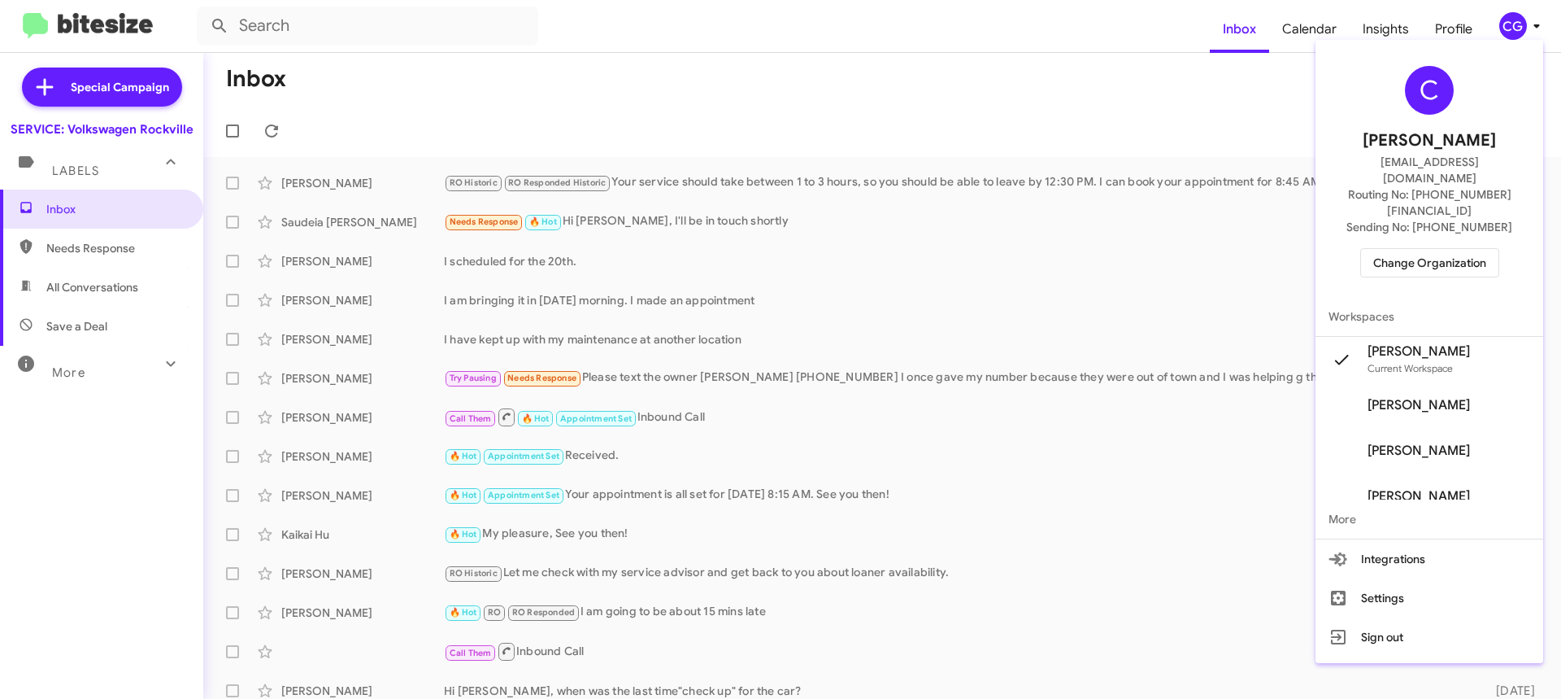
click at [1473, 246] on div "C Carmen Gast cgast@ourismancars.com Routing No: +1 (301) 424-7800 Sending No: …" at bounding box center [1430, 171] width 228 height 250
drag, startPoint x: 1472, startPoint y: 233, endPoint x: 1462, endPoint y: 236, distance: 10.3
click at [1462, 249] on span "Change Organization" at bounding box center [1429, 263] width 113 height 28
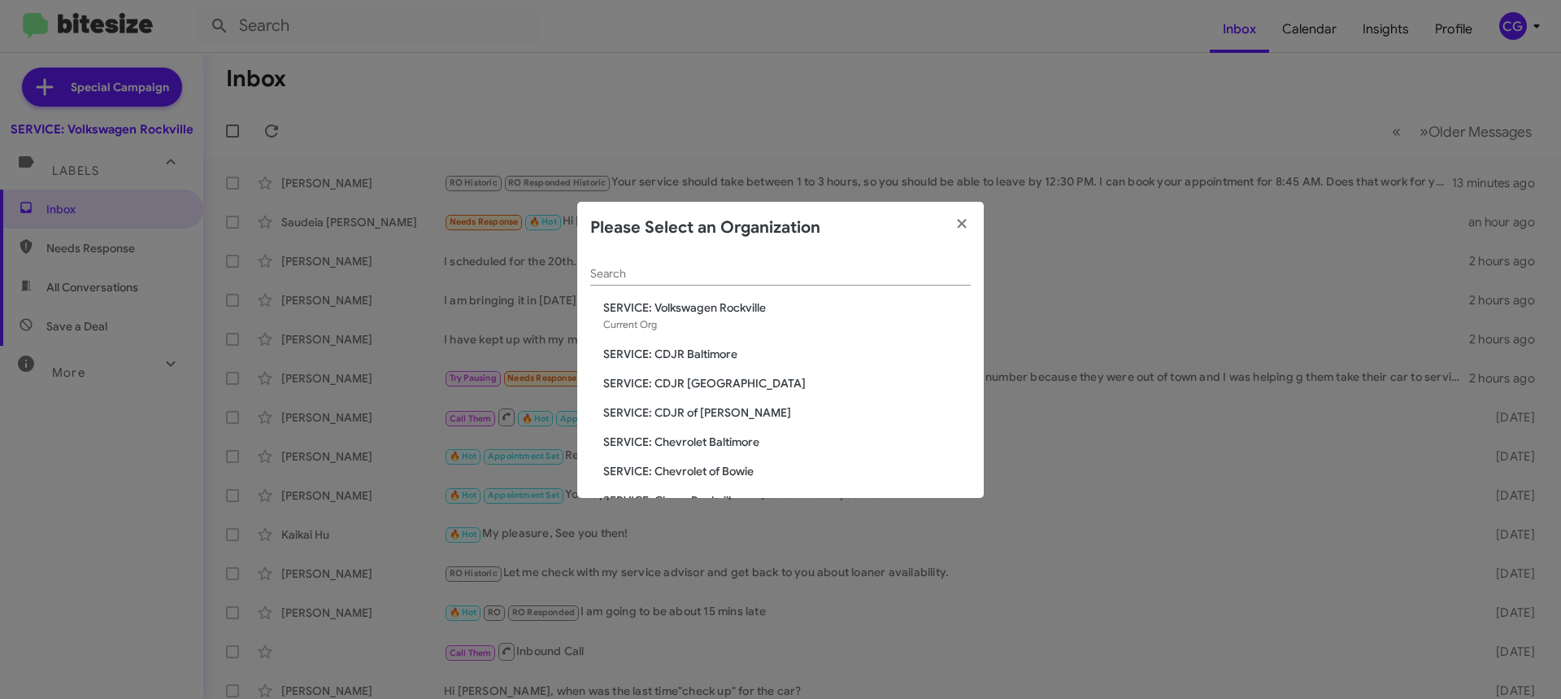
click at [689, 474] on span "SERVICE: Chevrolet of Bowie" at bounding box center [787, 471] width 368 height 16
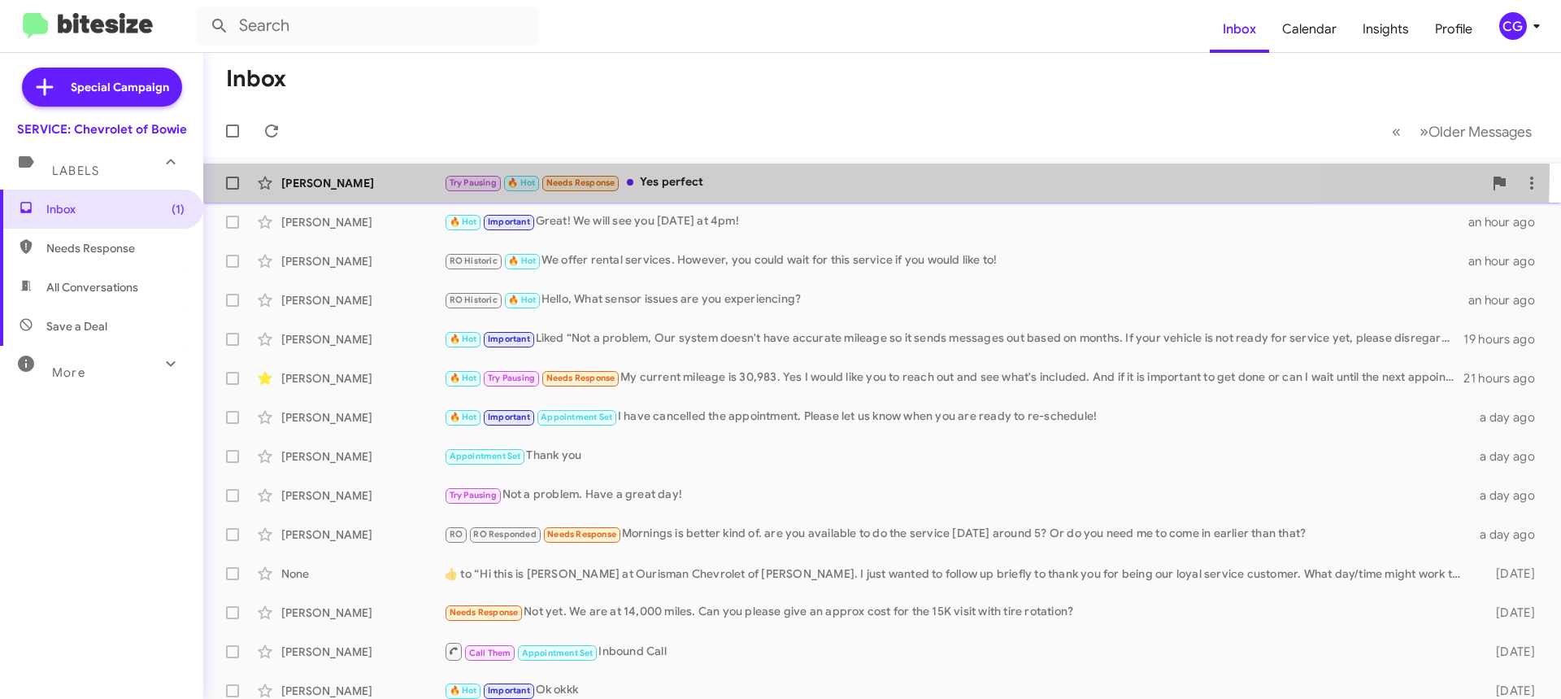
click at [712, 171] on div "[PERSON_NAME] Try Pausing 🔥 Hot Needs Response Yes perfect an hour ago" at bounding box center [882, 183] width 1332 height 33
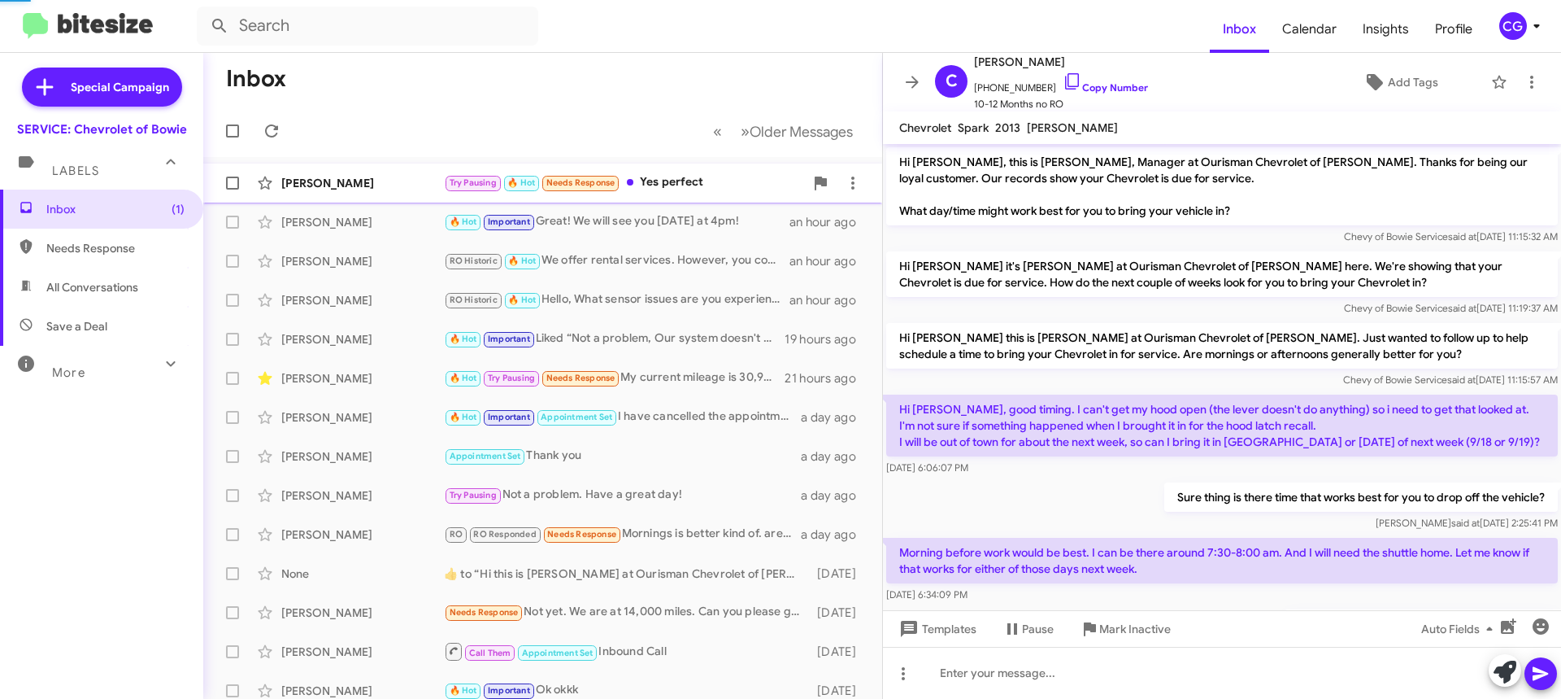
scroll to position [139, 0]
